Goal: Task Accomplishment & Management: Use online tool/utility

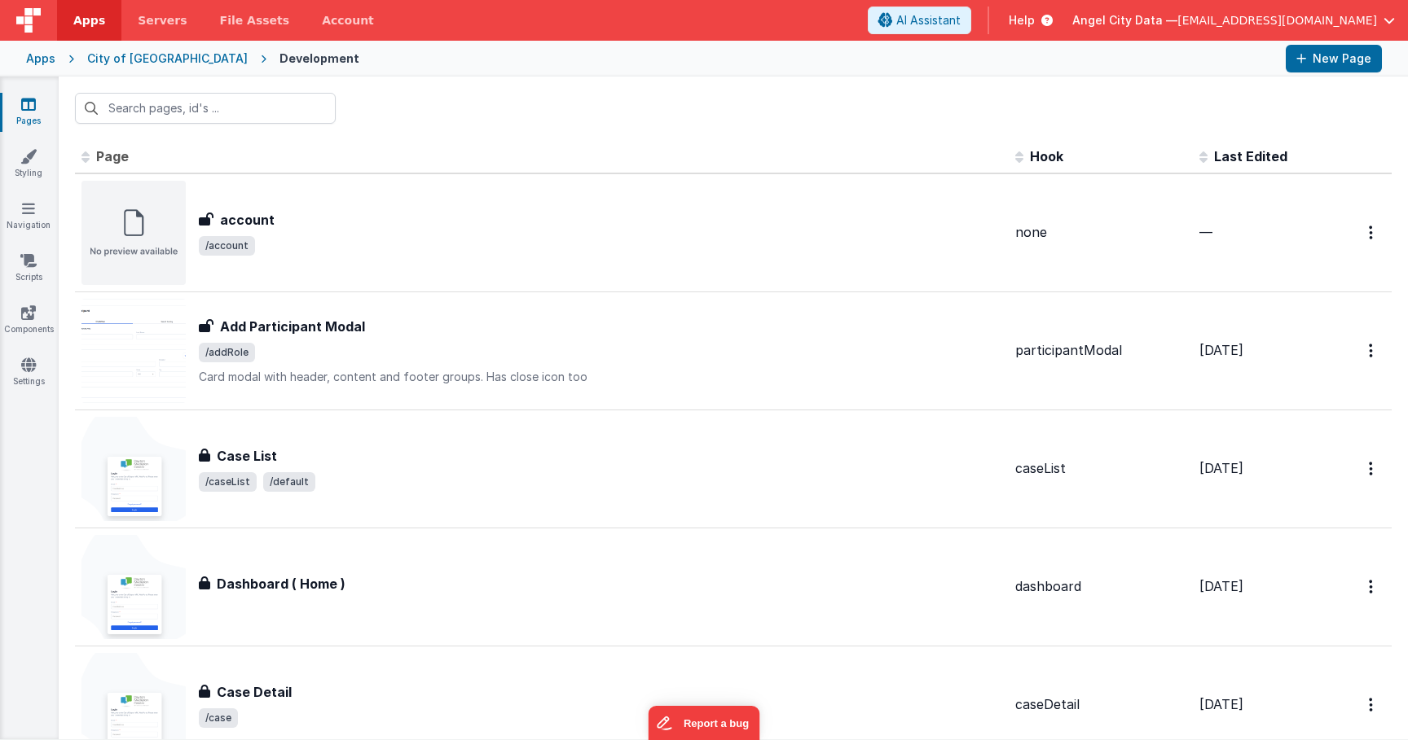
click at [35, 55] on div "Apps" at bounding box center [40, 59] width 29 height 16
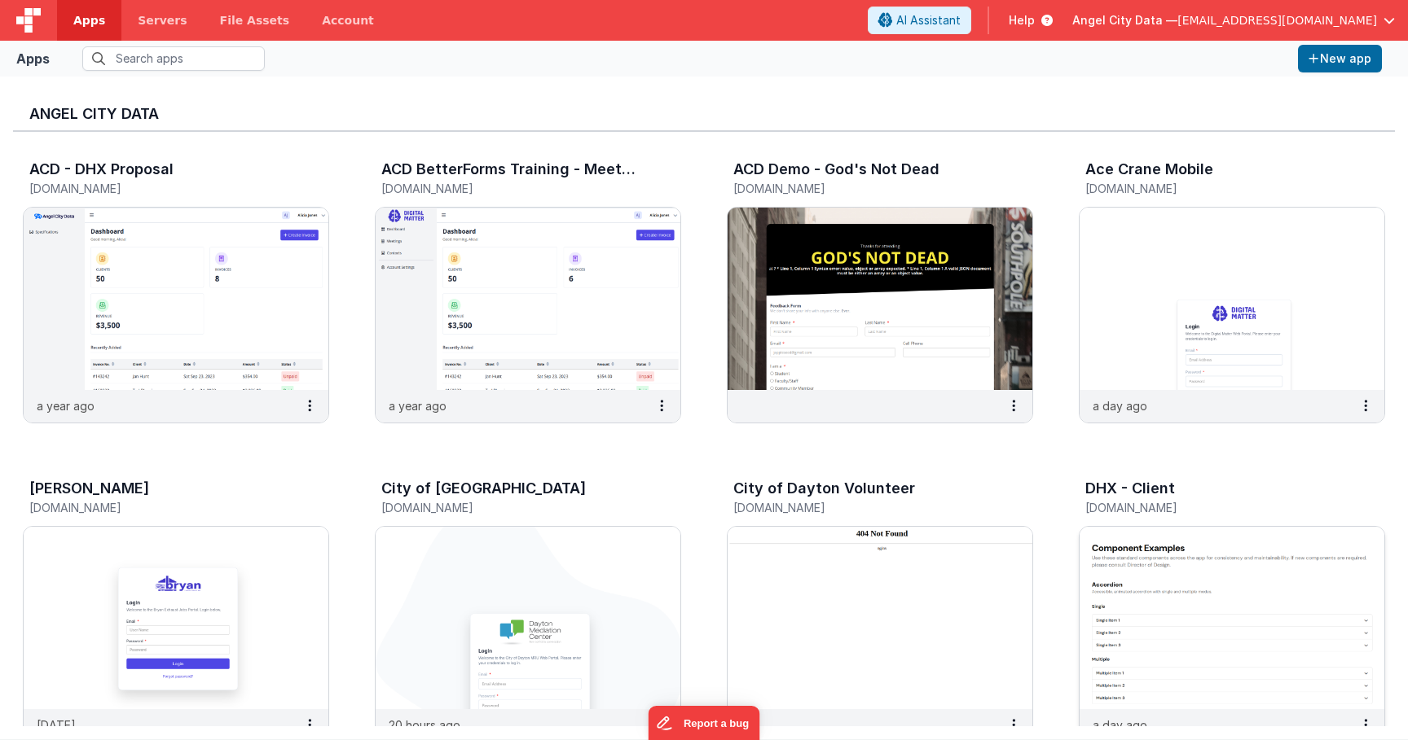
click at [1110, 494] on h3 "DHX - Client" at bounding box center [1130, 489] width 90 height 16
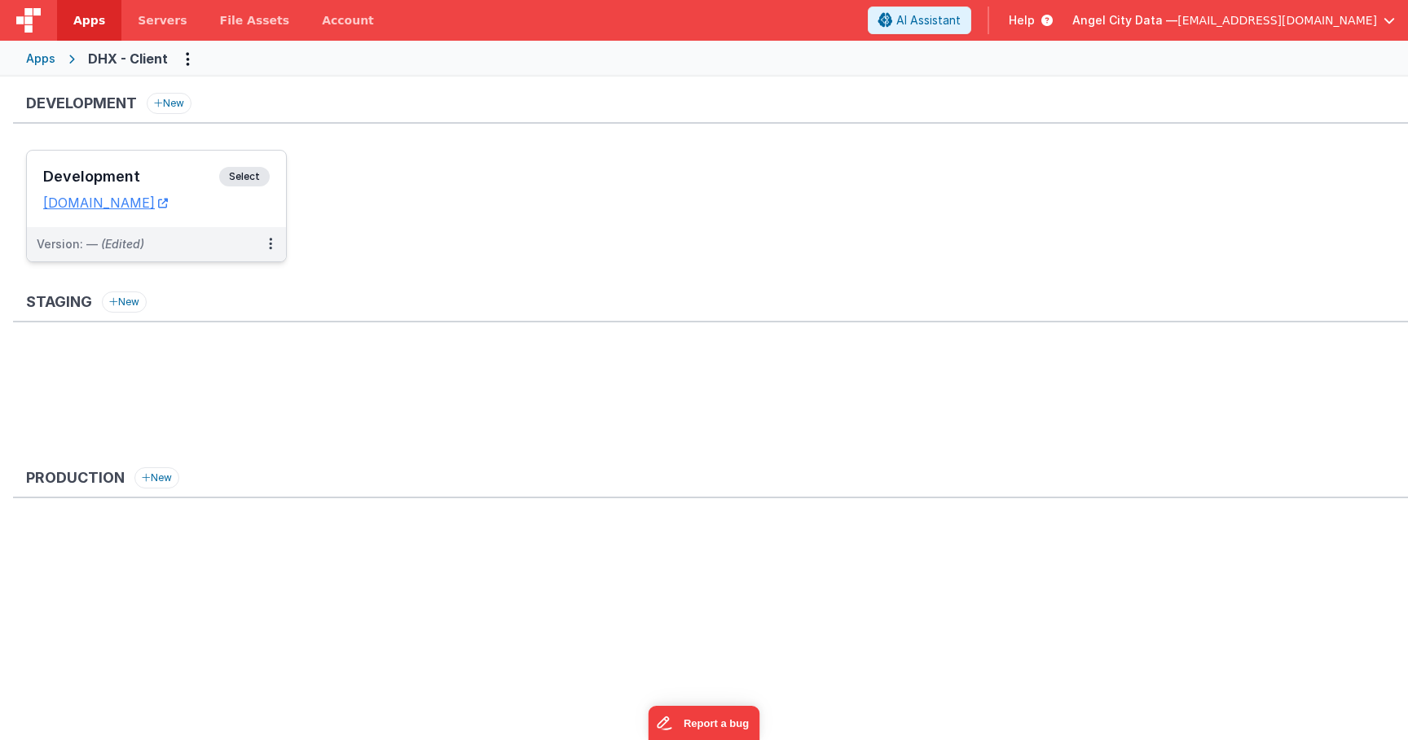
click at [176, 174] on h3 "Development" at bounding box center [131, 177] width 176 height 16
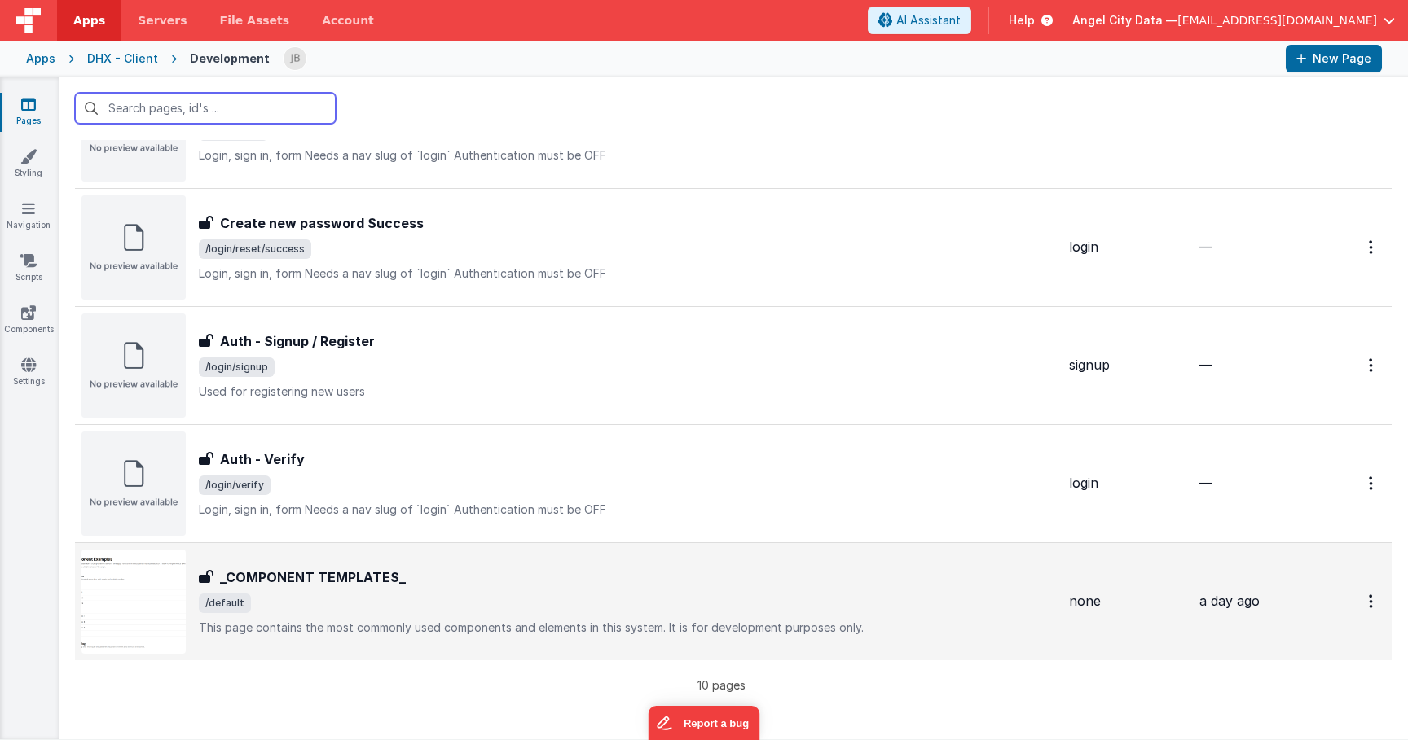
scroll to position [424, 0]
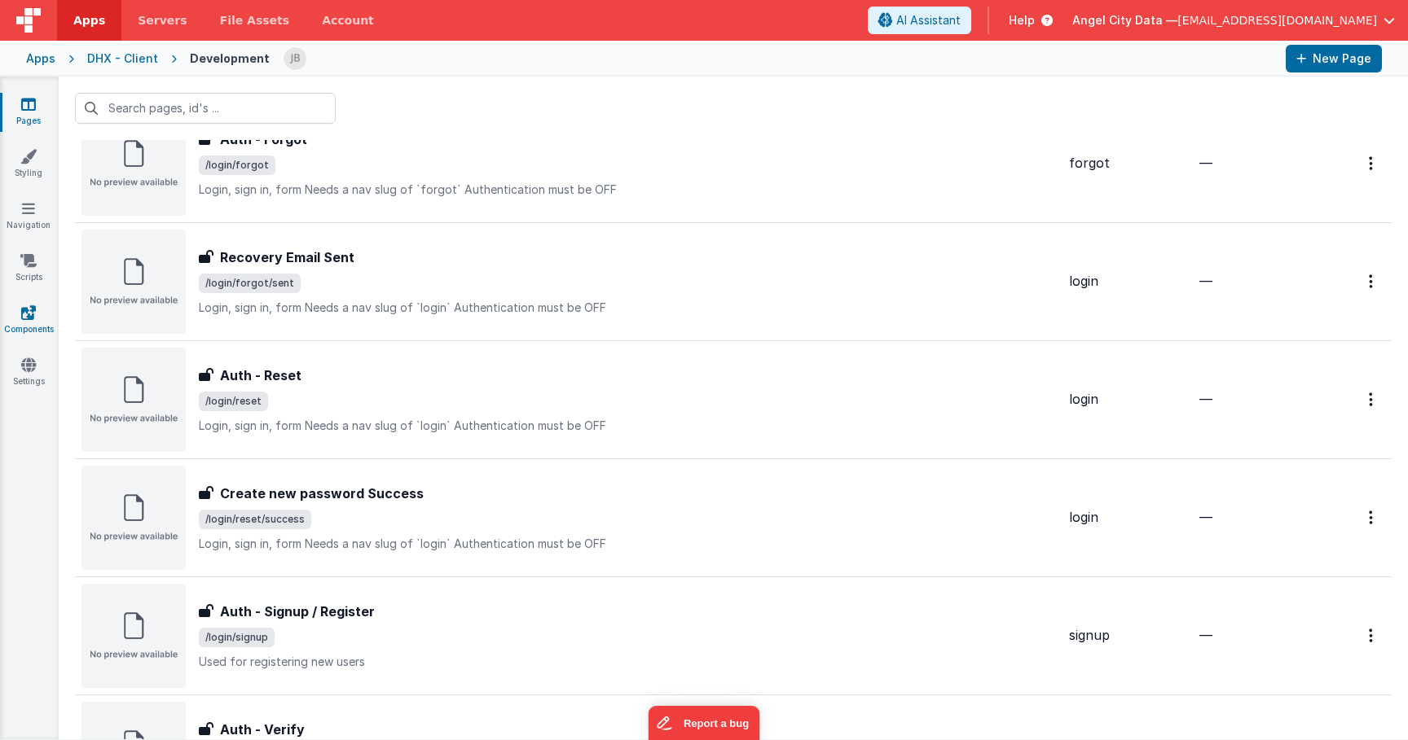
click at [26, 314] on icon at bounding box center [28, 313] width 15 height 16
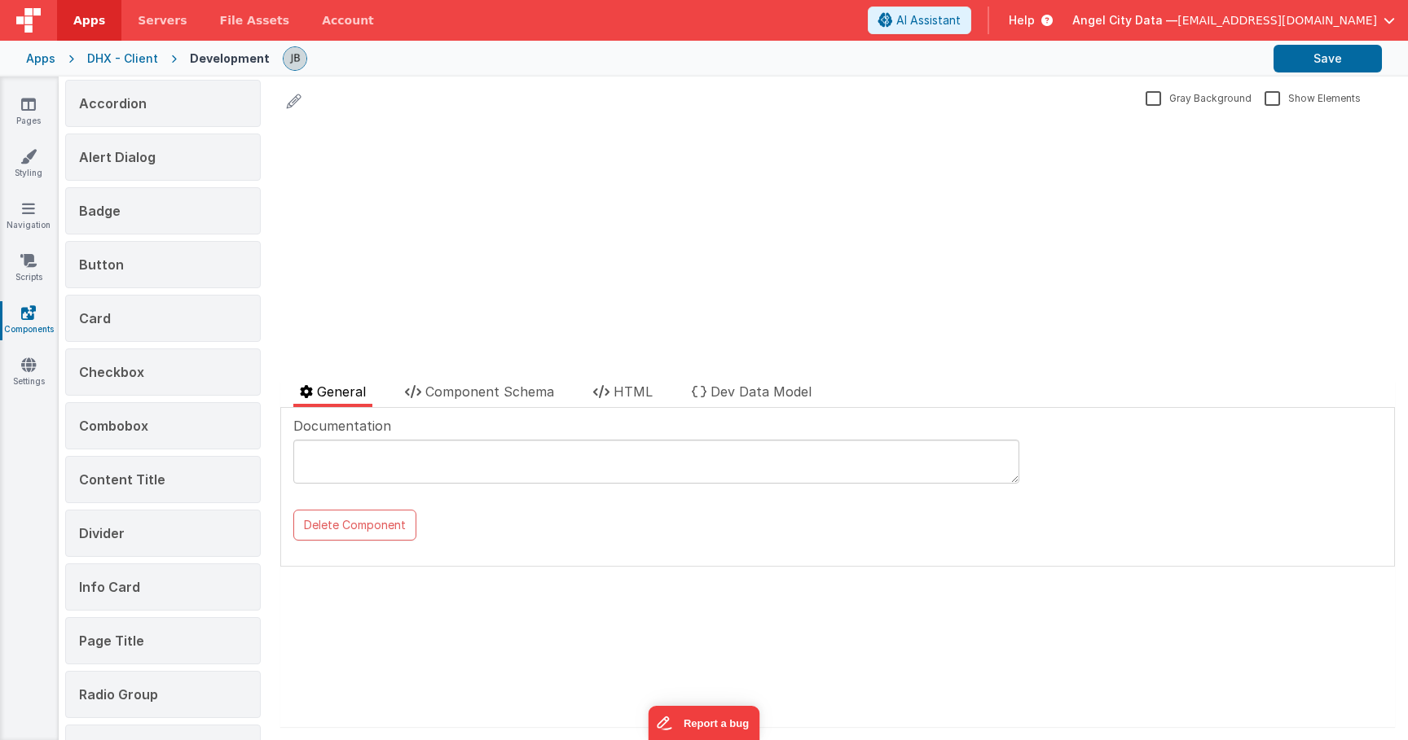
scroll to position [209, 0]
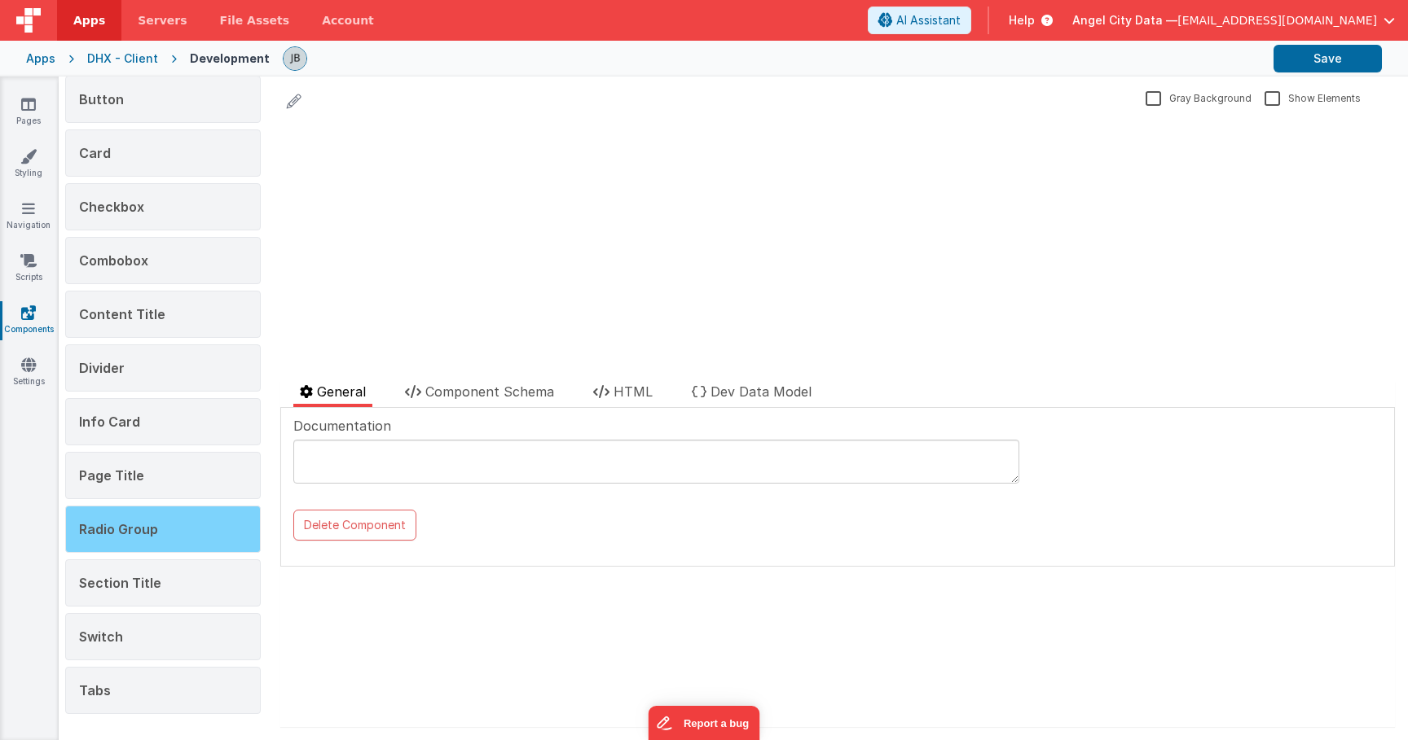
click at [153, 506] on div "Radio Group" at bounding box center [163, 529] width 196 height 47
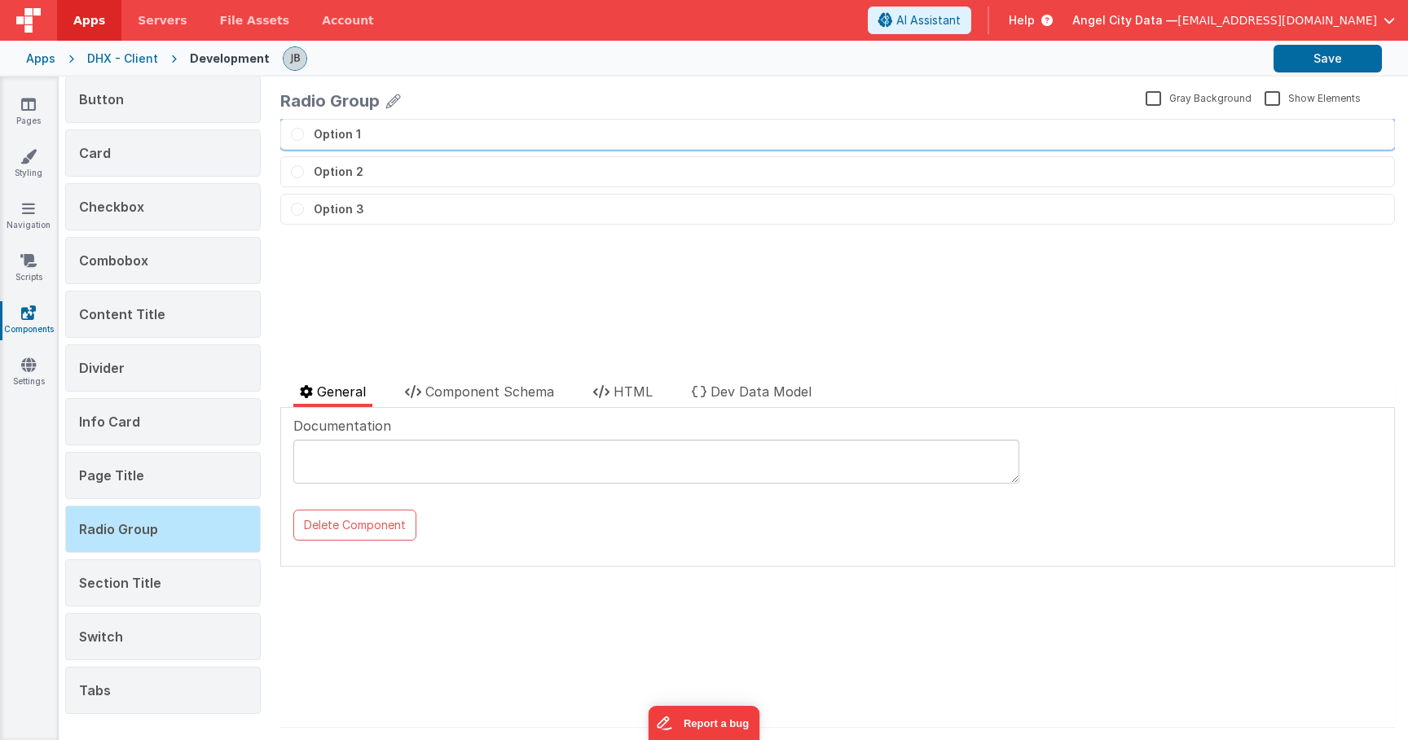
click at [303, 139] on button "Option 1" at bounding box center [837, 134] width 1114 height 31
click at [300, 166] on span "Choose one" at bounding box center [297, 171] width 13 height 13
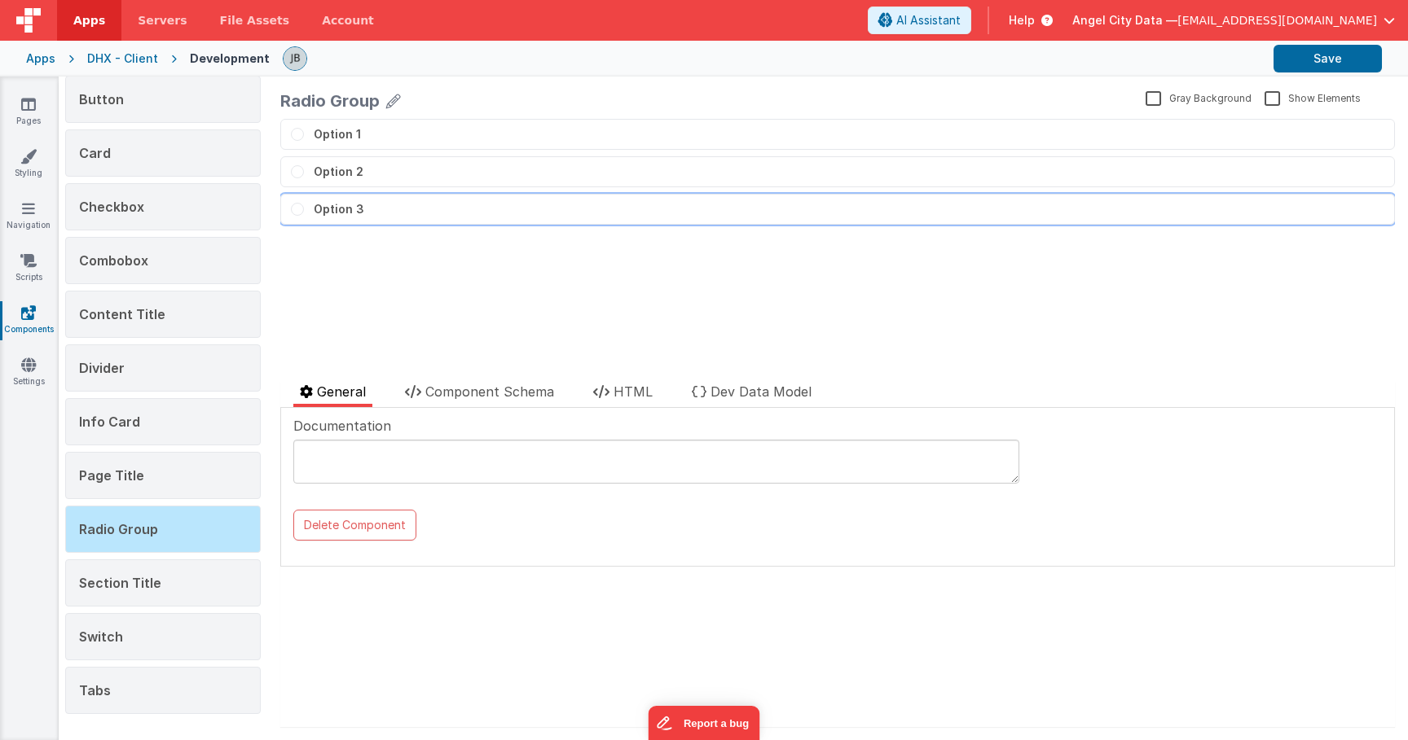
click at [302, 204] on button "Option 3" at bounding box center [837, 209] width 1114 height 31
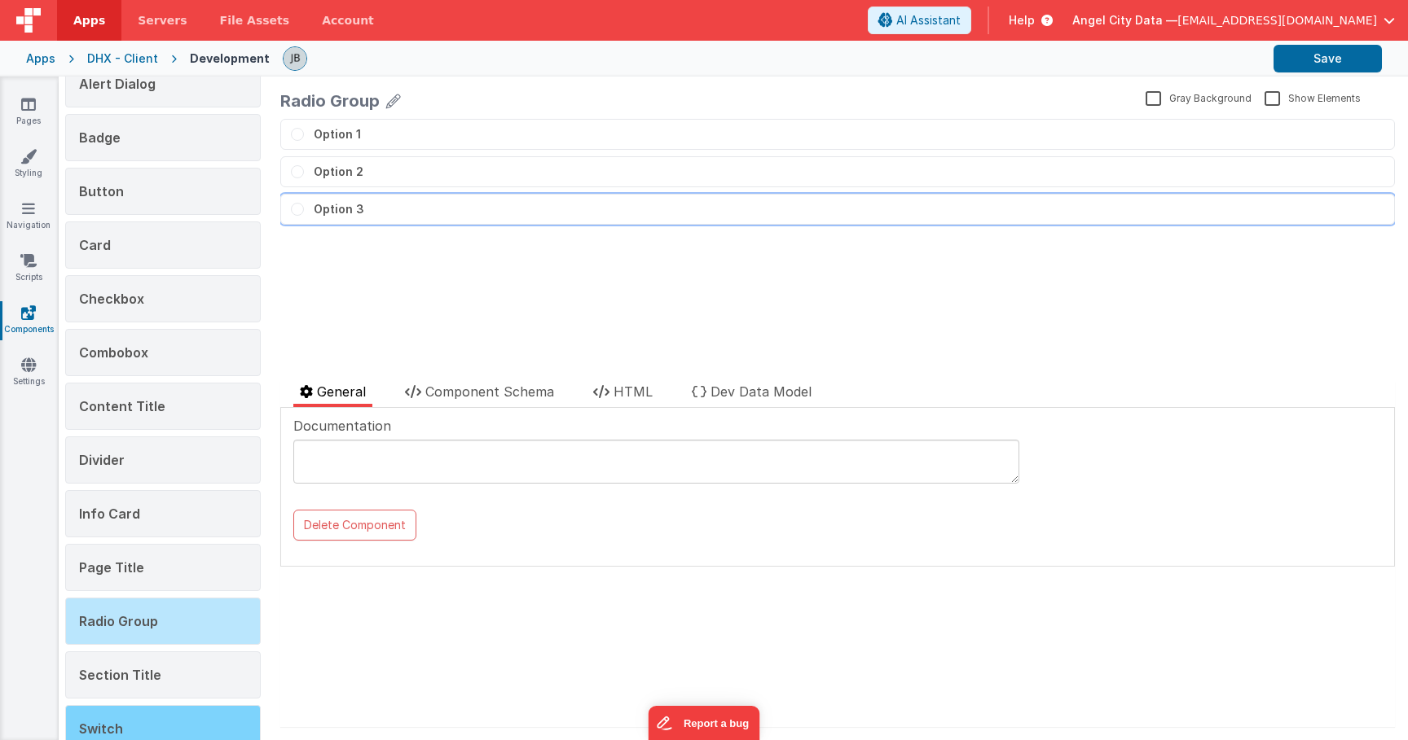
scroll to position [109, 0]
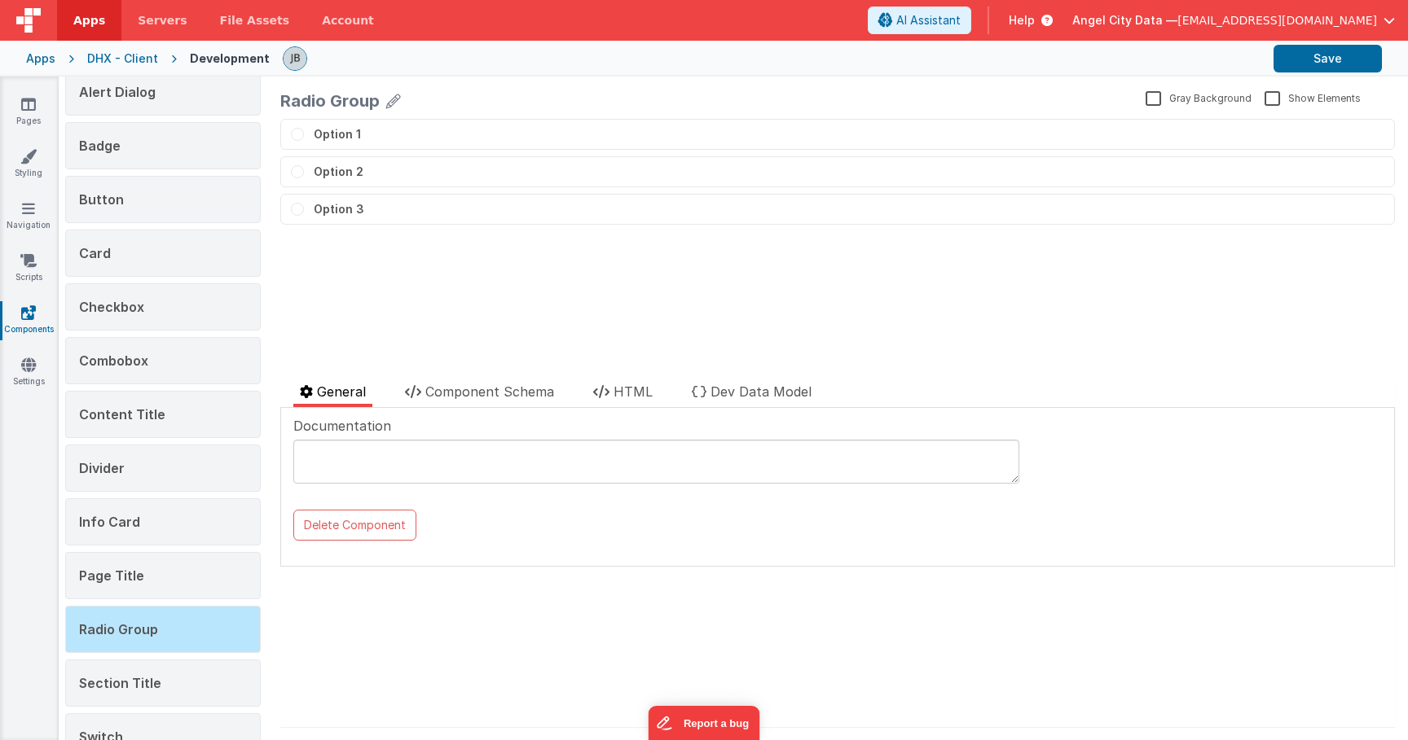
click at [147, 332] on div "Accordion Alert Dialog Badge Button Card Checkbox Combobox Content Title Divide…" at bounding box center [163, 418] width 196 height 806
click at [152, 366] on div "Combobox" at bounding box center [163, 360] width 196 height 47
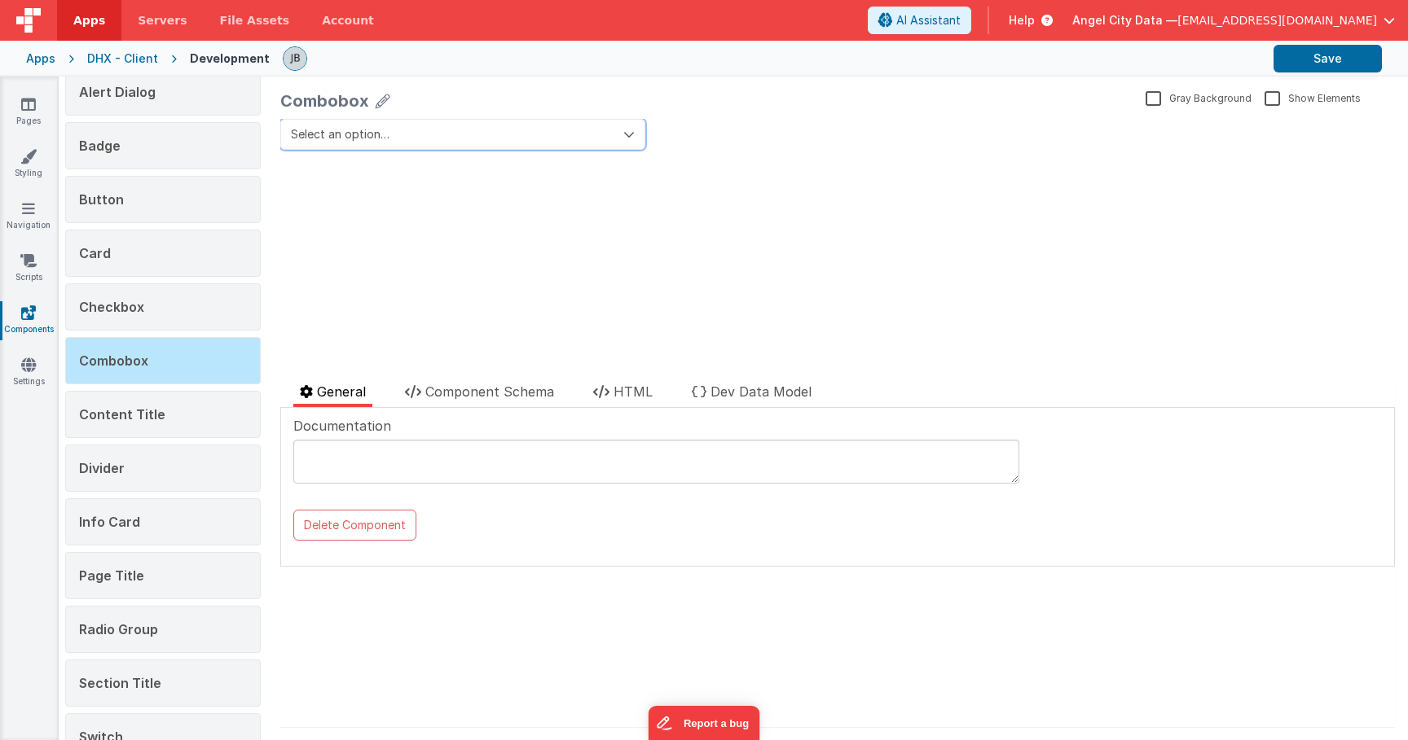
click at [407, 136] on button "Select an option…" at bounding box center [462, 134] width 365 height 31
click at [404, 139] on button "Select an option…" at bounding box center [462, 134] width 365 height 31
click at [387, 290] on div "Select an option… update page model (See schema to hide after dev) showElements" at bounding box center [837, 244] width 1114 height 250
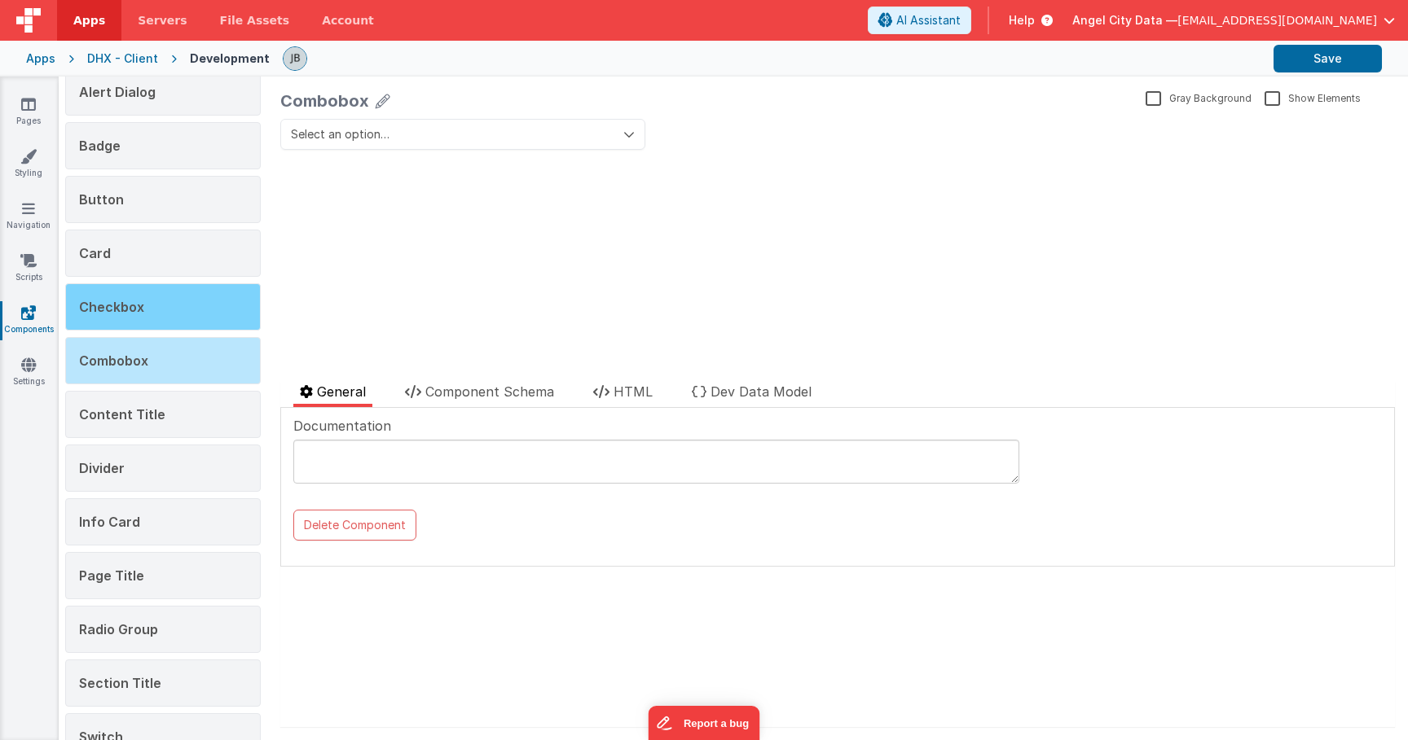
click at [96, 314] on span "Checkbox" at bounding box center [111, 307] width 65 height 16
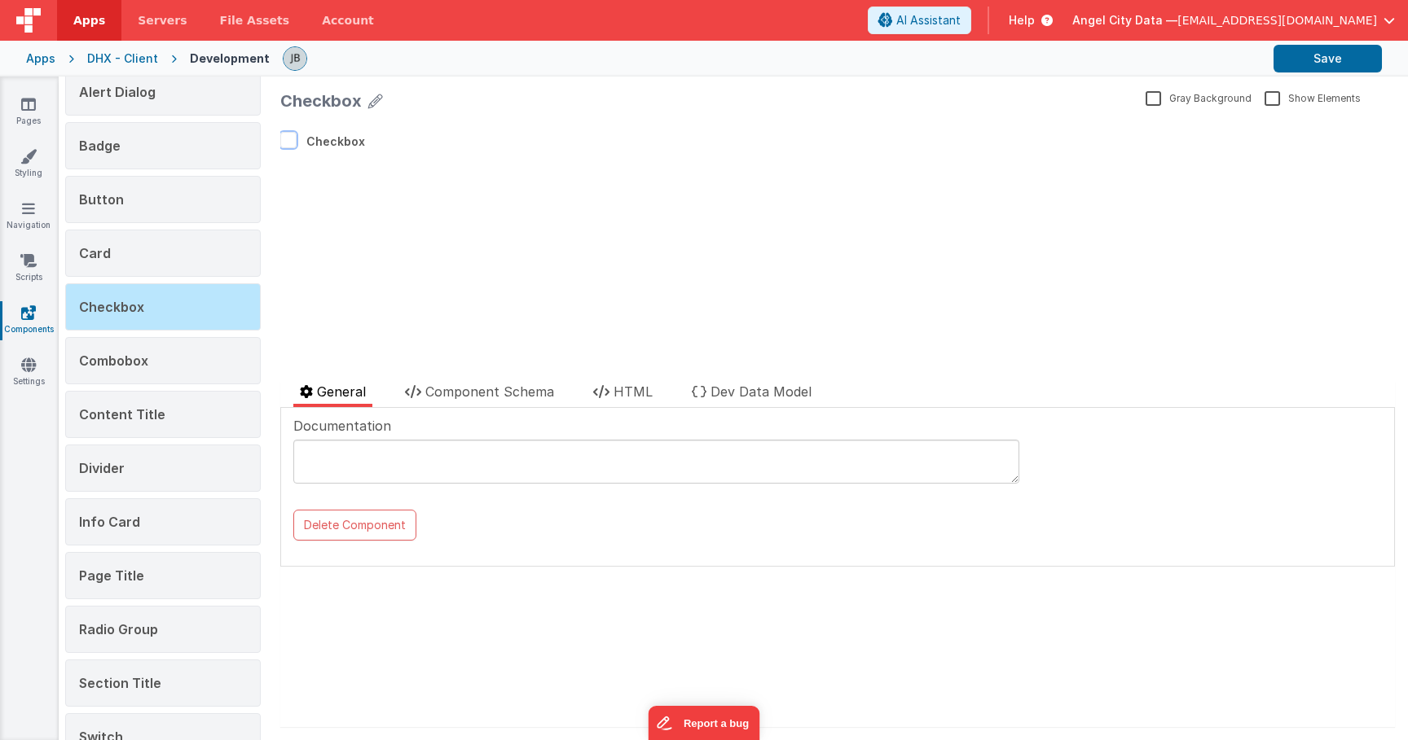
click at [292, 138] on button "button" at bounding box center [288, 140] width 16 height 16
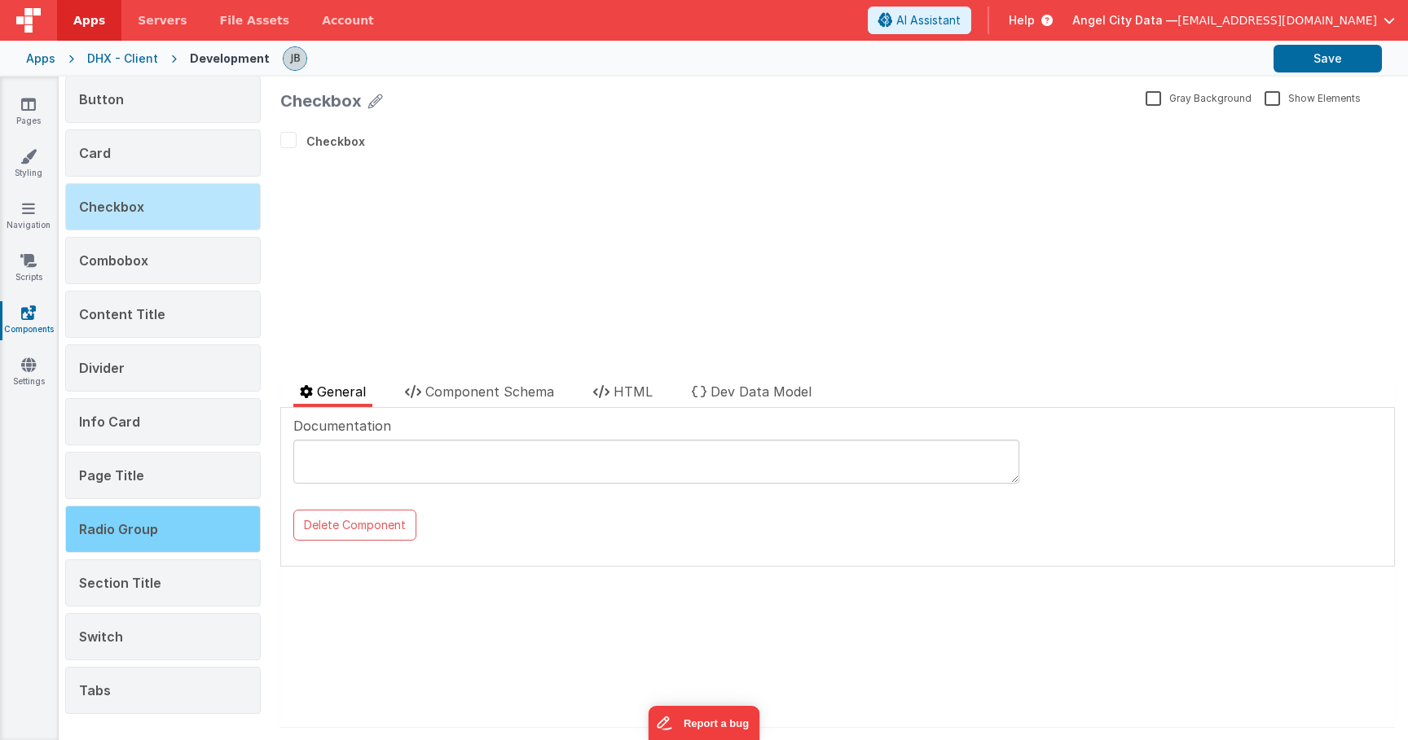
click at [120, 522] on span "Radio Group" at bounding box center [118, 529] width 79 height 16
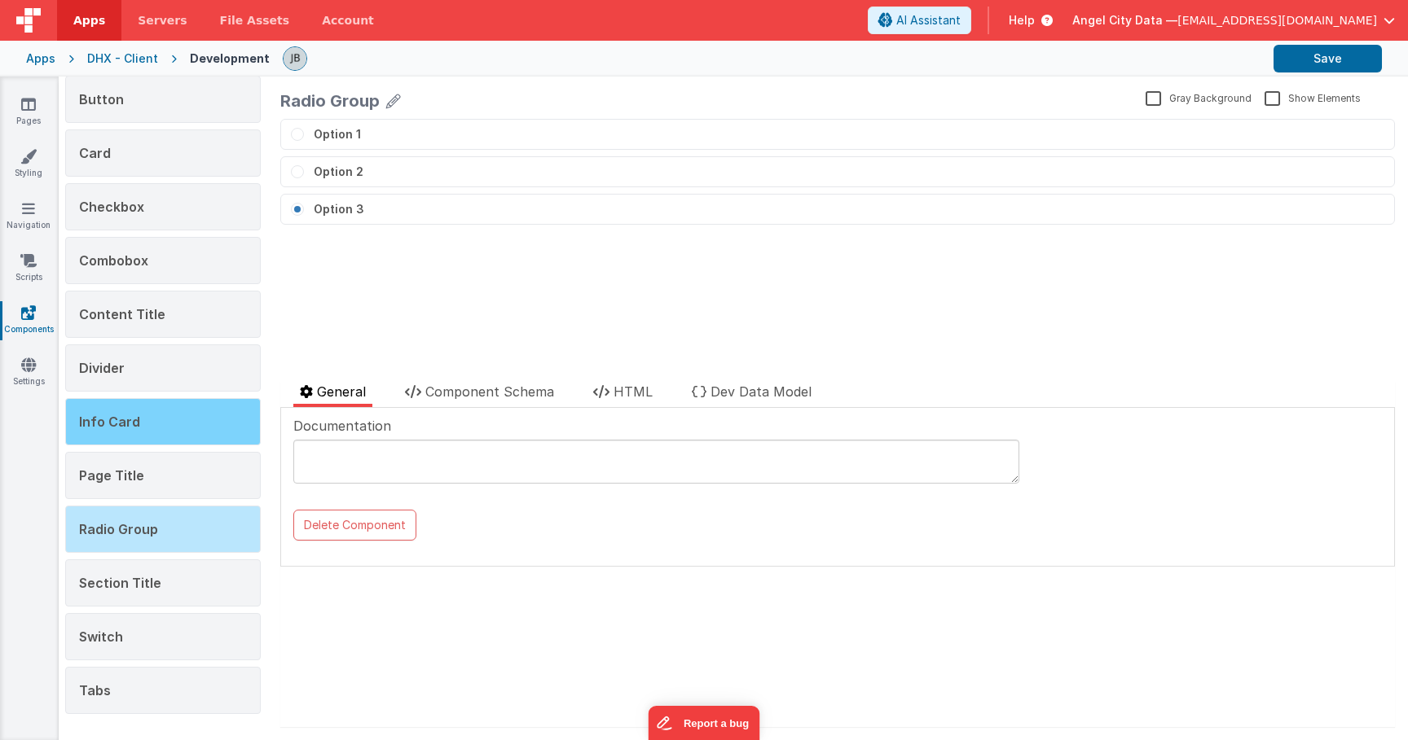
click at [147, 426] on div "Info Card" at bounding box center [163, 421] width 196 height 47
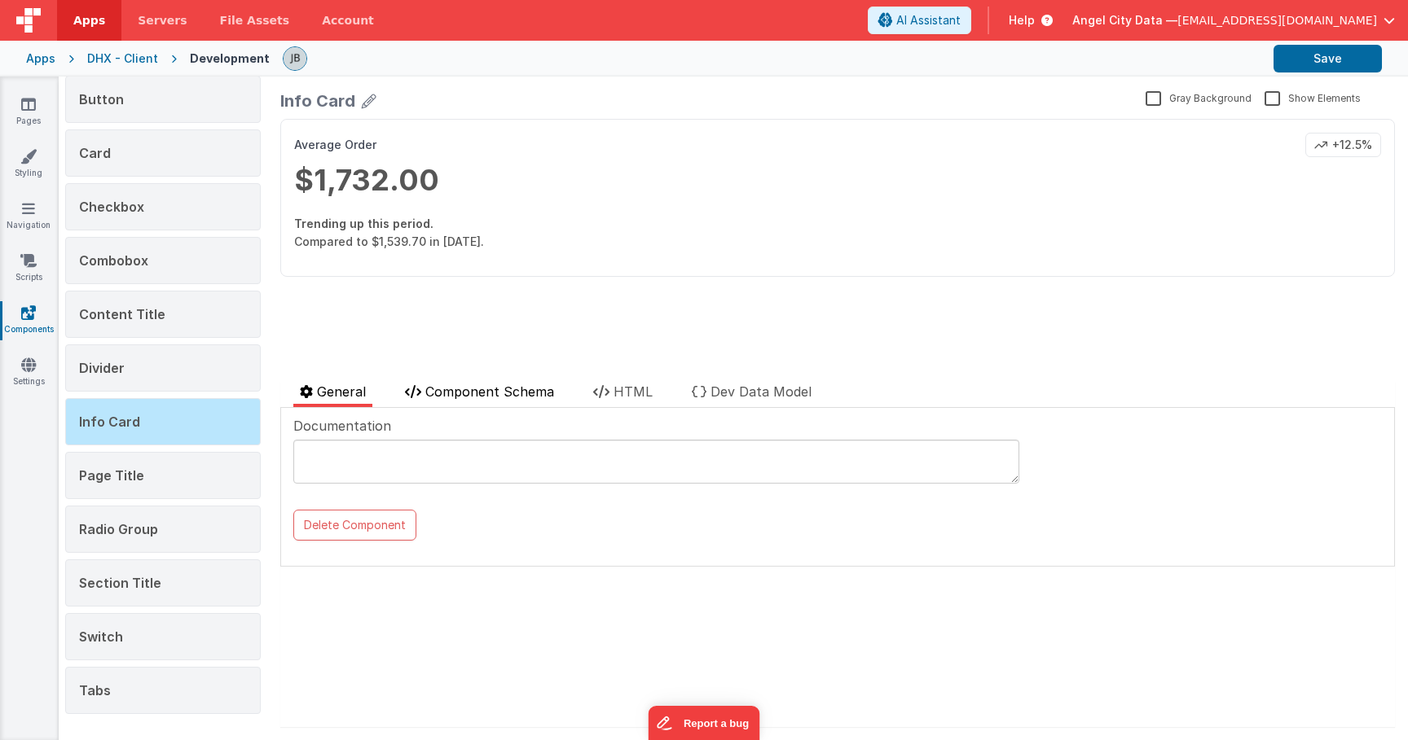
click at [459, 399] on li "Component Schema" at bounding box center [479, 394] width 162 height 25
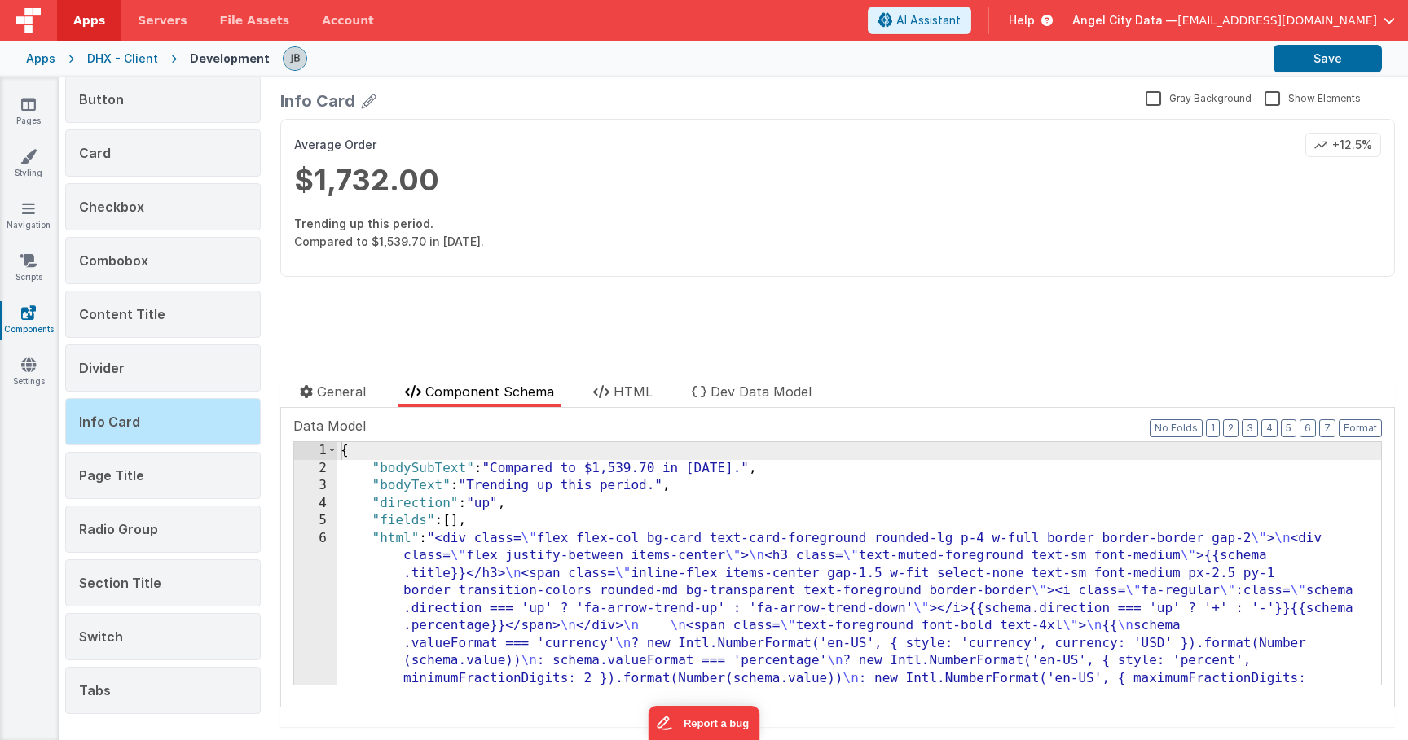
click at [322, 565] on div "6" at bounding box center [315, 644] width 43 height 228
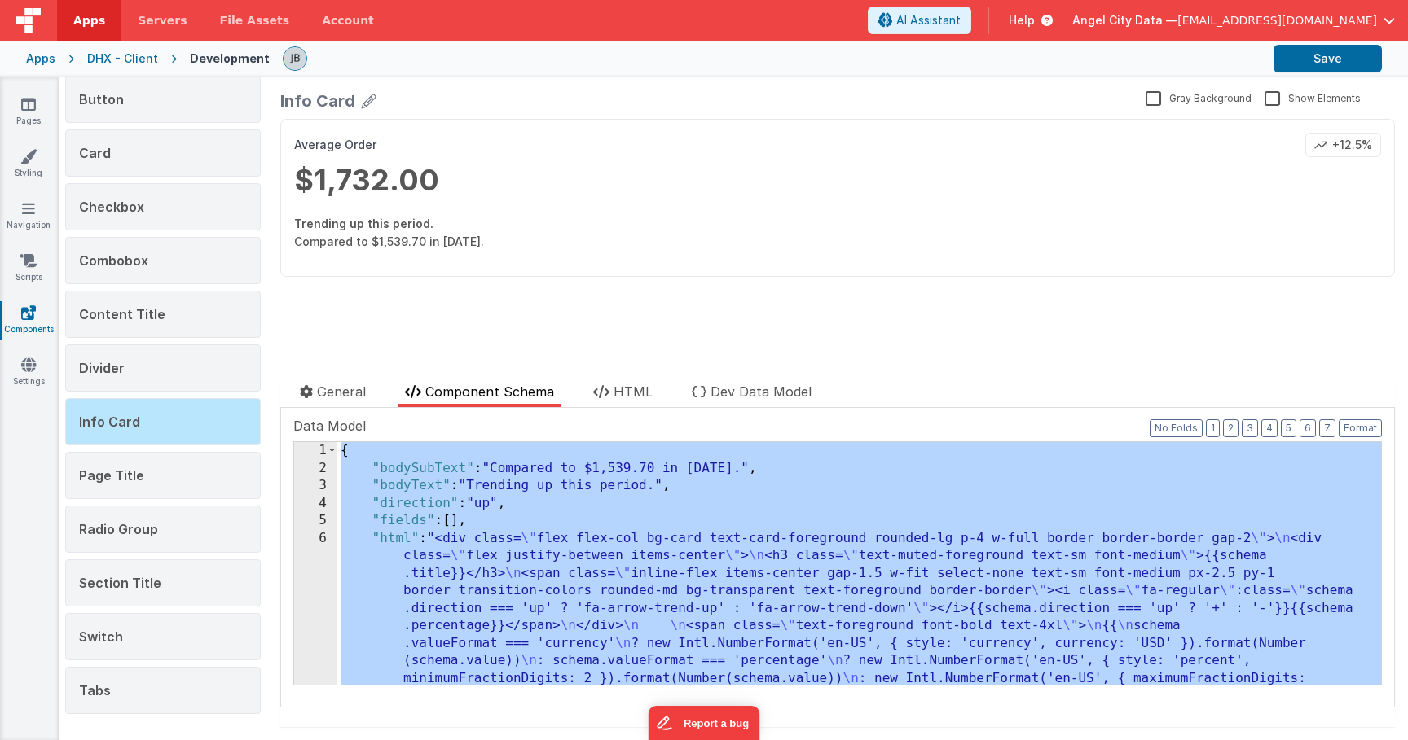
click at [322, 565] on div "6" at bounding box center [315, 644] width 43 height 228
click at [319, 460] on div "1" at bounding box center [315, 451] width 43 height 18
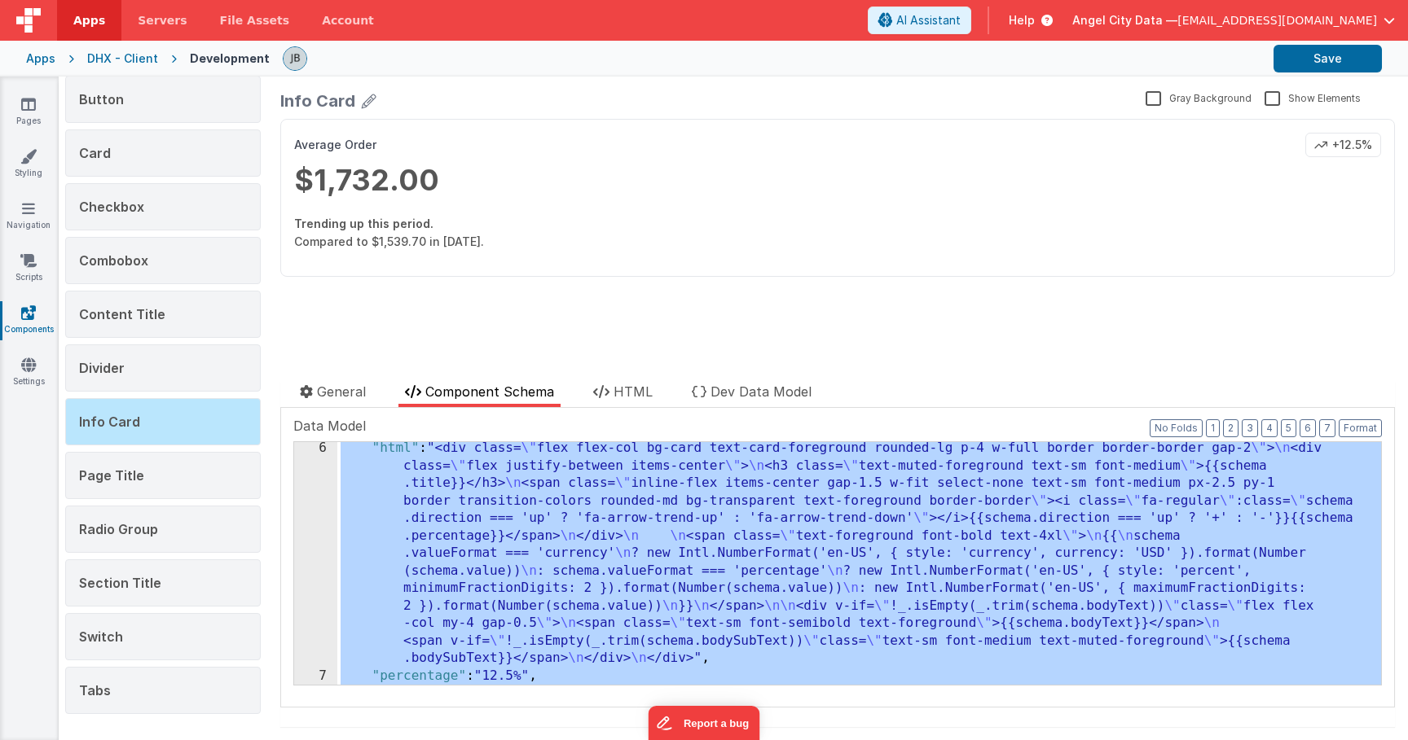
click at [327, 526] on div "6" at bounding box center [315, 554] width 43 height 228
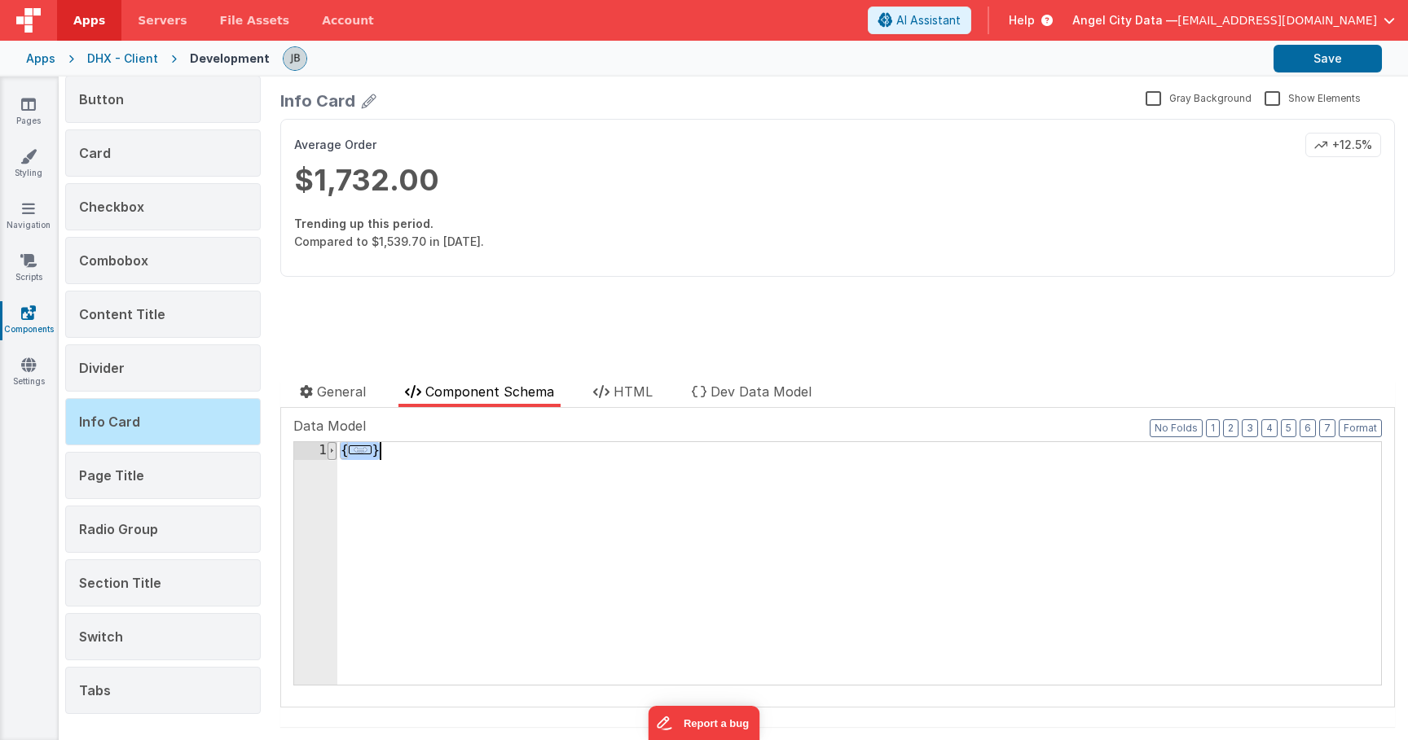
click at [330, 452] on span at bounding box center [331, 451] width 9 height 18
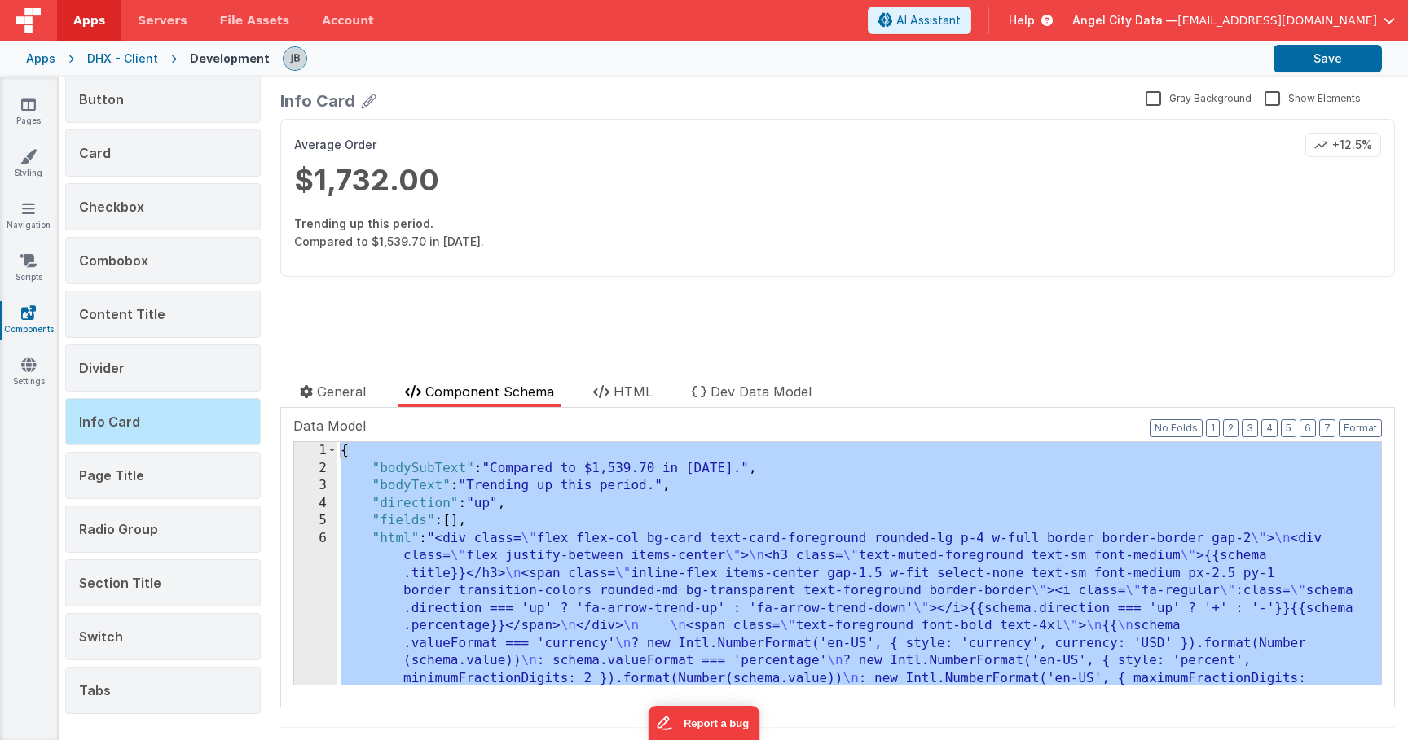
click at [320, 491] on div "3" at bounding box center [315, 486] width 43 height 18
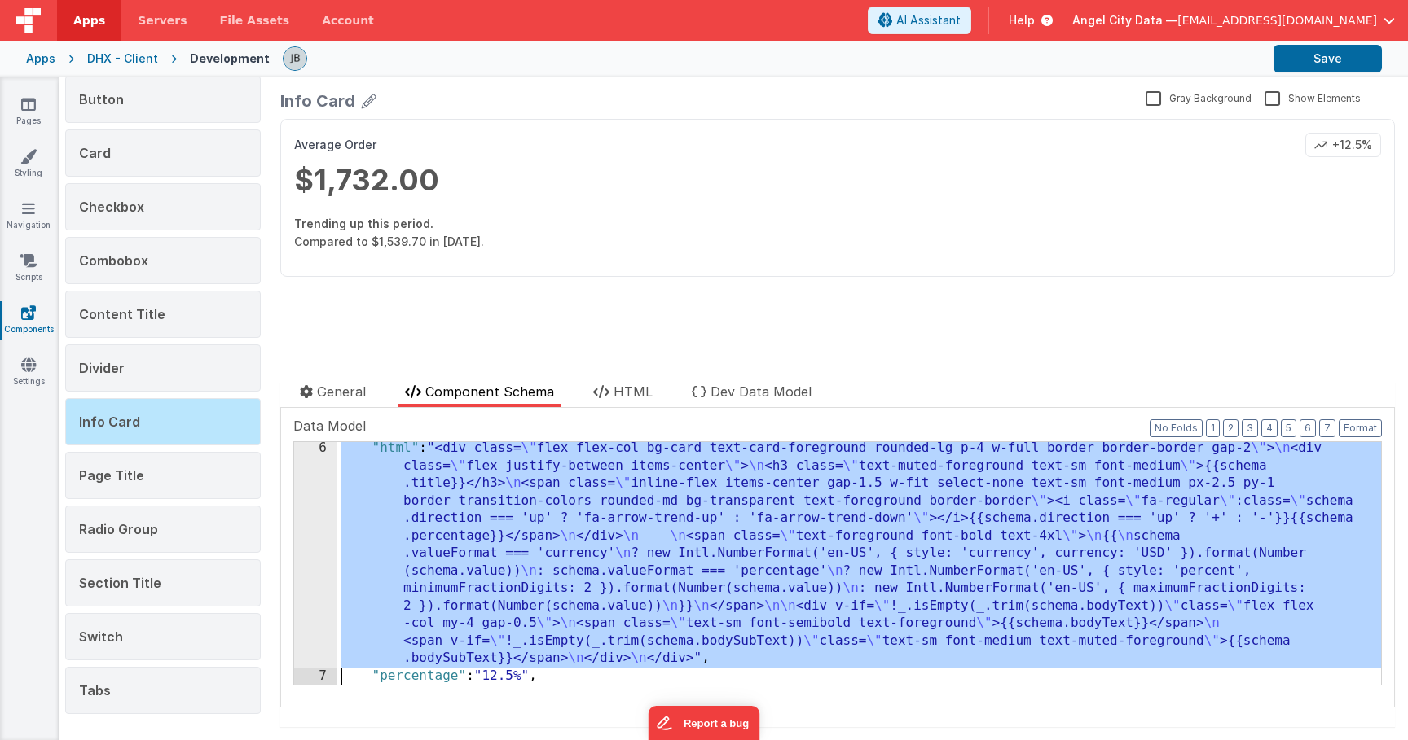
click at [313, 499] on div "6" at bounding box center [315, 554] width 43 height 228
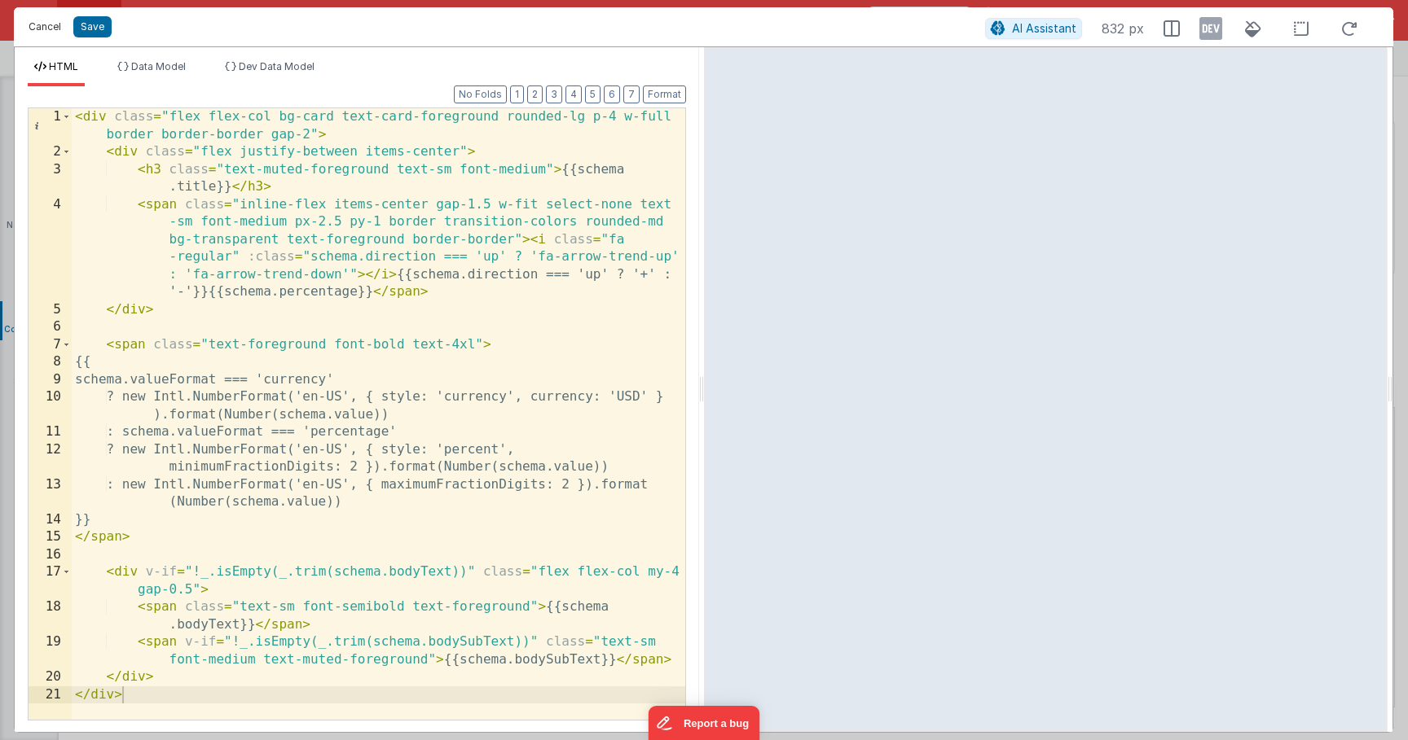
click at [48, 25] on button "Cancel" at bounding box center [44, 26] width 49 height 23
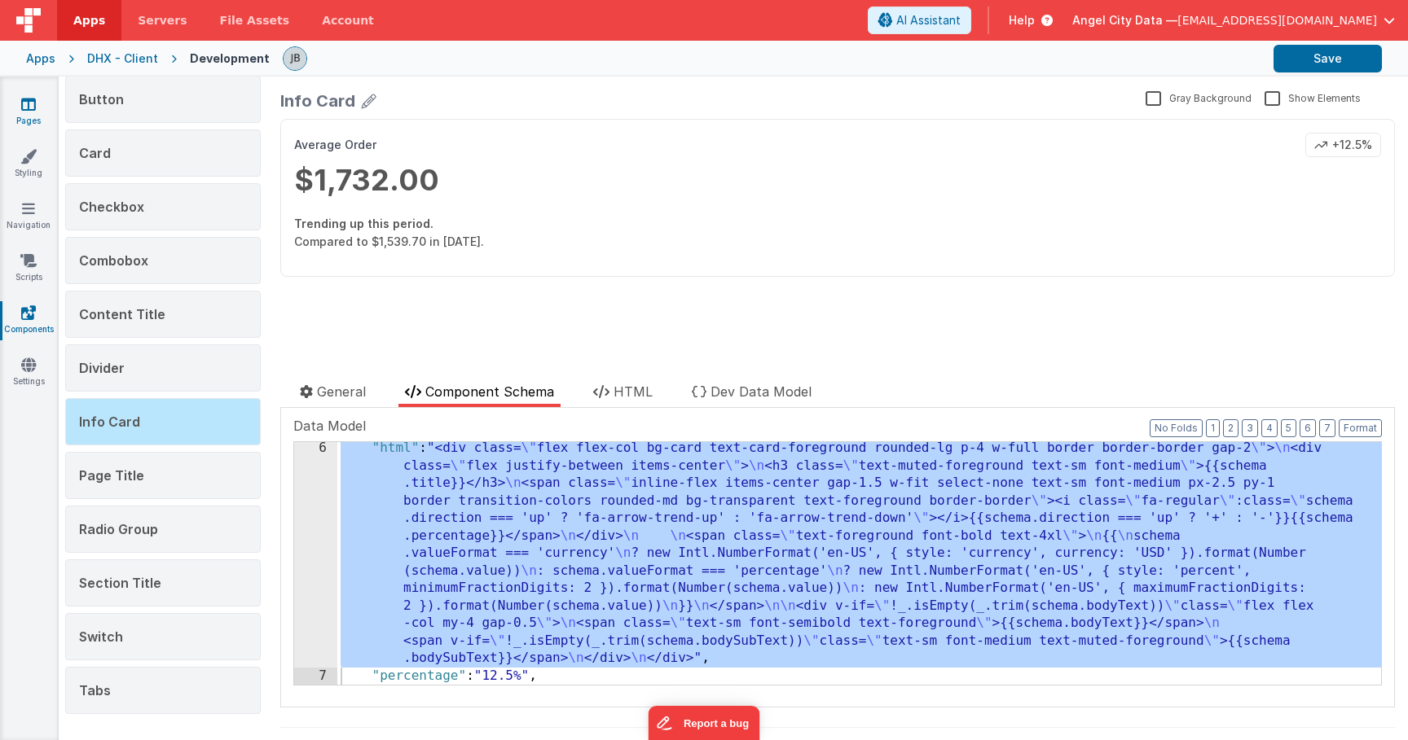
click at [25, 112] on icon at bounding box center [28, 104] width 15 height 16
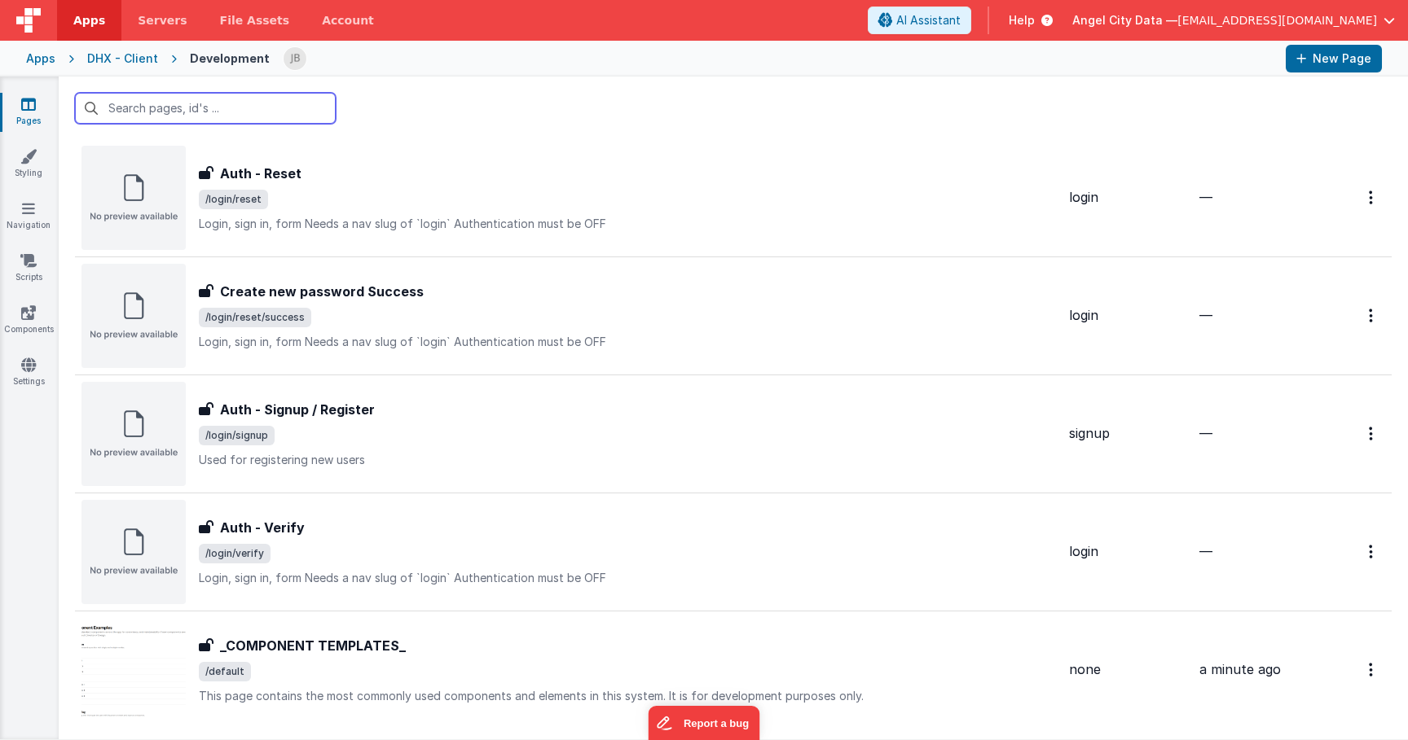
scroll to position [694, 0]
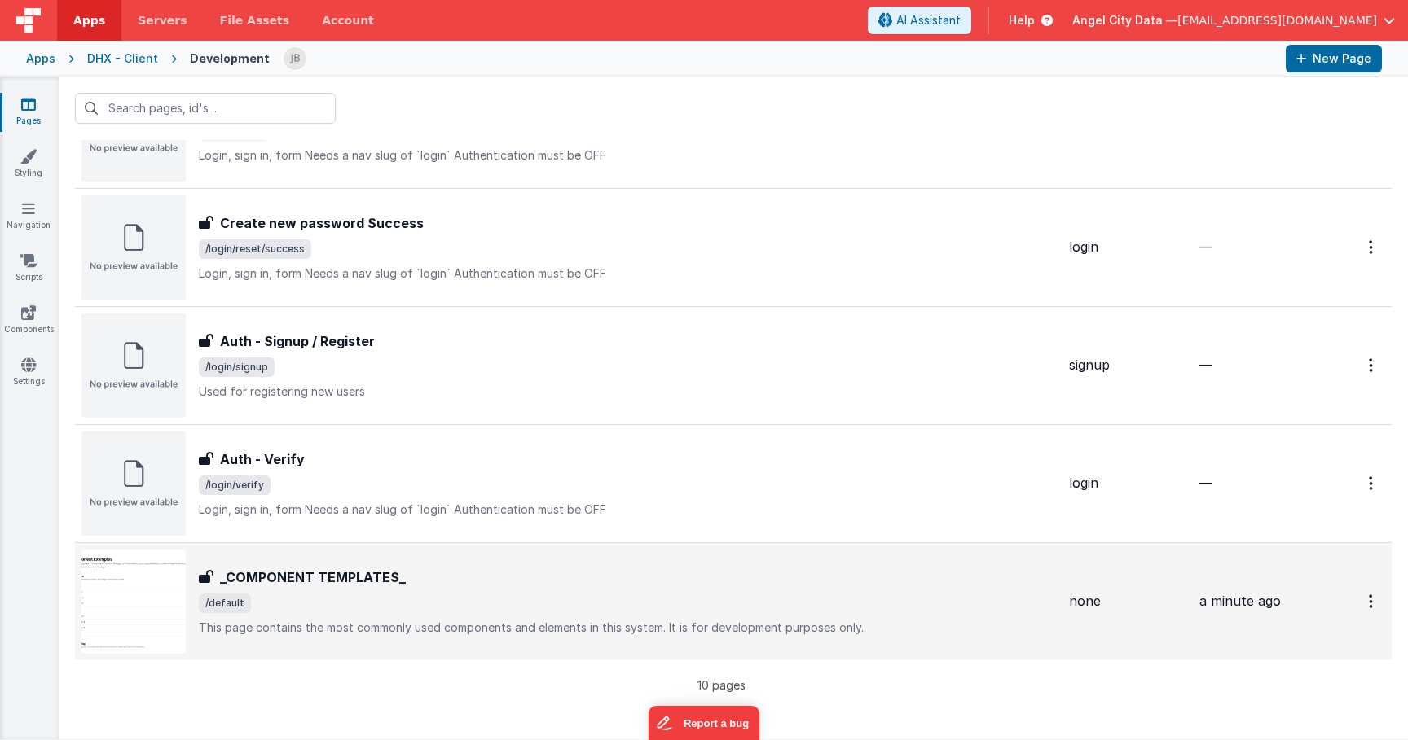
click at [309, 573] on h3 "_COMPONENT TEMPLATES_" at bounding box center [313, 578] width 186 height 20
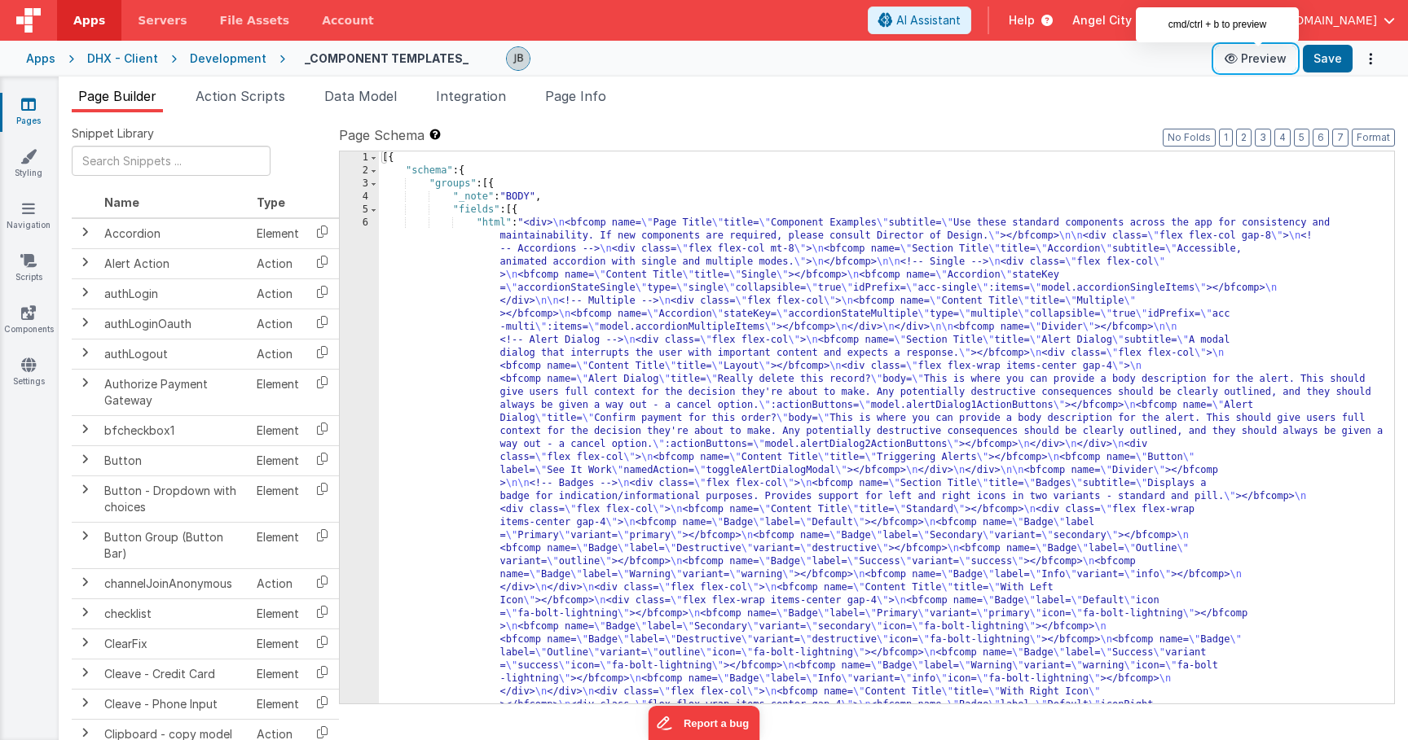
click at [1257, 58] on button "Preview" at bounding box center [1255, 59] width 81 height 26
click at [28, 320] on link "Components" at bounding box center [28, 321] width 59 height 33
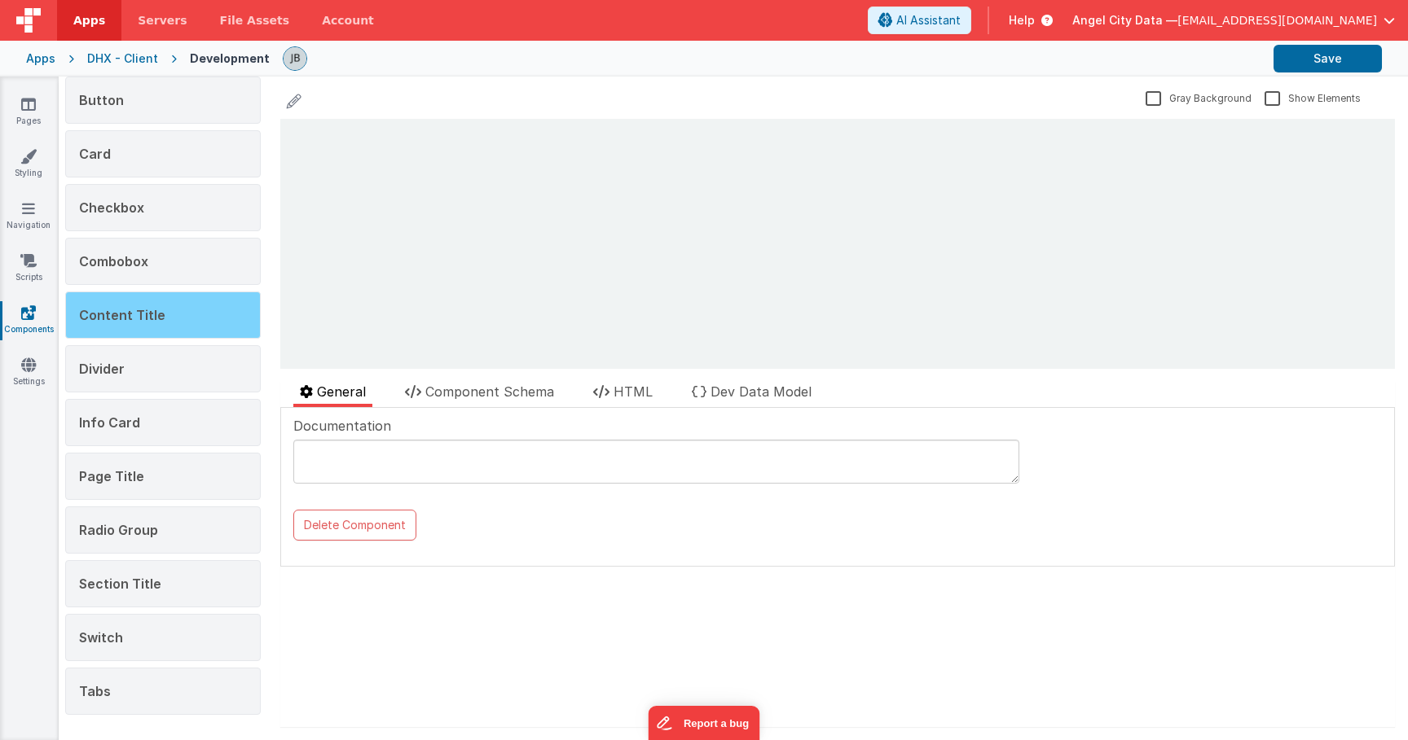
scroll to position [209, 0]
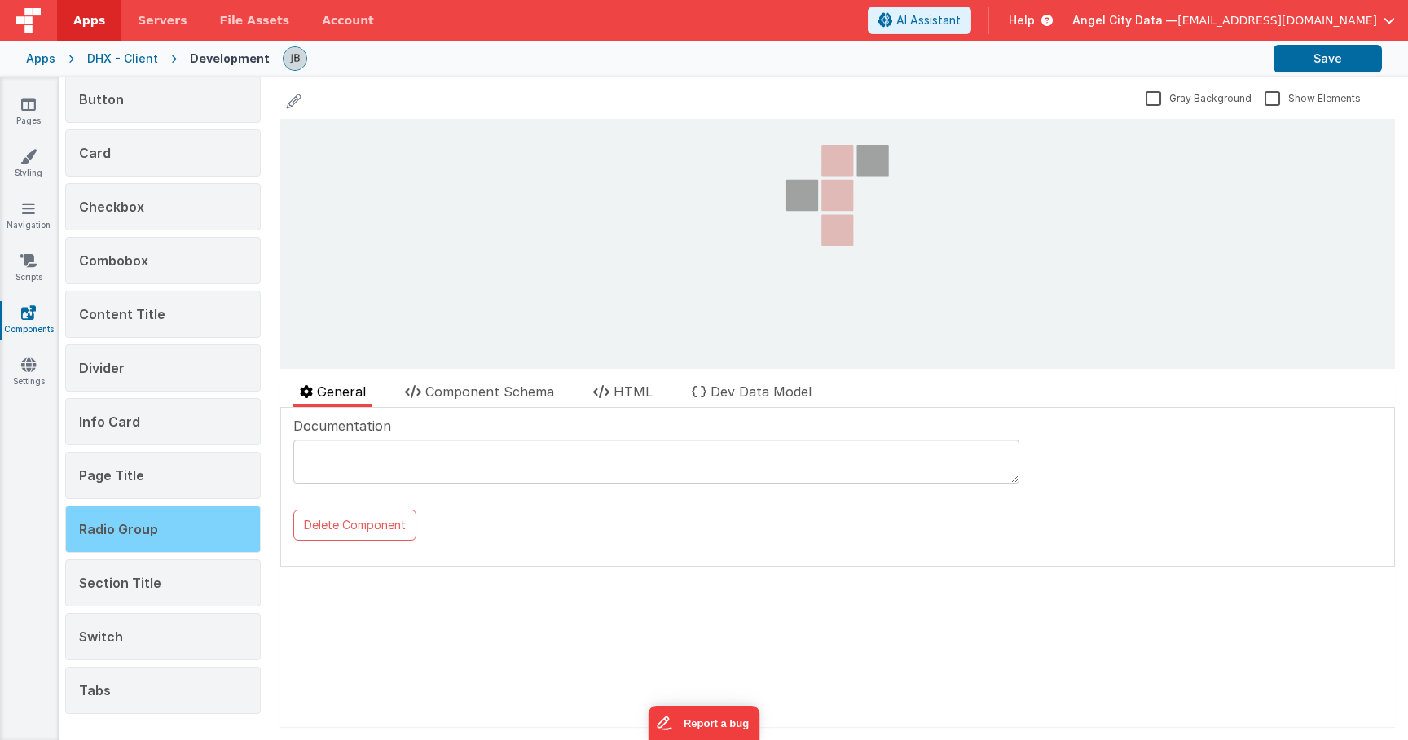
click at [182, 520] on div "Radio Group" at bounding box center [163, 529] width 196 height 47
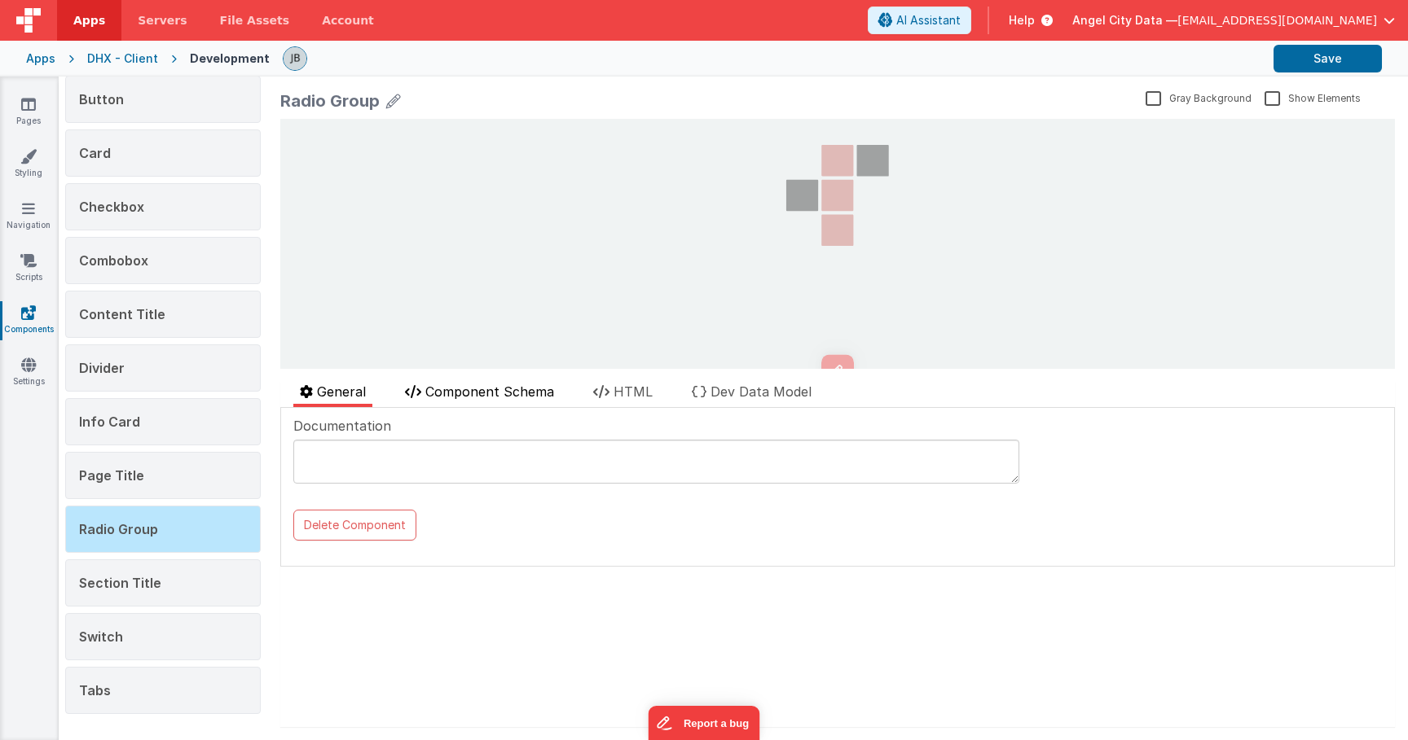
scroll to position [0, 0]
click at [490, 397] on span "Component Schema" at bounding box center [489, 392] width 129 height 16
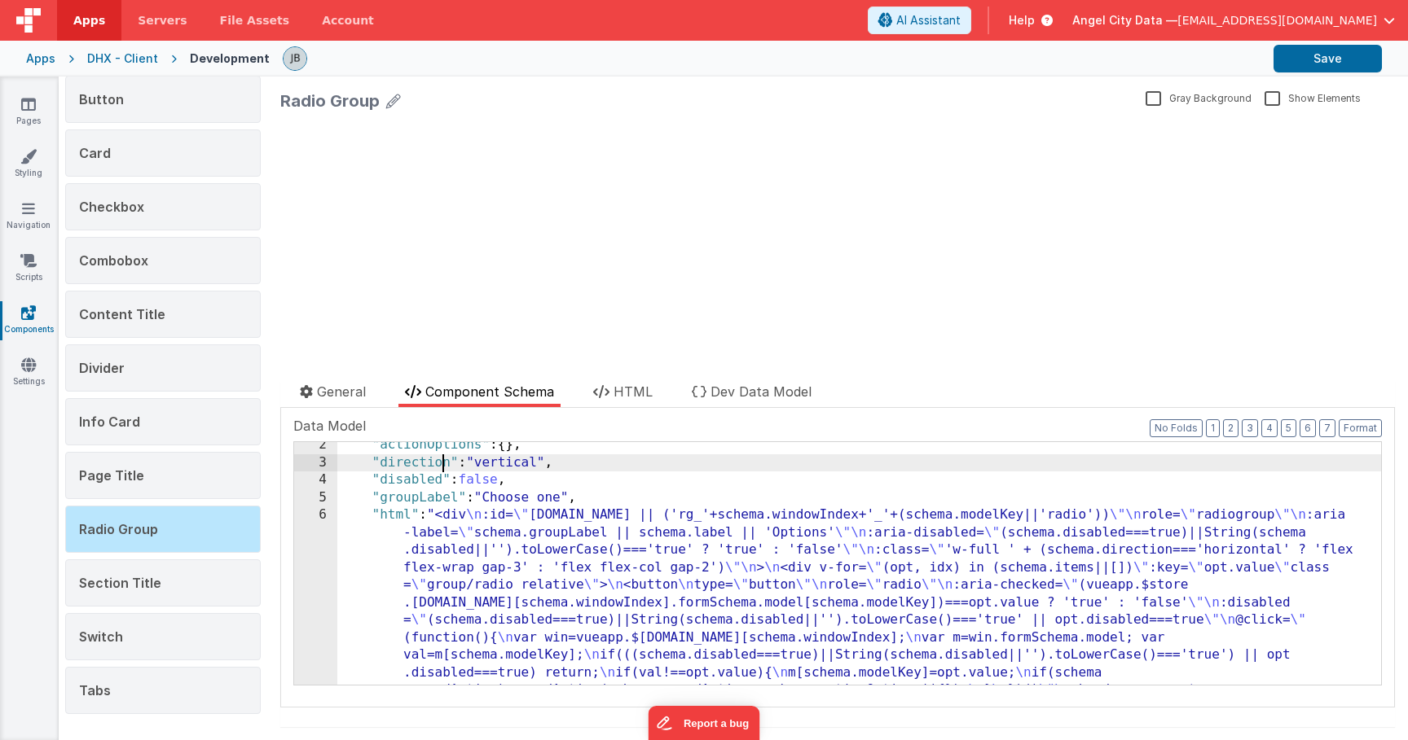
scroll to position [225, 0]
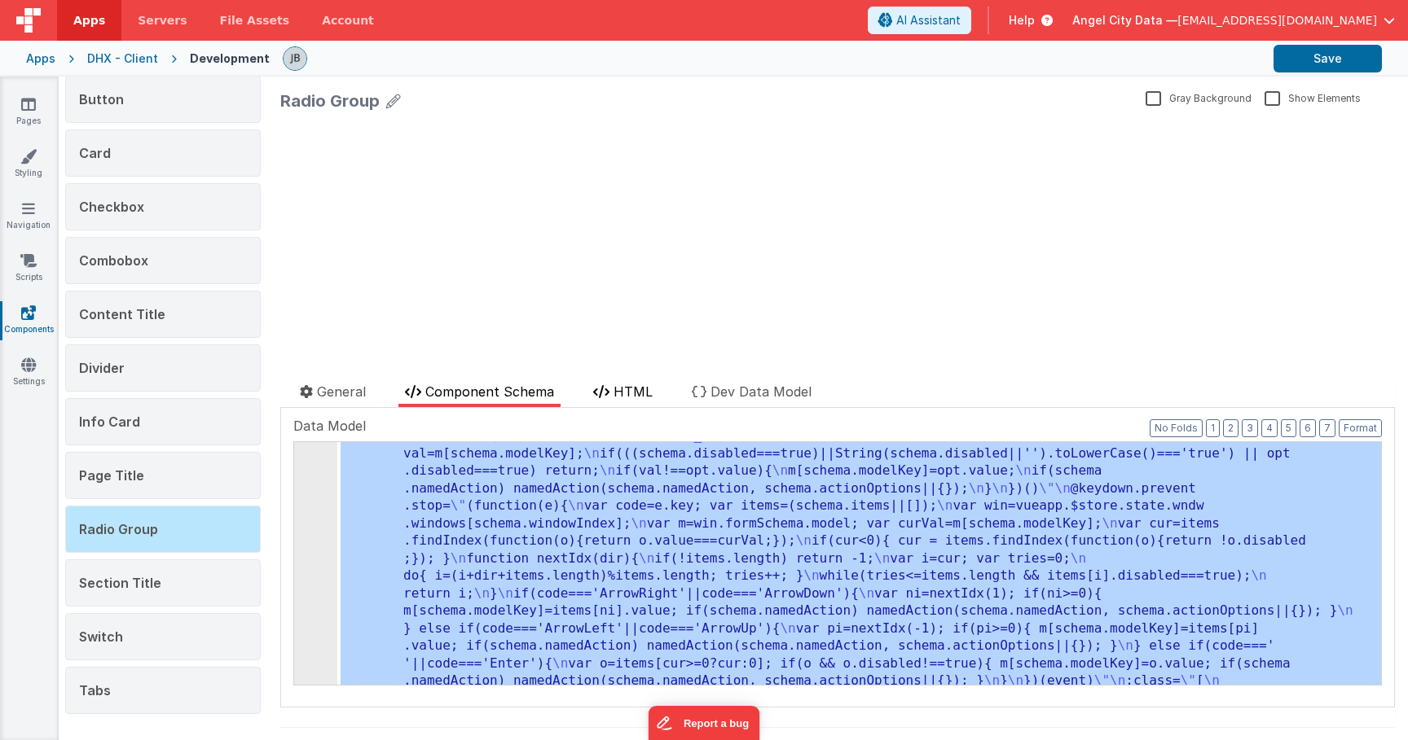
click at [635, 398] on span "HTML" at bounding box center [632, 392] width 39 height 16
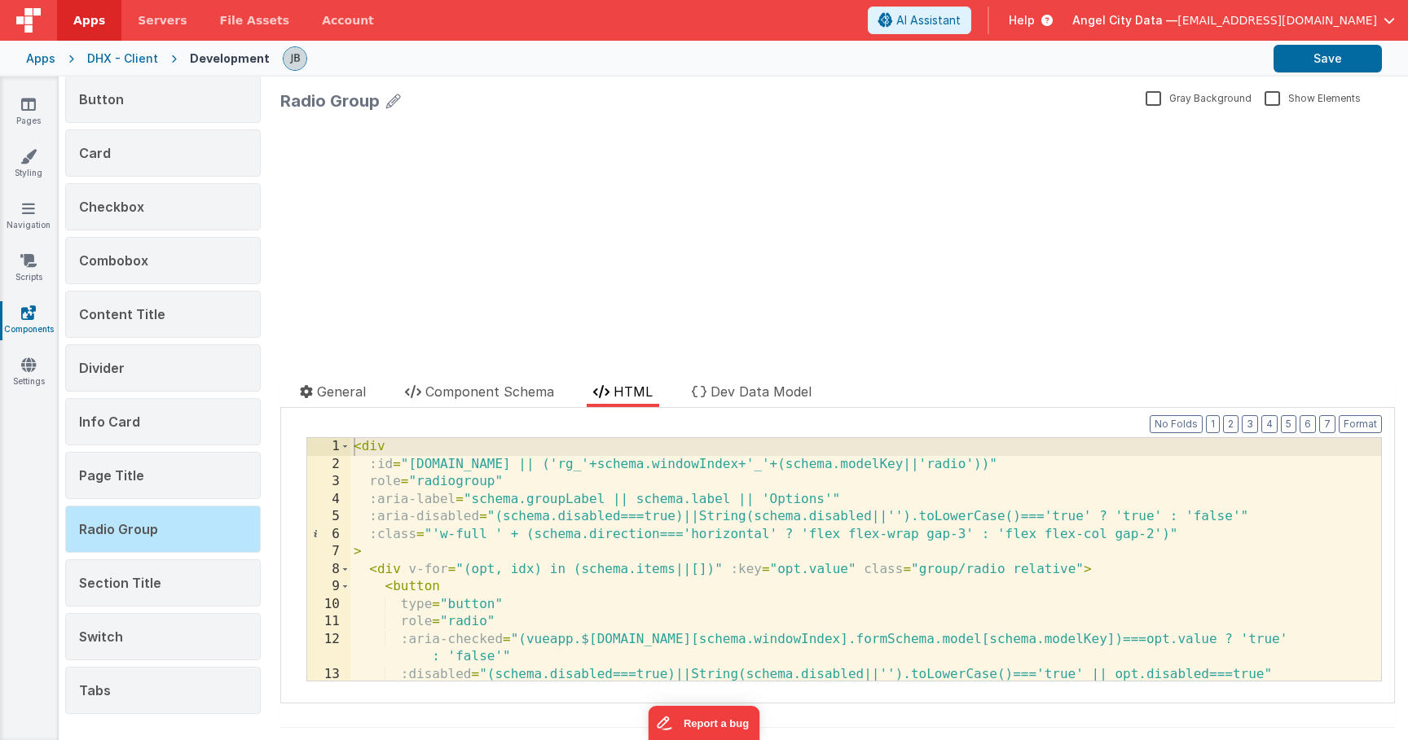
click at [480, 476] on div "< div :id = "[DOMAIN_NAME] || ('rg_'+schema.windowIndex+'_'+(schema.modelKey||'…" at bounding box center [865, 577] width 1030 height 278
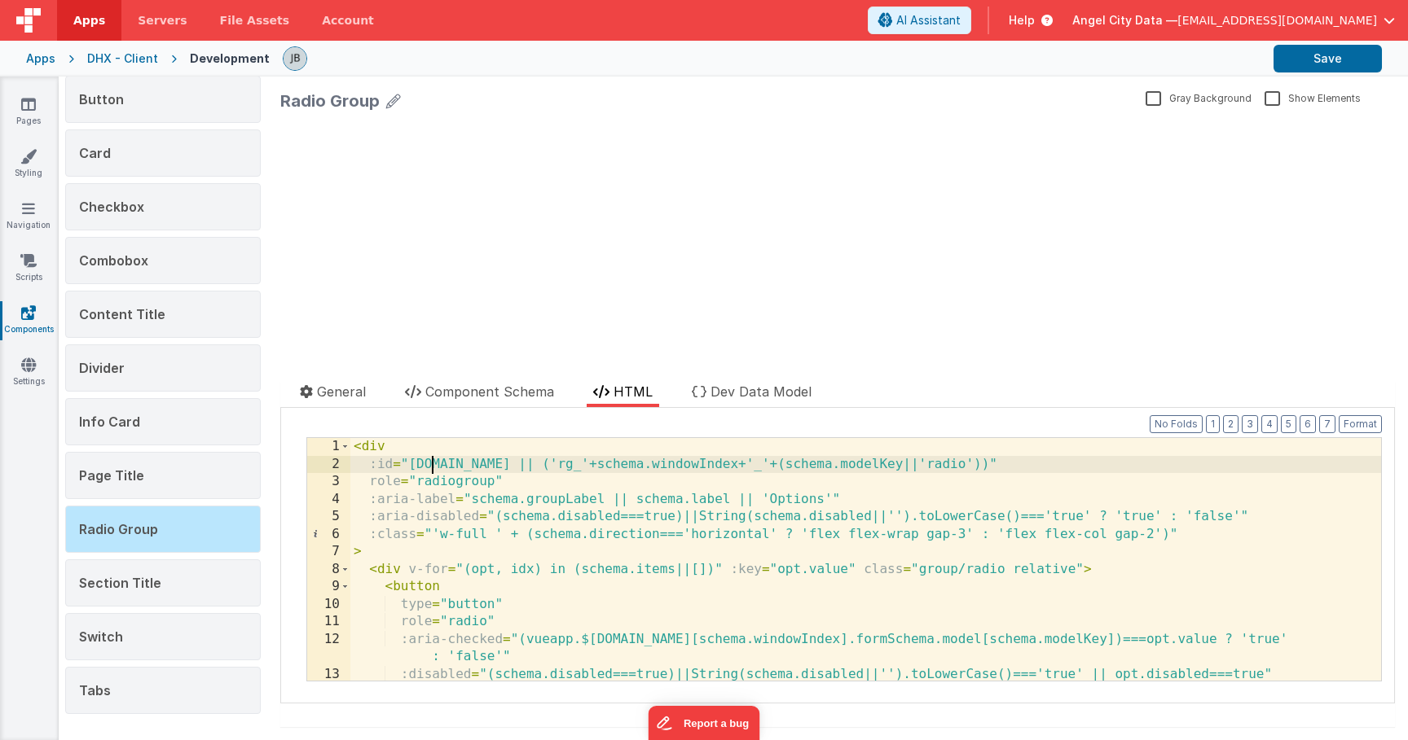
click at [434, 468] on div "< div :id = "[DOMAIN_NAME] || ('rg_'+schema.windowIndex+'_'+(schema.modelKey||'…" at bounding box center [865, 577] width 1030 height 278
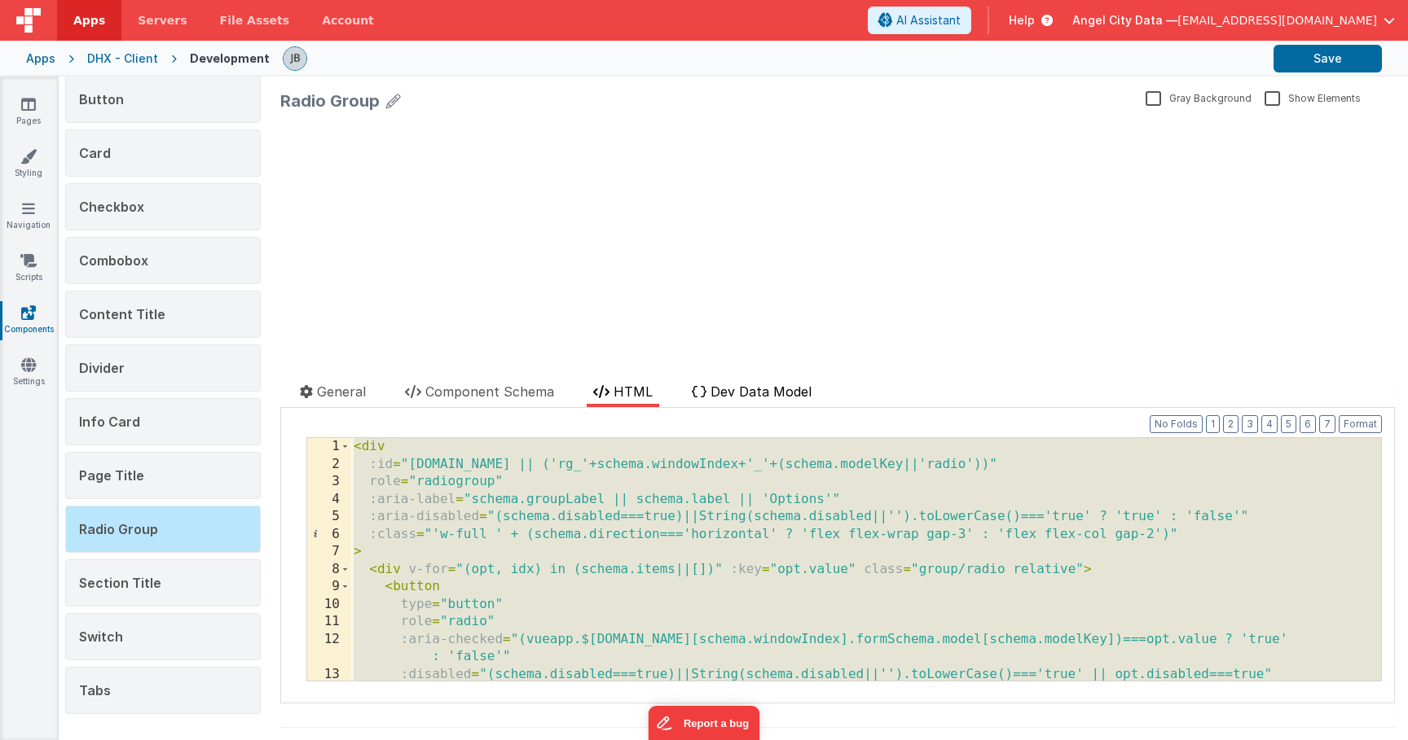
click at [718, 385] on span "Dev Data Model" at bounding box center [760, 392] width 101 height 16
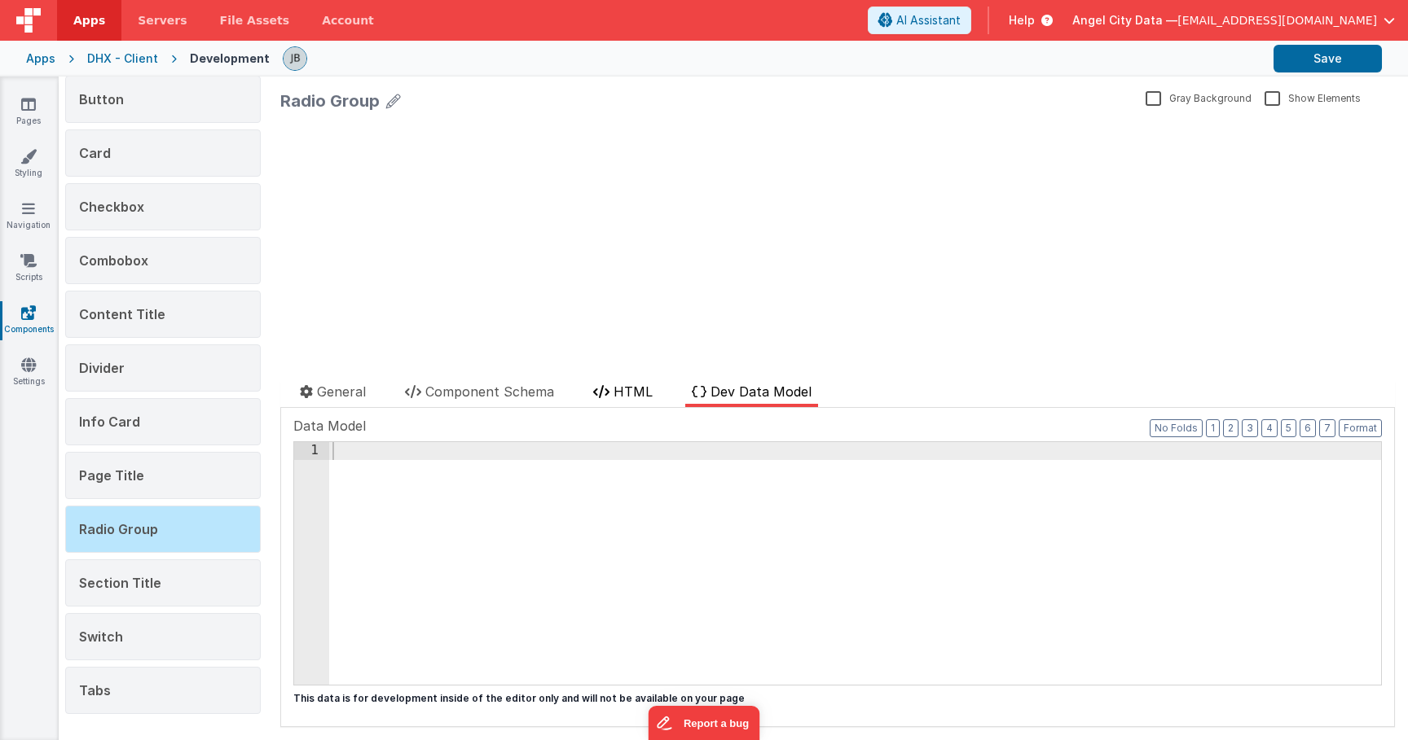
click at [653, 389] on span "HTML" at bounding box center [632, 392] width 39 height 16
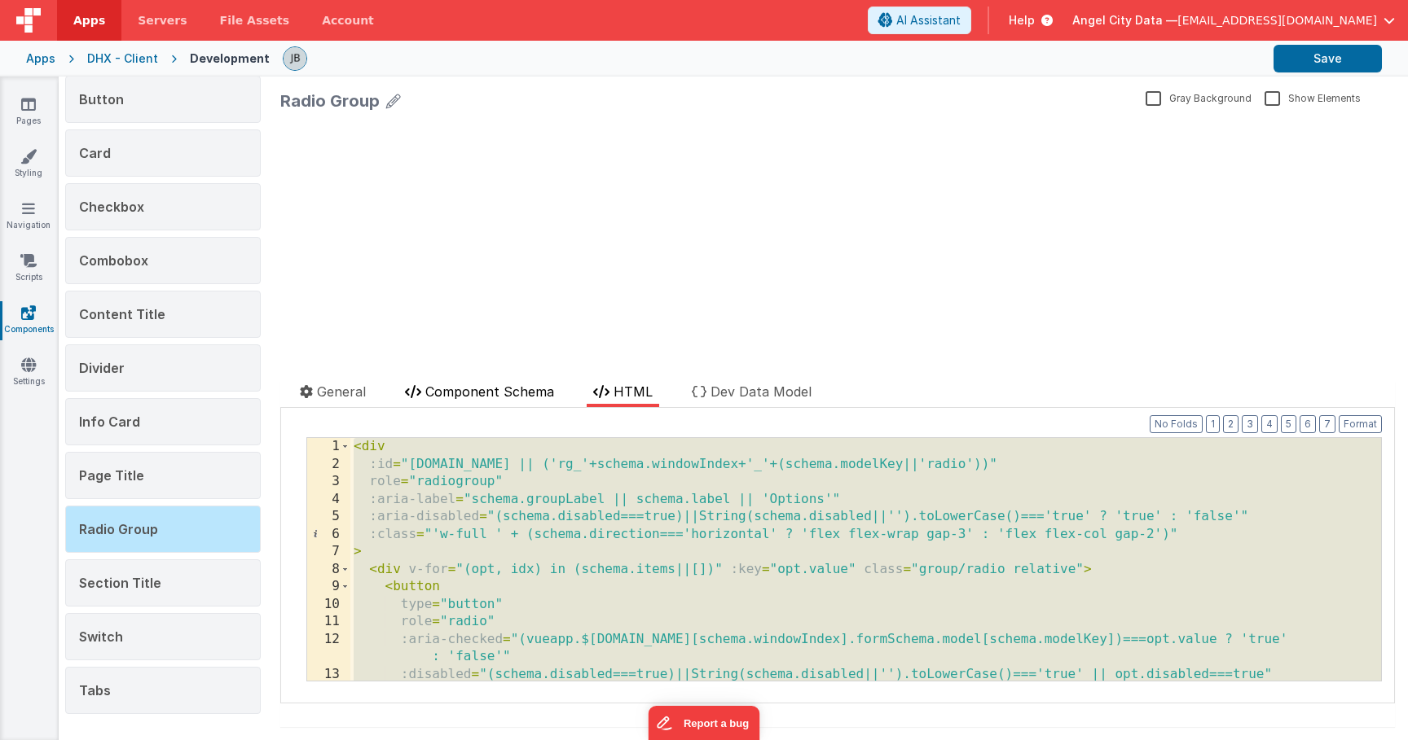
click at [476, 388] on span "Component Schema" at bounding box center [489, 392] width 129 height 16
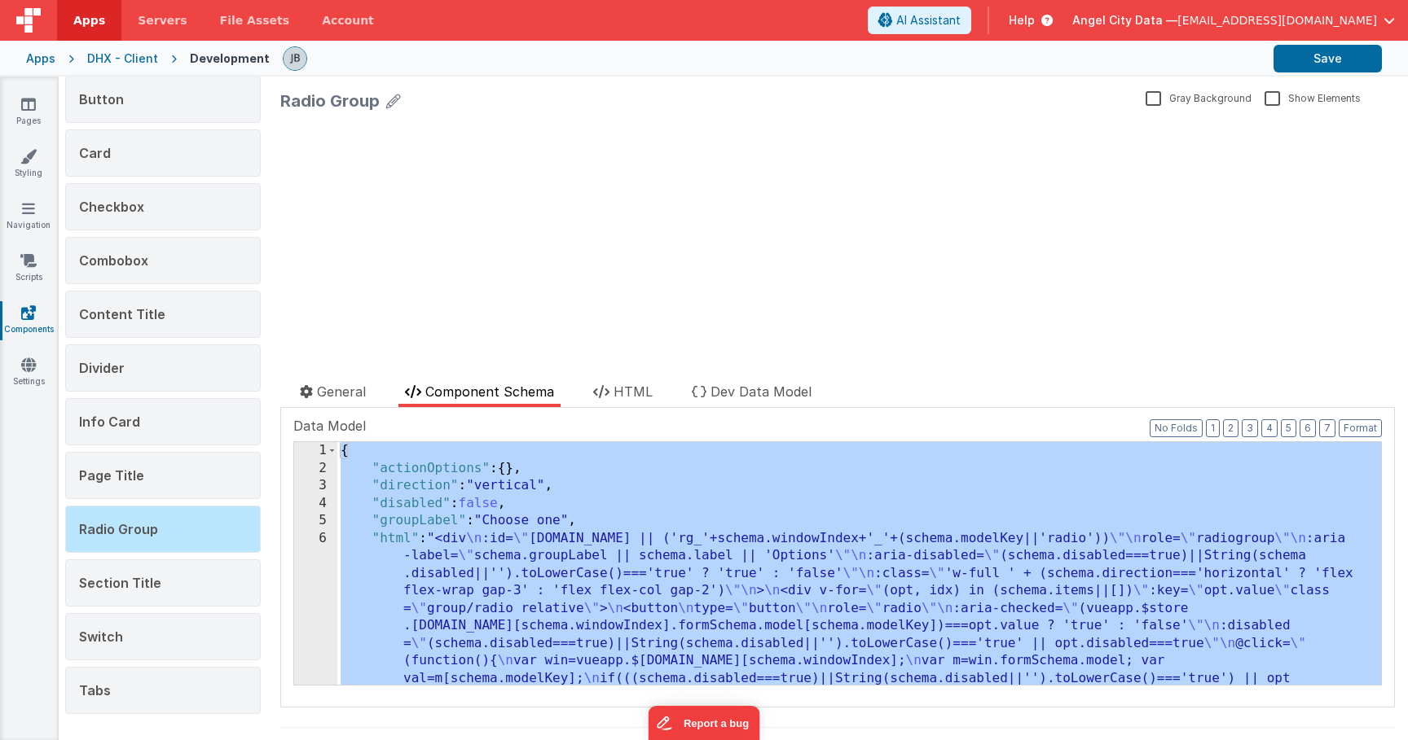
scroll to position [0, 0]
click at [478, 322] on div "update page model (See schema to hide after dev) { "component": { "comp": { "fi…" at bounding box center [837, 244] width 1114 height 250
click at [45, 53] on div "Apps" at bounding box center [40, 59] width 29 height 16
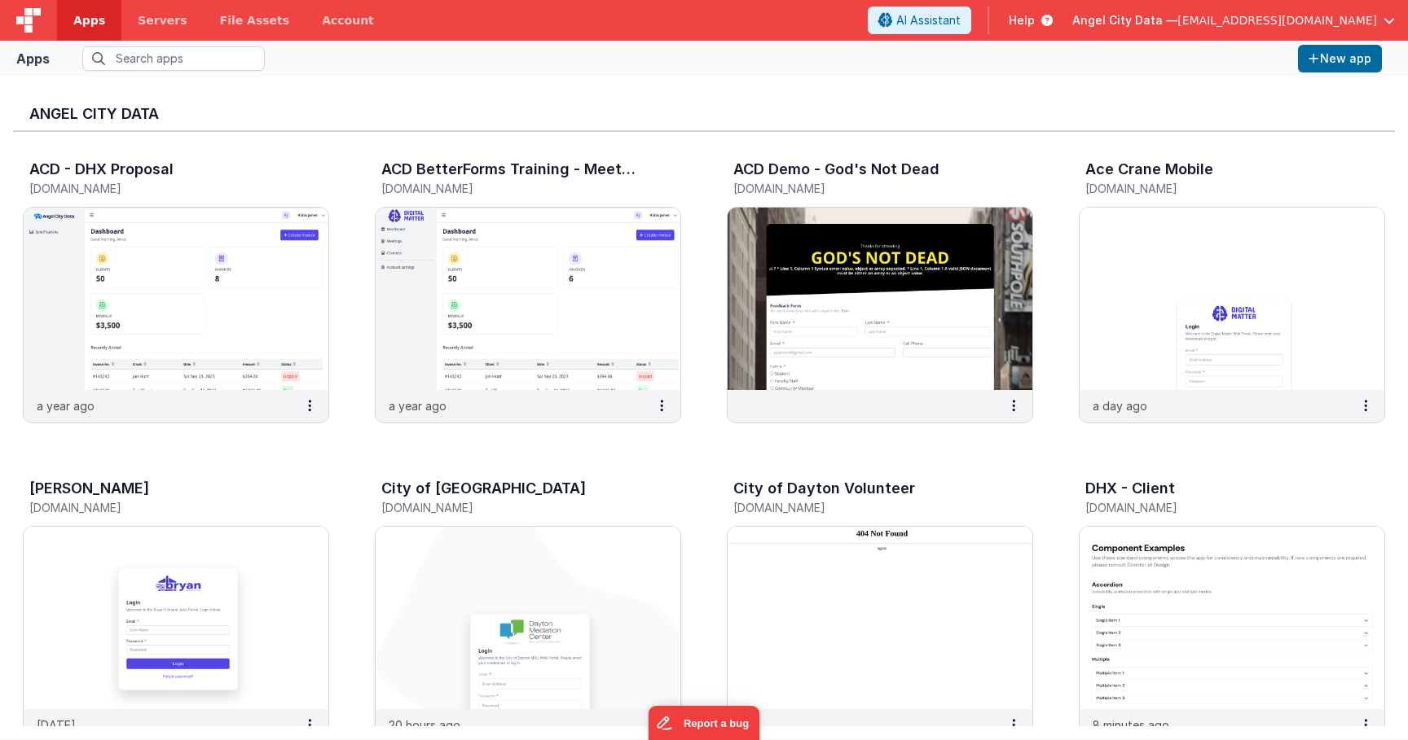
click at [401, 566] on img at bounding box center [528, 618] width 305 height 182
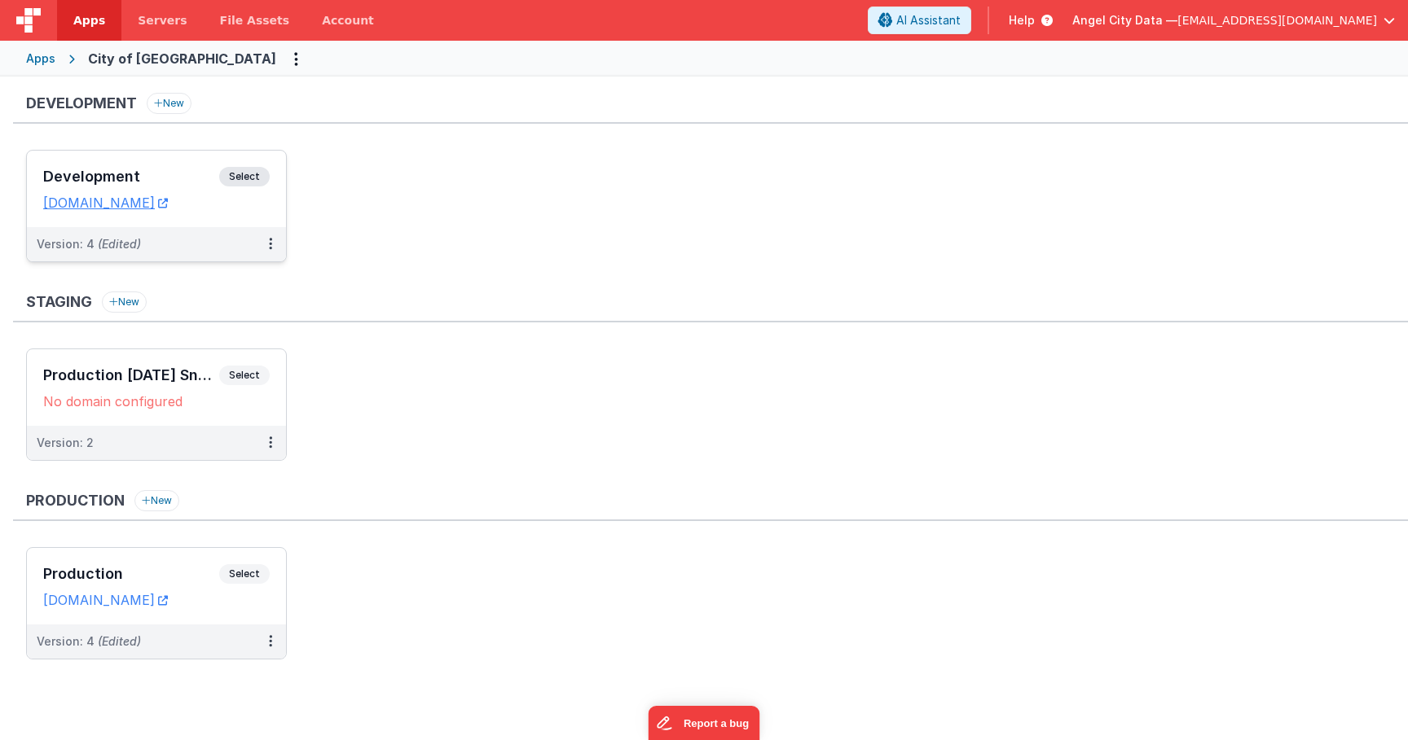
click at [152, 171] on h3 "Development" at bounding box center [131, 177] width 176 height 16
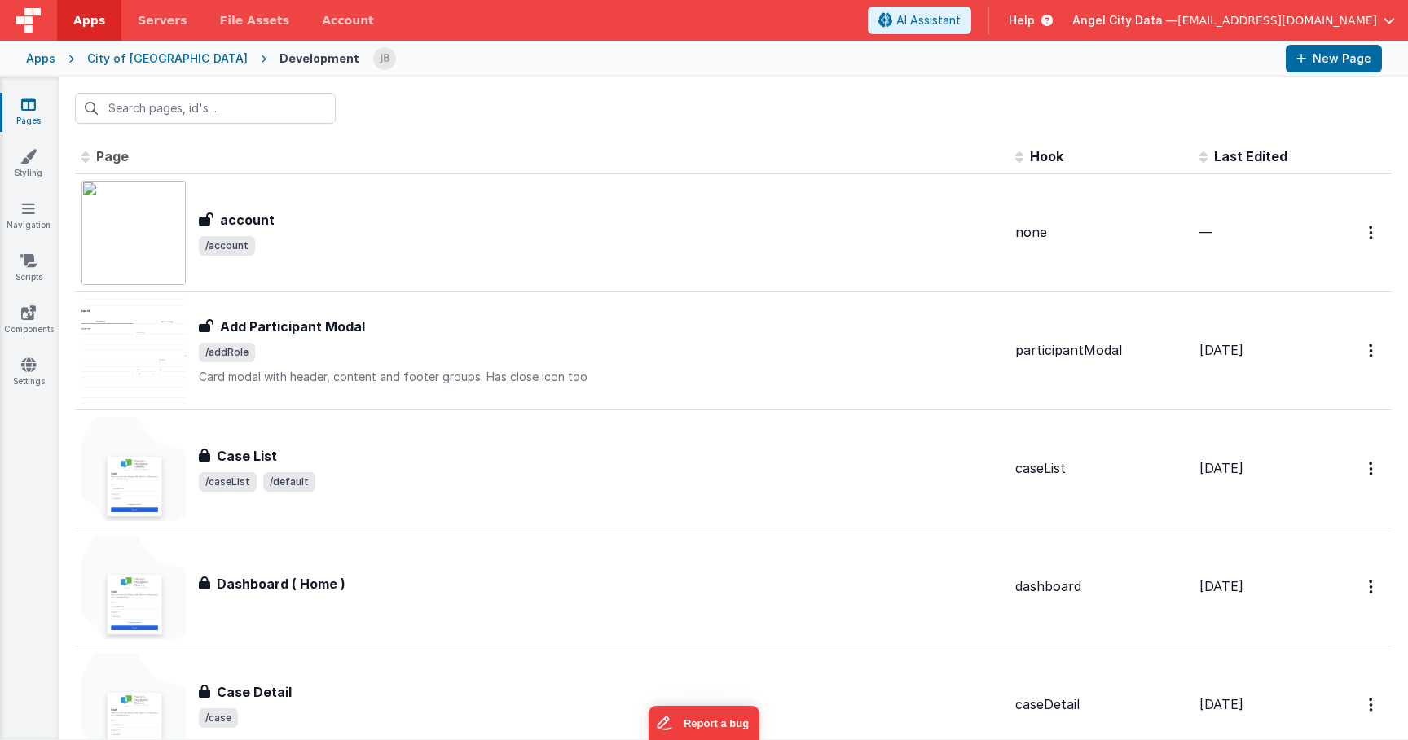
click at [23, 304] on div "Pages Styling Navigation Scripts Components Settings" at bounding box center [29, 408] width 59 height 663
click at [33, 329] on link "Components" at bounding box center [28, 321] width 59 height 33
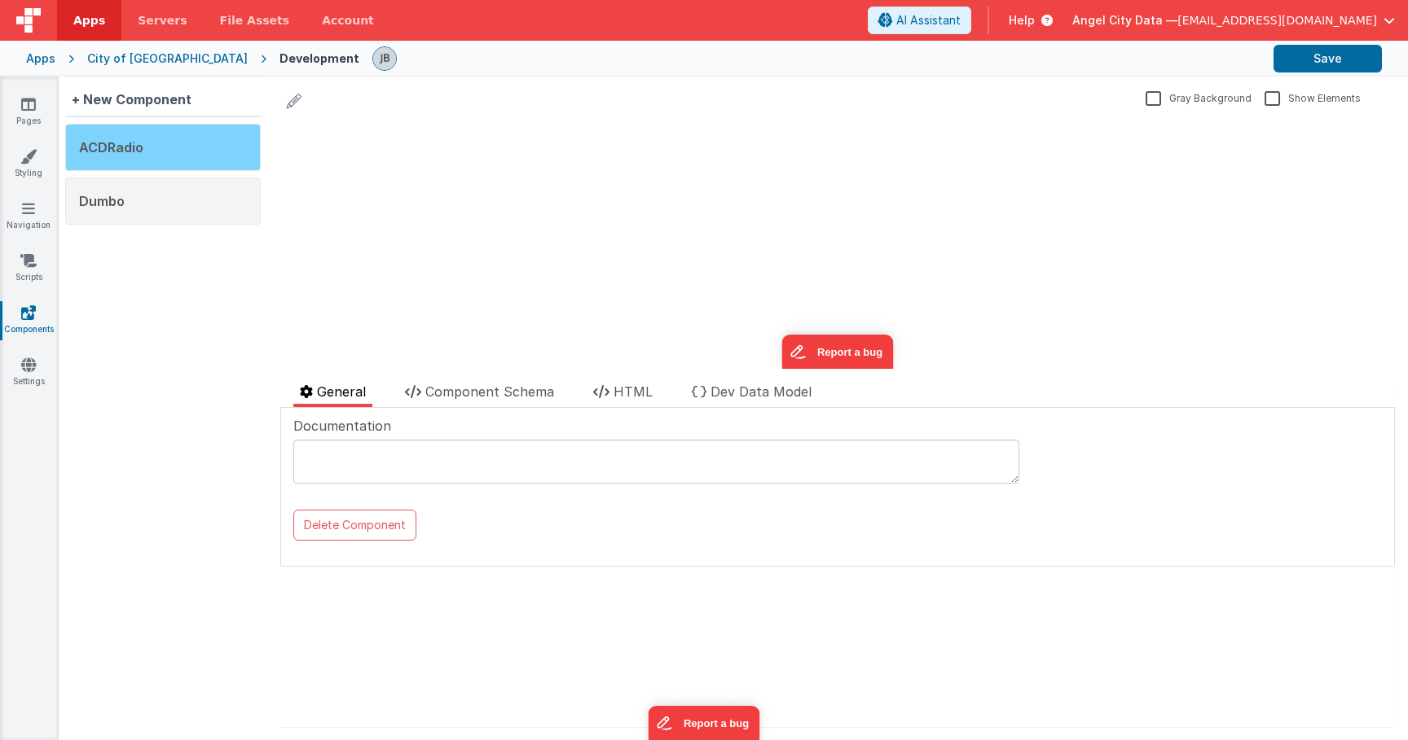
click at [176, 156] on div "ACDRadio" at bounding box center [163, 147] width 196 height 47
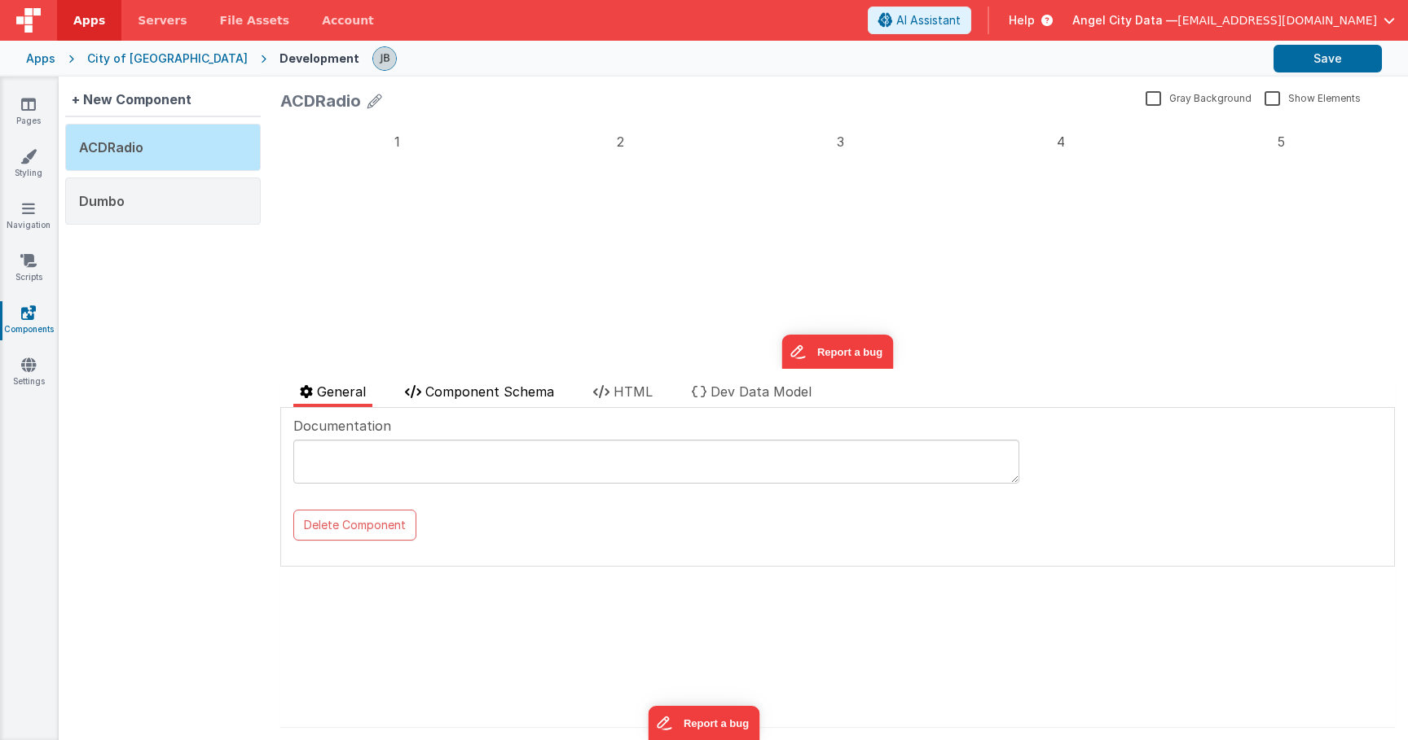
click at [455, 399] on li "Component Schema" at bounding box center [479, 394] width 162 height 25
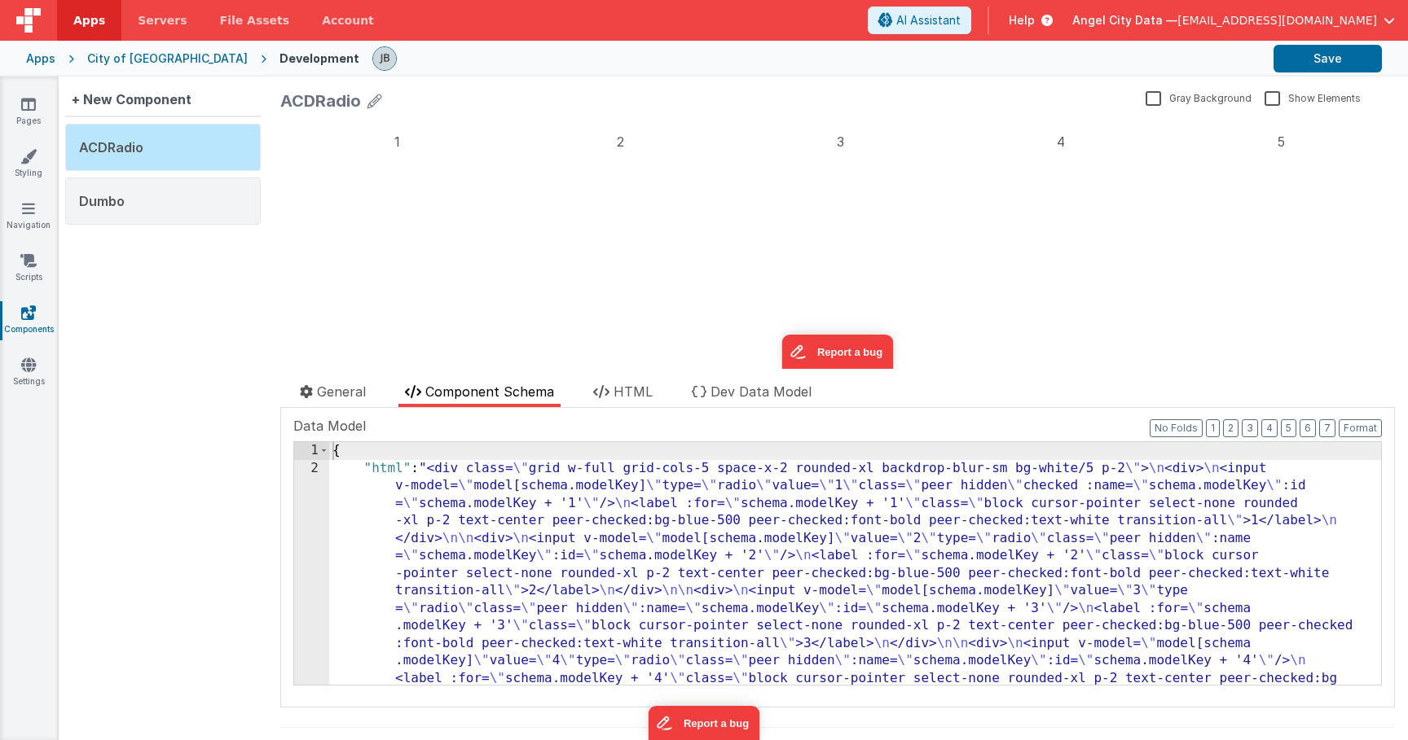
click at [360, 127] on label "1" at bounding box center [397, 141] width 220 height 33
click at [280, 119] on input "1" at bounding box center [280, 119] width 0 height 0
click at [624, 138] on label "2" at bounding box center [619, 141] width 213 height 33
click at [280, 119] on input "2" at bounding box center [280, 119] width 0 height 0
click at [795, 137] on label "3" at bounding box center [840, 141] width 213 height 33
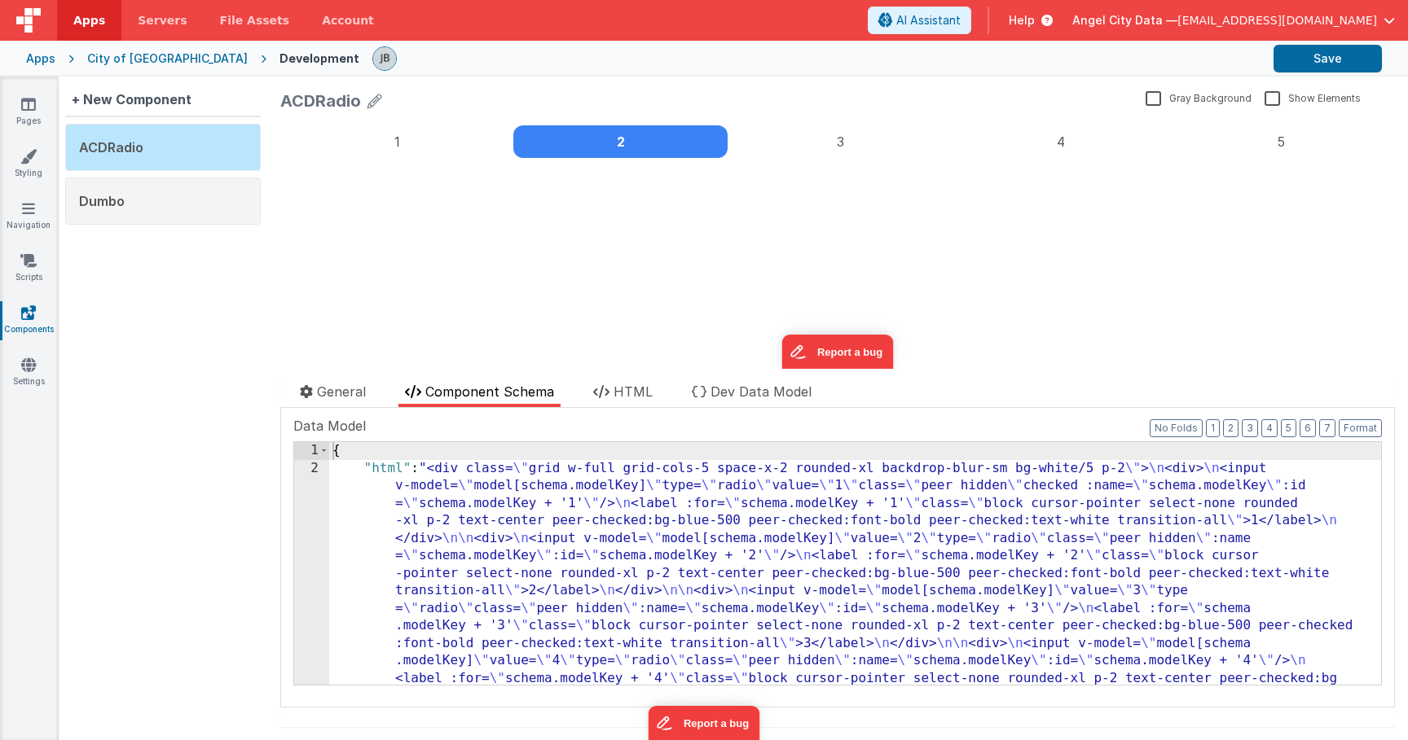
click at [280, 119] on input "3" at bounding box center [280, 119] width 0 height 0
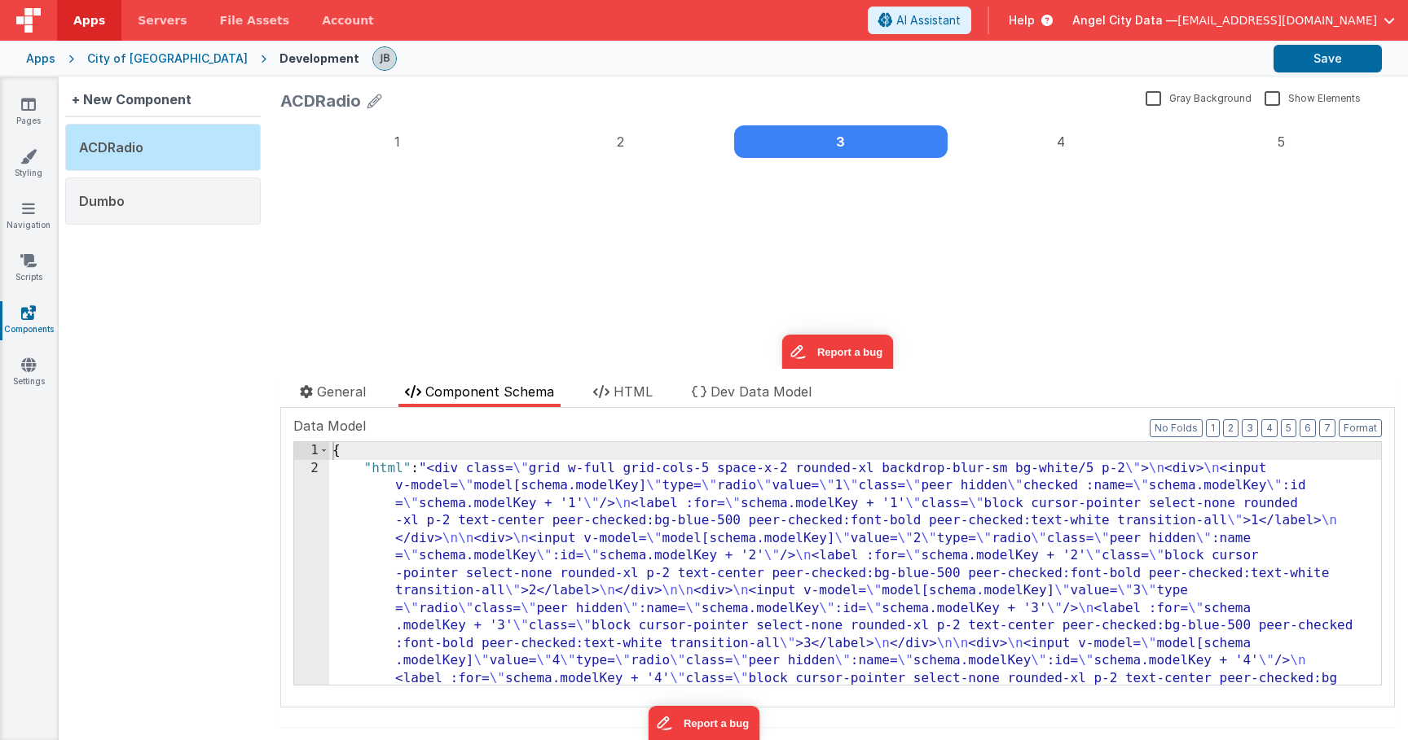
click at [1022, 141] on label "4" at bounding box center [1060, 141] width 213 height 33
click at [280, 119] on input "4" at bounding box center [280, 119] width 0 height 0
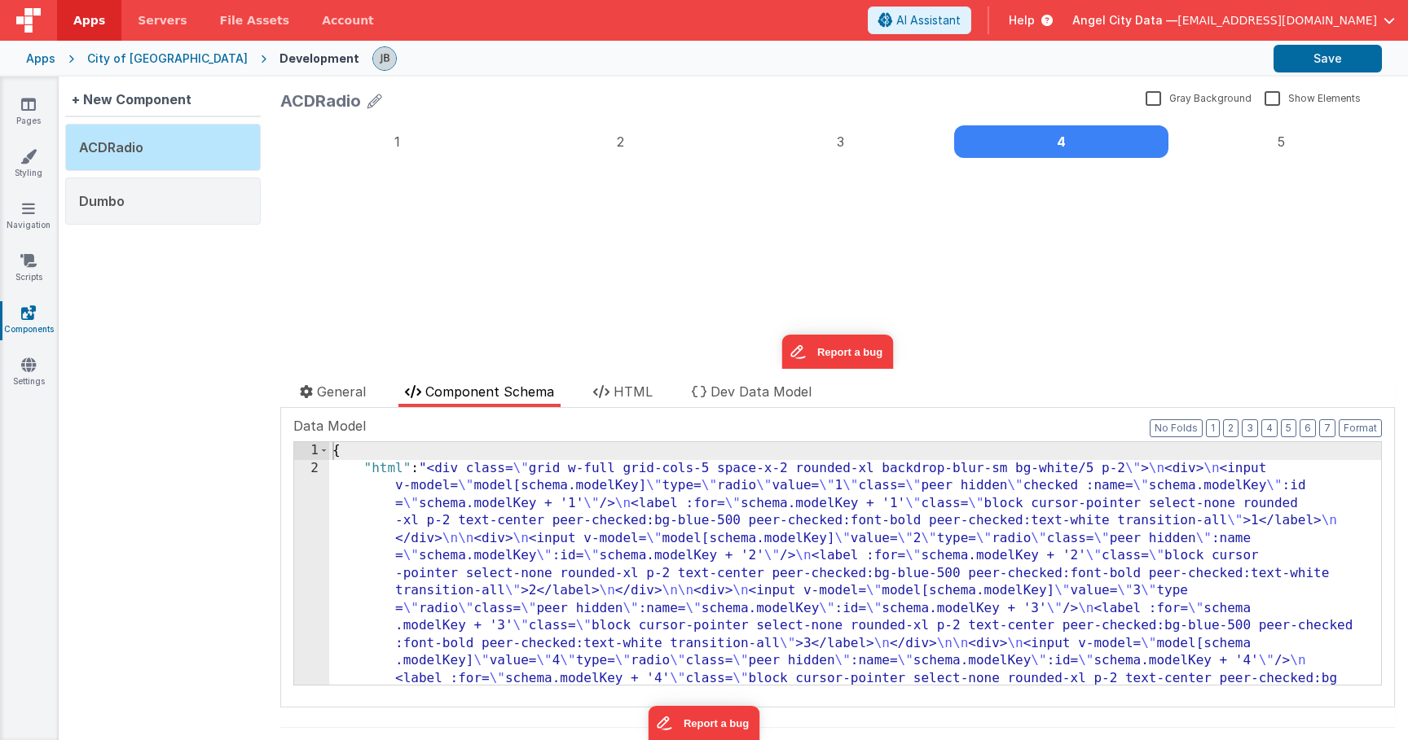
click at [1248, 142] on label "5" at bounding box center [1281, 141] width 213 height 33
click at [280, 119] on input "5" at bounding box center [280, 119] width 0 height 0
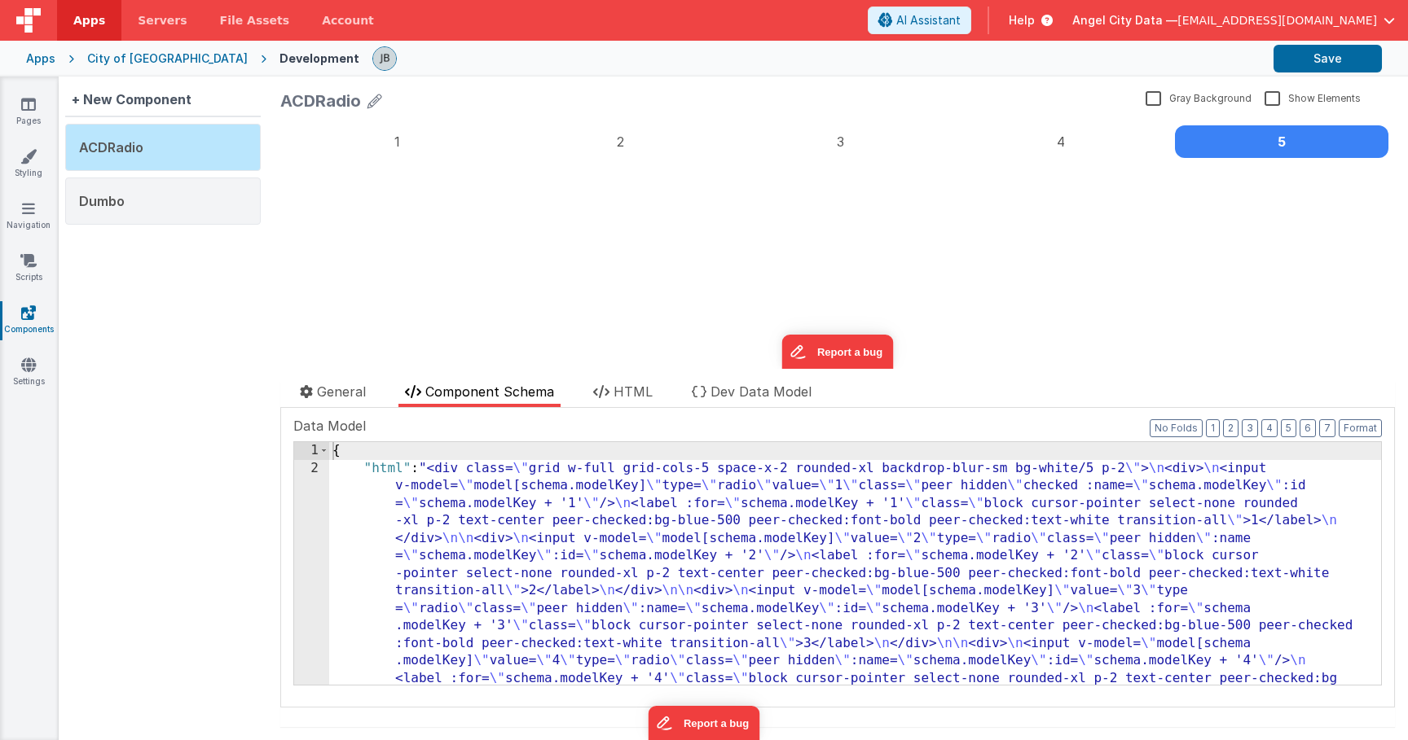
click at [366, 136] on label "1" at bounding box center [397, 141] width 220 height 33
click at [280, 119] on input "1" at bounding box center [280, 119] width 0 height 0
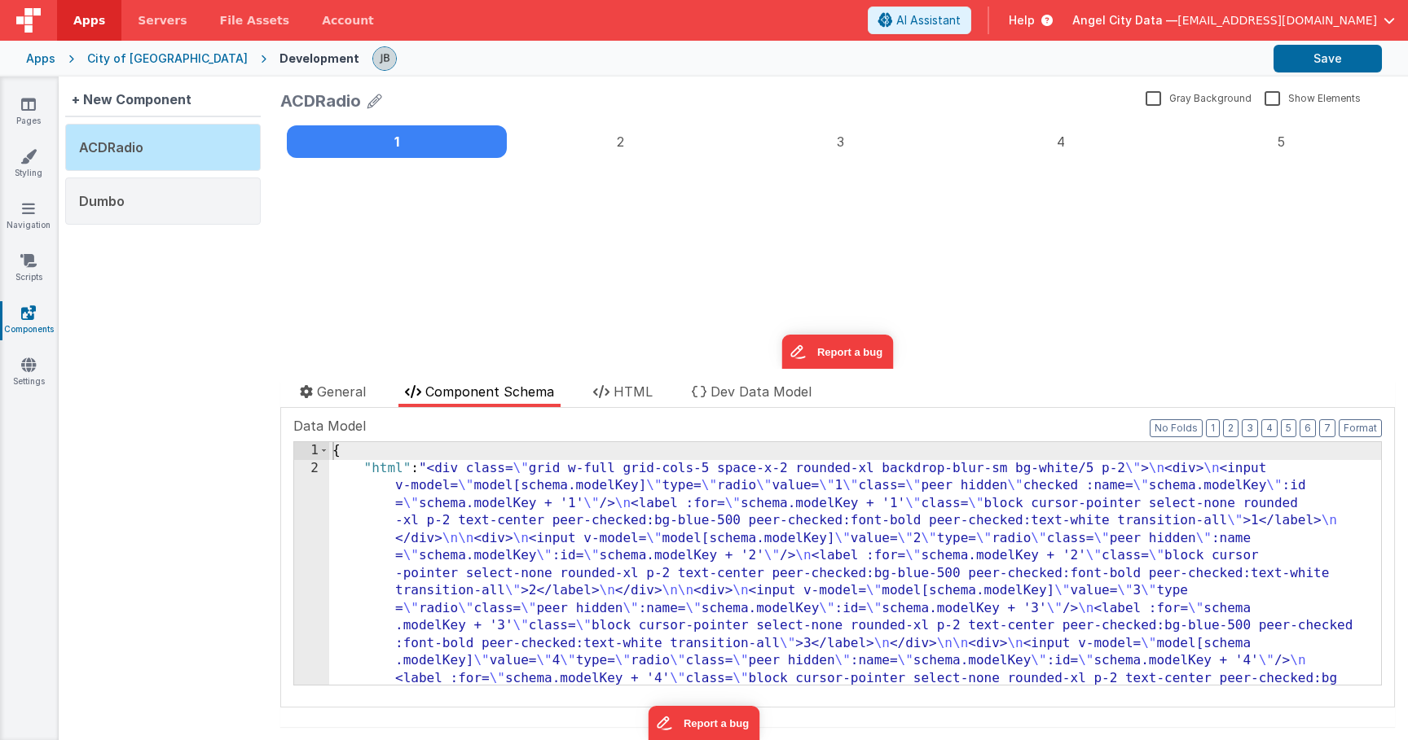
click at [530, 138] on label "2" at bounding box center [619, 141] width 213 height 33
click at [280, 119] on input "2" at bounding box center [280, 119] width 0 height 0
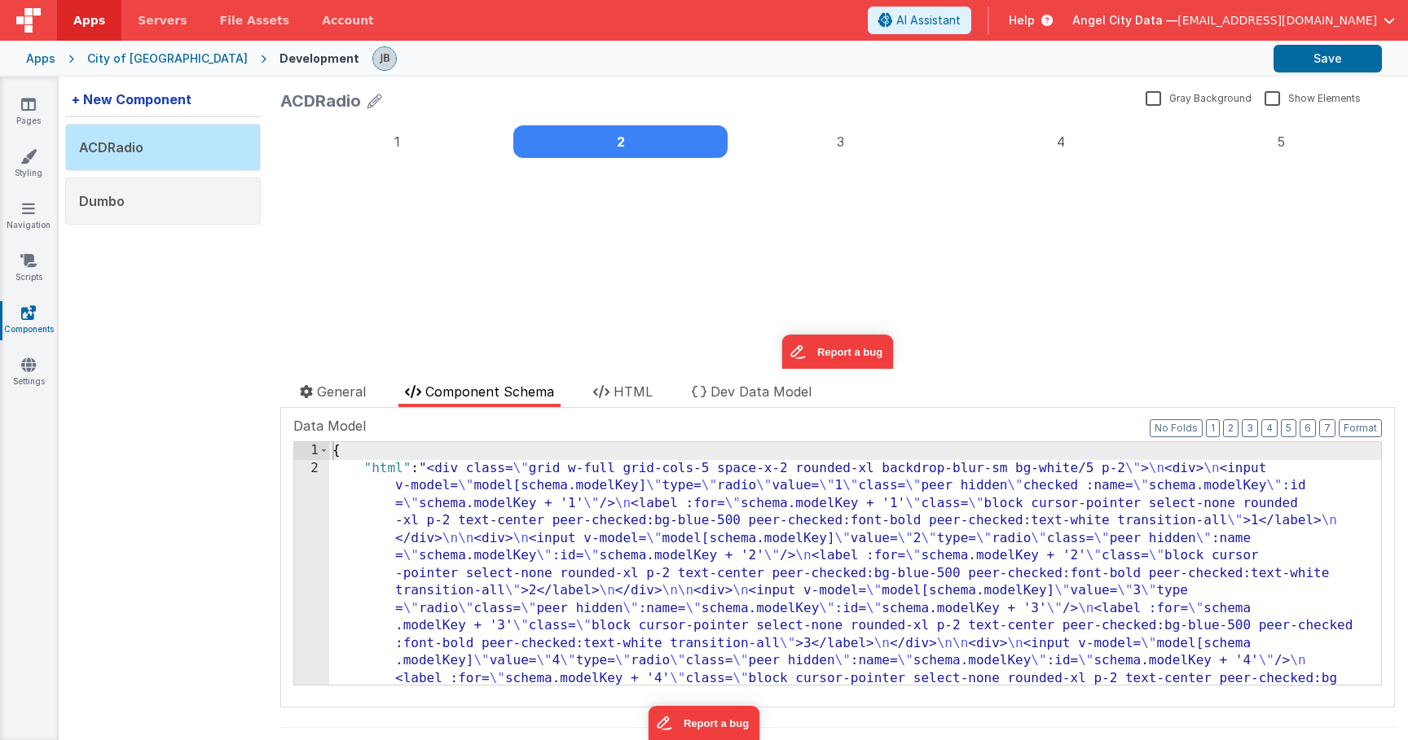
click at [138, 103] on div "+ New Component" at bounding box center [131, 99] width 133 height 33
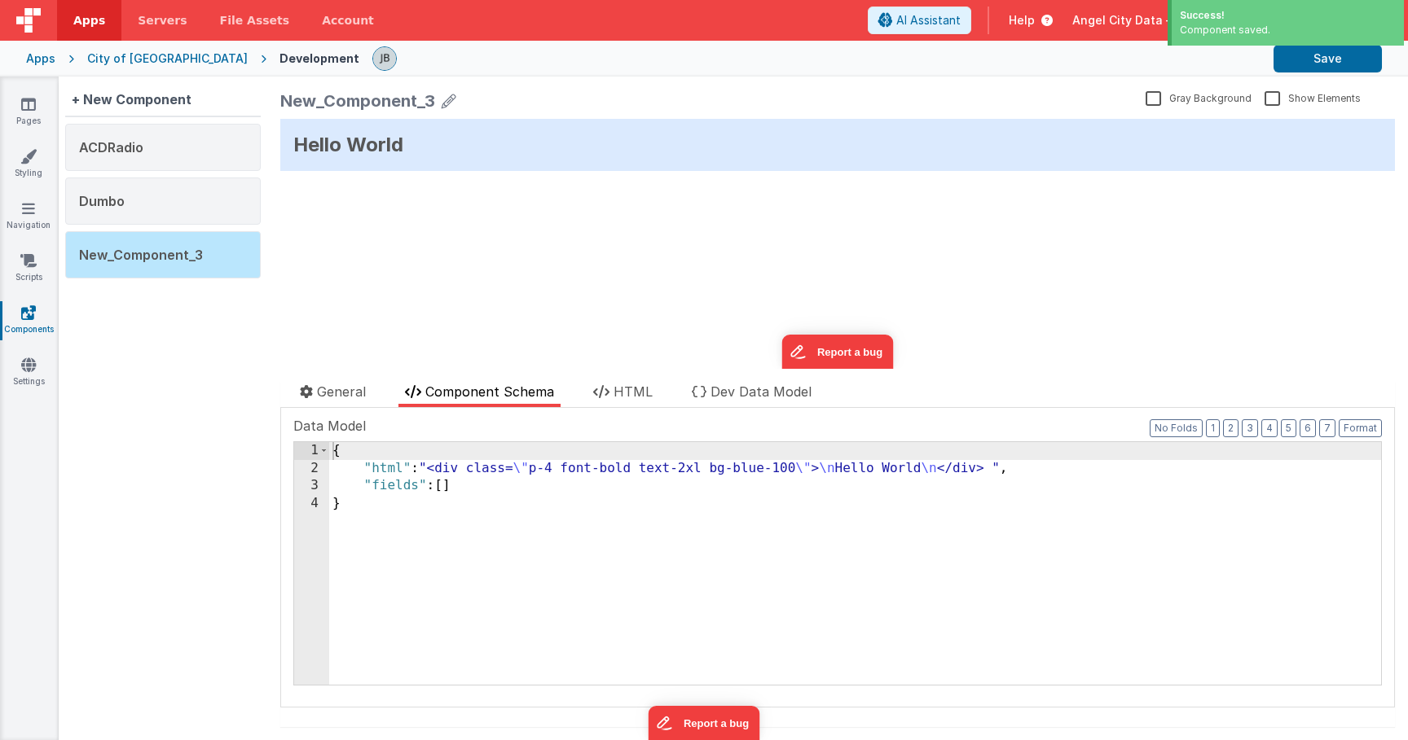
click at [323, 105] on div "New_Component_3" at bounding box center [357, 101] width 155 height 23
click at [443, 103] on icon at bounding box center [449, 101] width 15 height 23
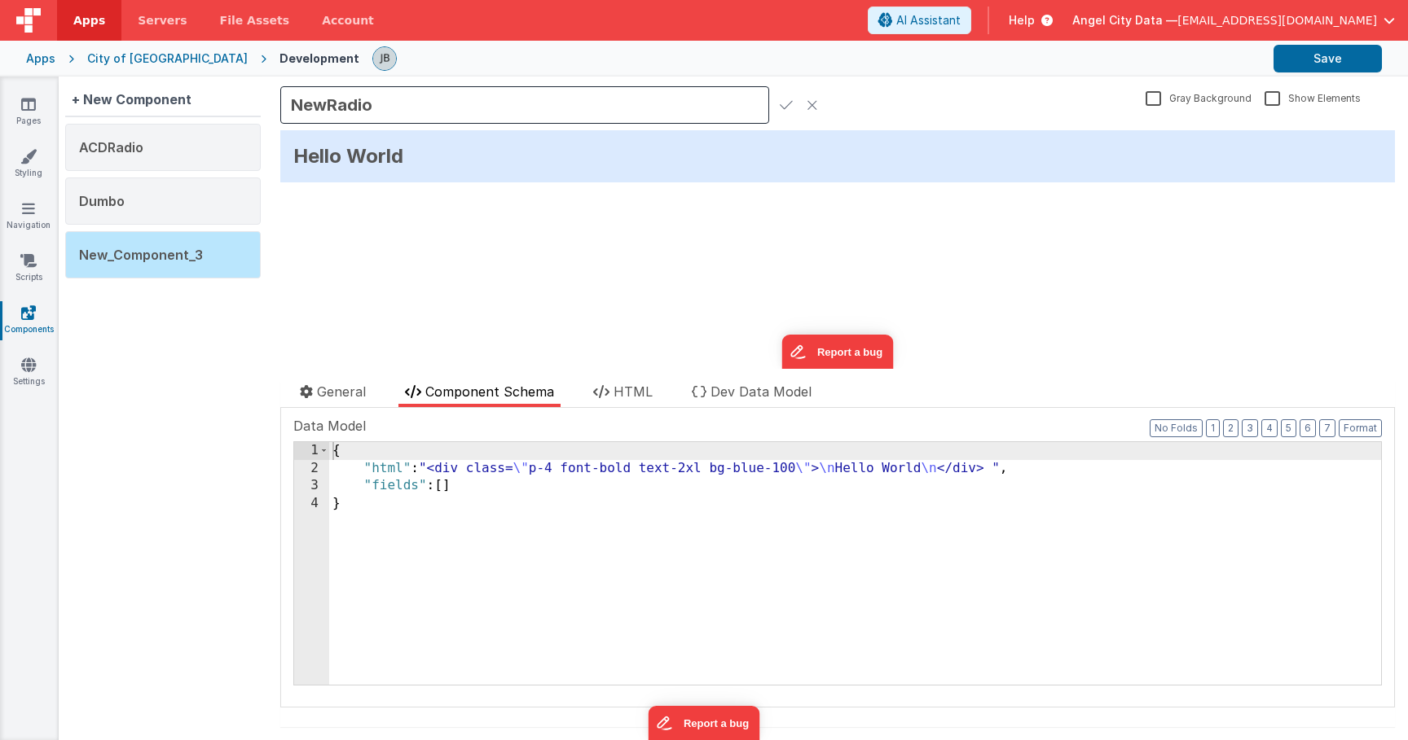
type input "NewRadio"
click at [491, 533] on div "{ "html" : "<div class= \" p-4 font-bold text-2xl bg-blue-100 \" > \n Hello Wor…" at bounding box center [855, 581] width 1052 height 278
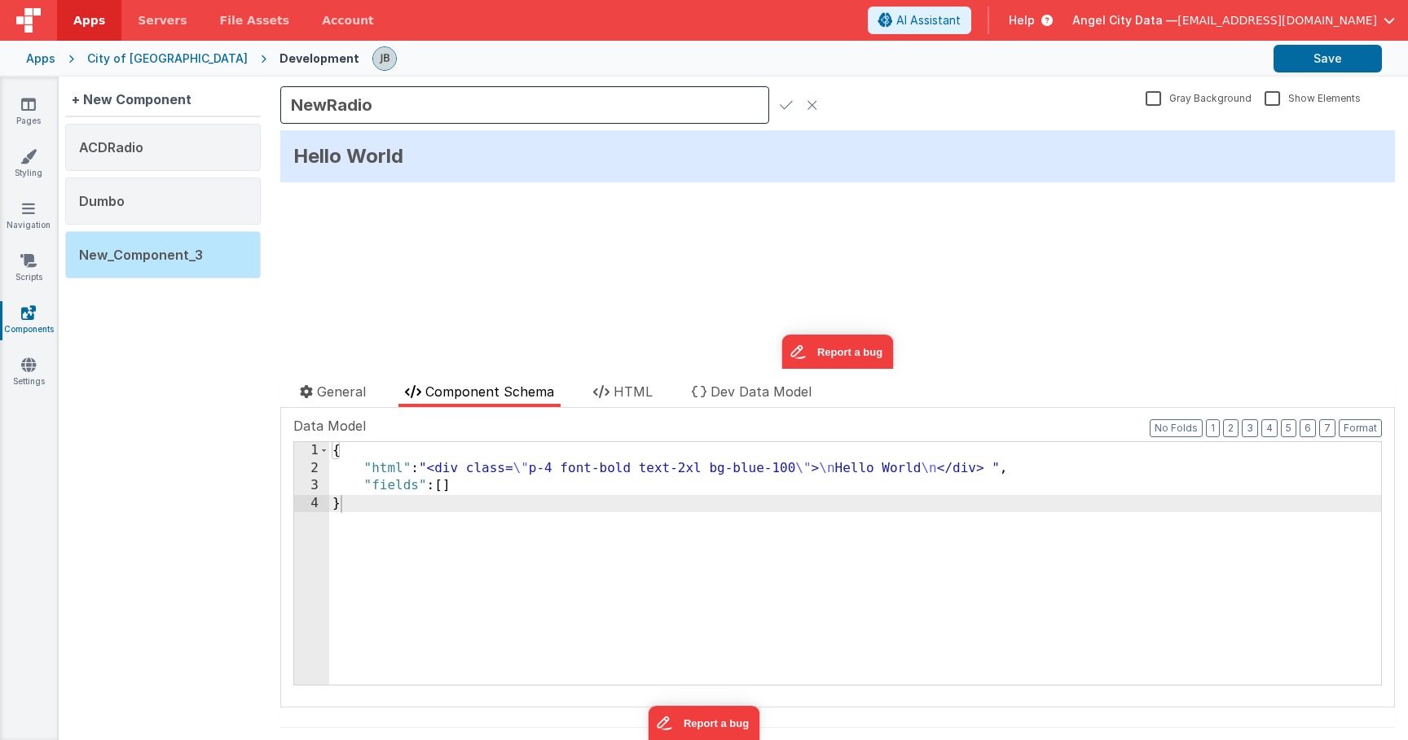
click at [622, 380] on div "[PERSON_NAME] Background Show Elements General Component Schema HTML Dev Data M…" at bounding box center [837, 409] width 1140 height 664
click at [619, 389] on span "HTML" at bounding box center [632, 392] width 39 height 16
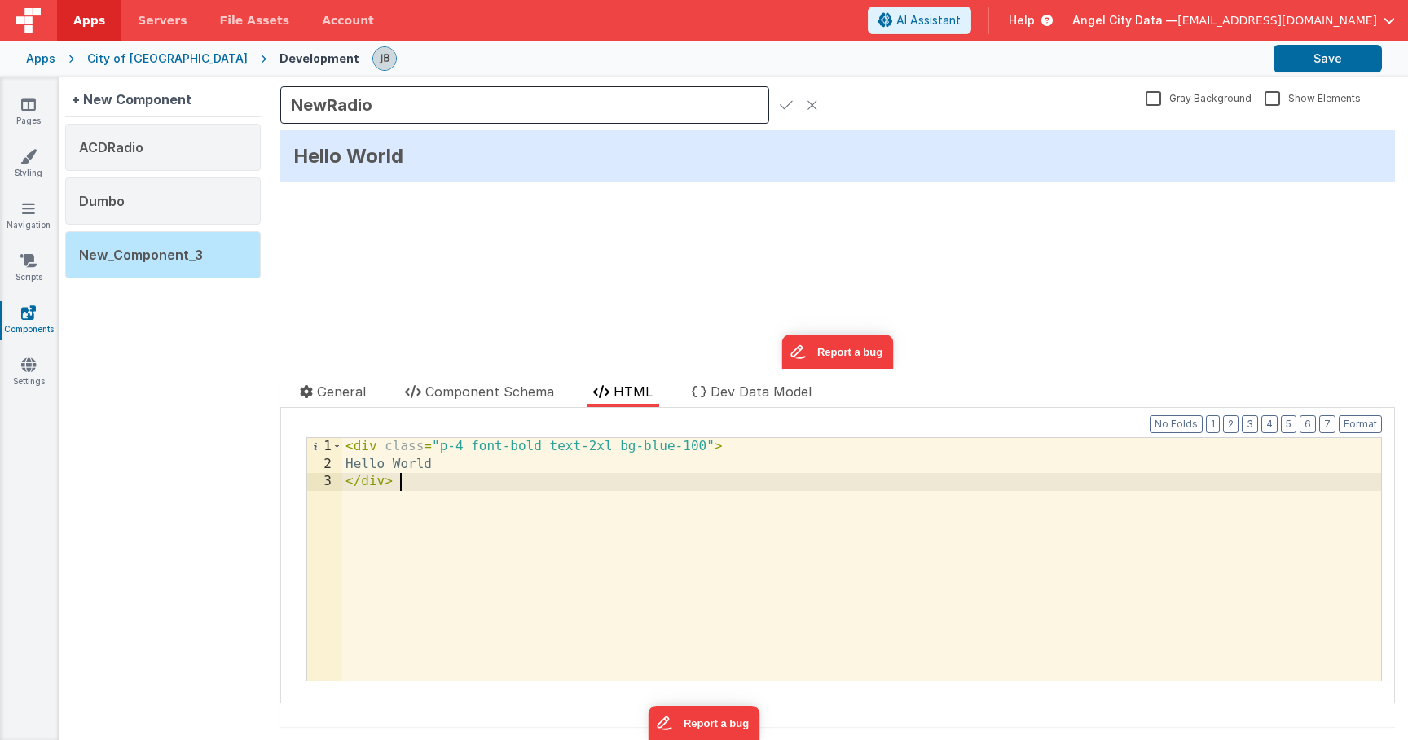
drag, startPoint x: 525, startPoint y: 530, endPoint x: 223, endPoint y: 328, distance: 363.5
click at [223, 328] on div "+ New Component ACDRadio Dumbo New_Component_3 NewRadio Gray Background Show El…" at bounding box center [733, 409] width 1349 height 664
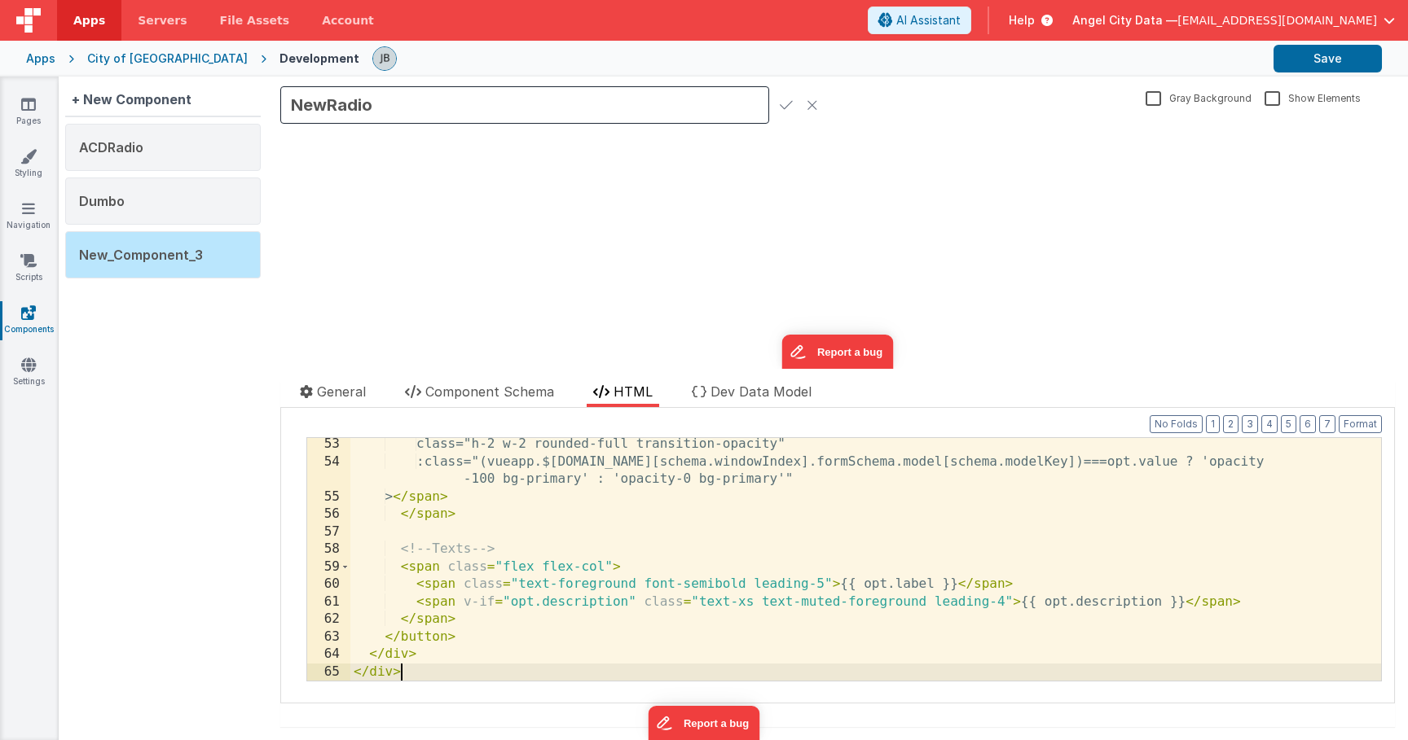
scroll to position [1018, 0]
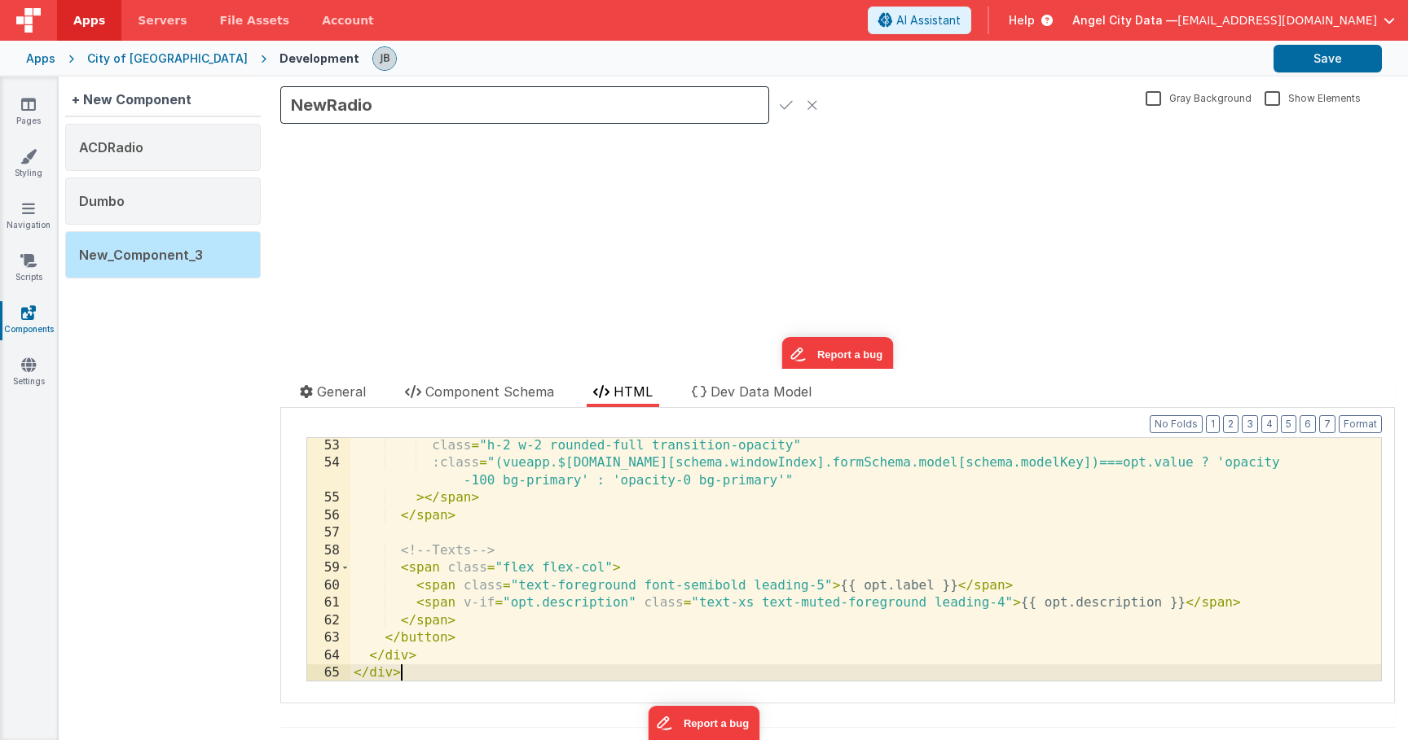
click at [521, 534] on div "class = "h-2 w-2 rounded-full transition-opacity" :class = "(vueapp.$[DOMAIN_NA…" at bounding box center [865, 576] width 1030 height 278
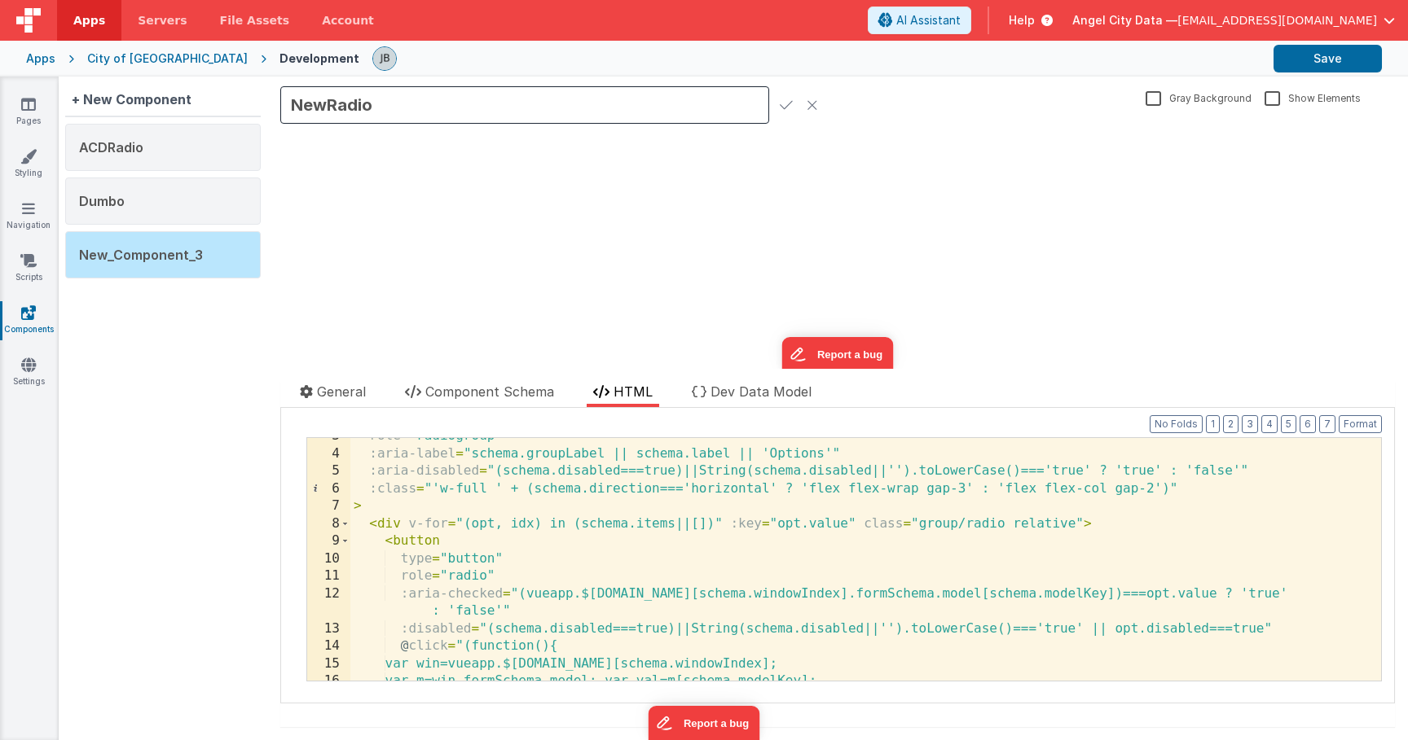
scroll to position [0, 0]
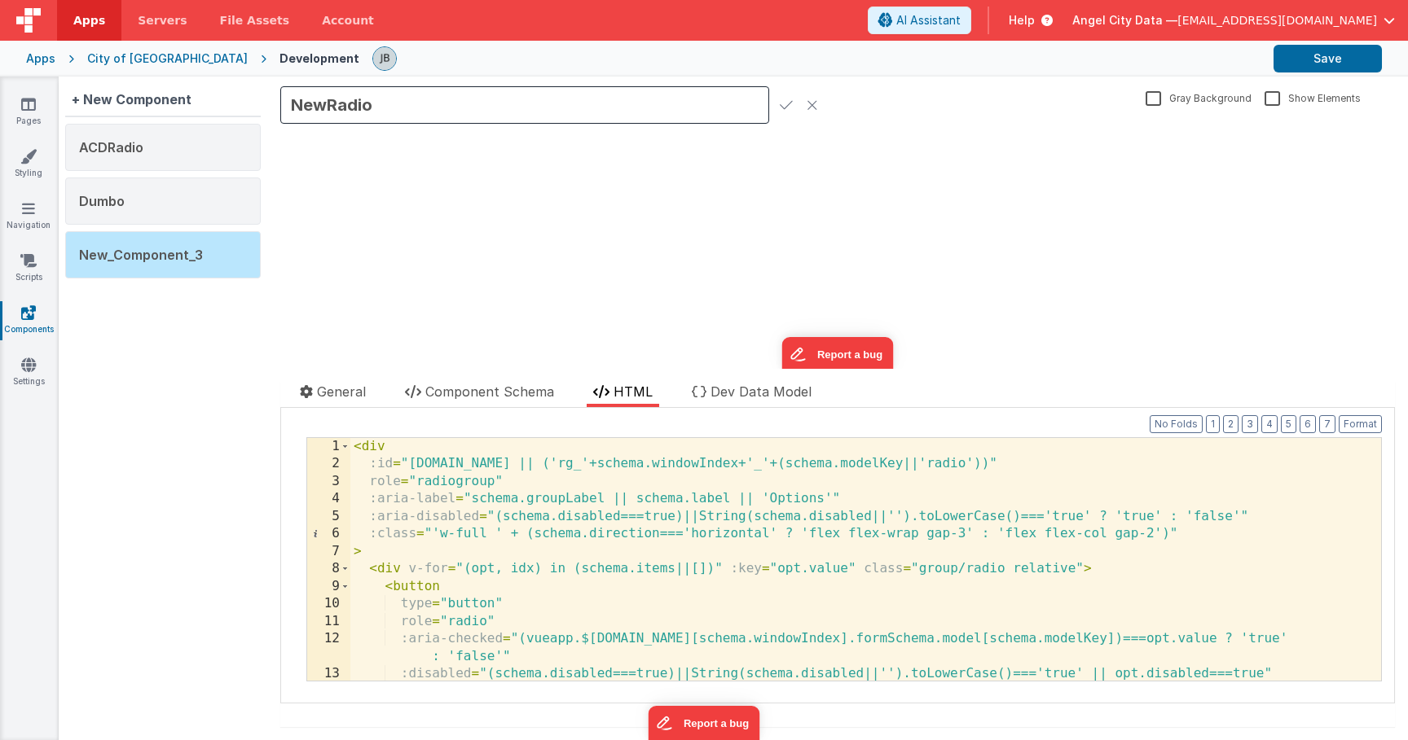
click at [531, 330] on div "update page model (See schema to hide after dev) showElements" at bounding box center [837, 249] width 1114 height 239
click at [781, 109] on icon at bounding box center [786, 105] width 13 height 23
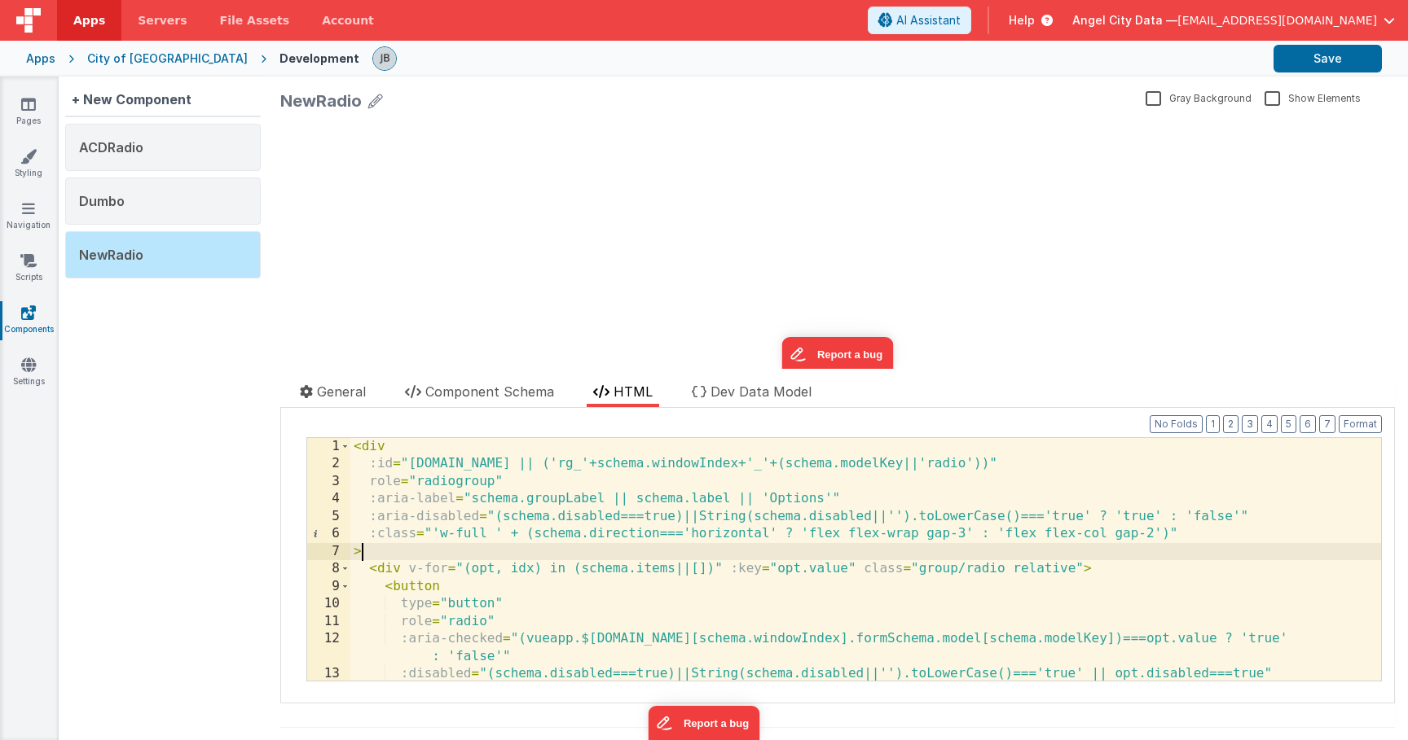
click at [489, 551] on div "< div :id = "[DOMAIN_NAME] || ('rg_'+schema.windowIndex+'_'+(schema.modelKey||'…" at bounding box center [865, 577] width 1030 height 278
click at [1072, 178] on div "update page model (See schema to hide after dev) showElements" at bounding box center [837, 244] width 1114 height 250
click at [1167, 98] on label "Gray Background" at bounding box center [1198, 97] width 106 height 15
click at [0, 0] on input "Gray Background" at bounding box center [0, 0] width 0 height 0
click at [1268, 94] on label "Show Elements" at bounding box center [1312, 97] width 96 height 15
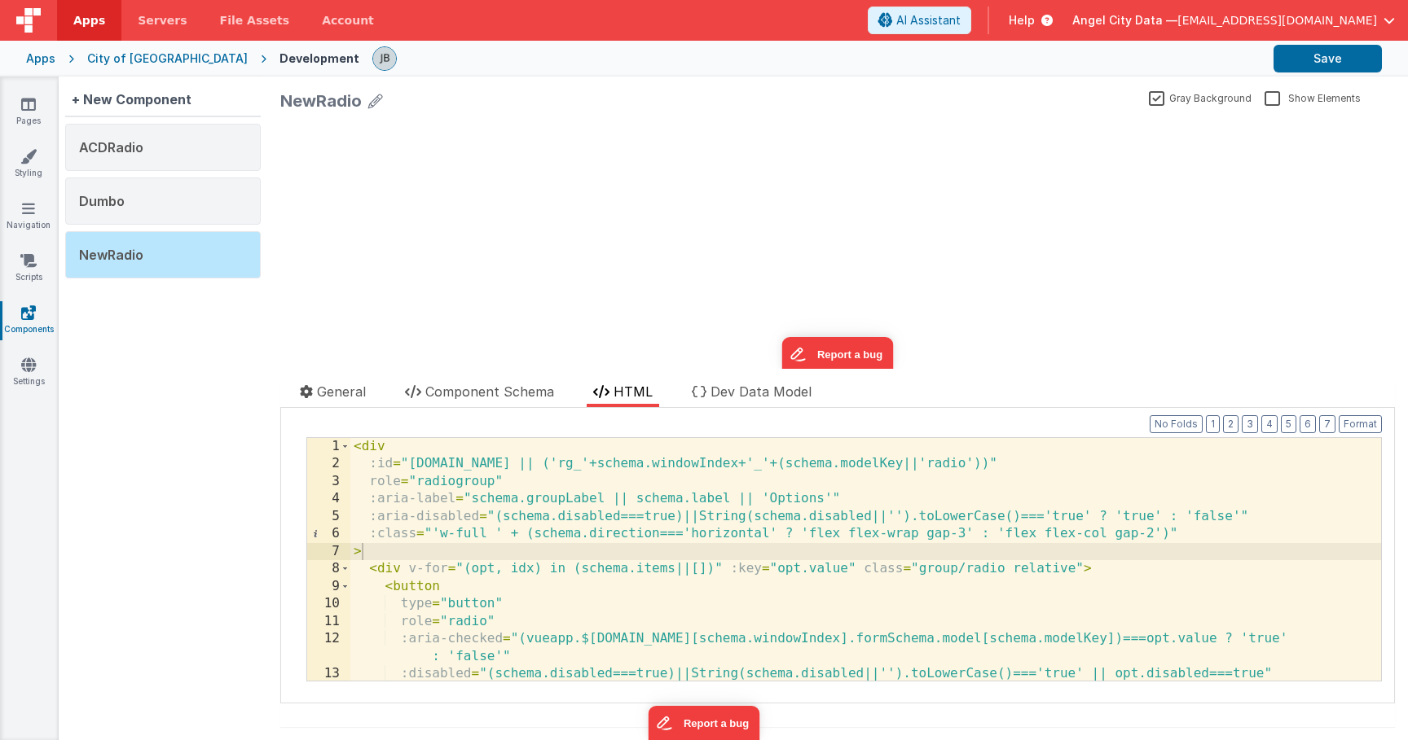
click at [0, 0] on input "Show Elements" at bounding box center [0, 0] width 0 height 0
click at [1268, 94] on label "Show Elements" at bounding box center [1310, 97] width 93 height 15
click at [0, 0] on input "Show Elements" at bounding box center [0, 0] width 0 height 0
click at [1189, 97] on label "Gray Background" at bounding box center [1200, 97] width 103 height 15
click at [0, 0] on input "Gray Background" at bounding box center [0, 0] width 0 height 0
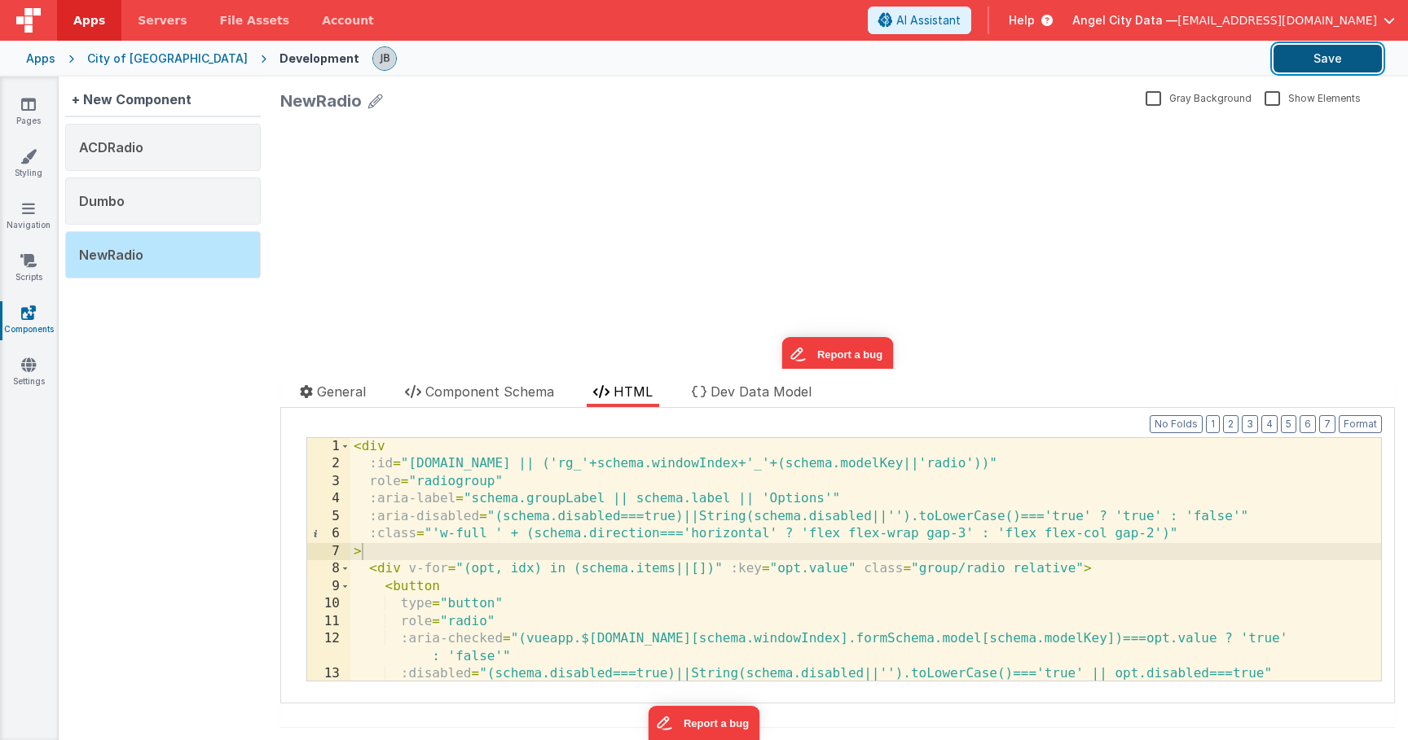
click at [1289, 67] on button "Save" at bounding box center [1327, 59] width 108 height 28
click at [43, 119] on link "Pages" at bounding box center [28, 112] width 59 height 33
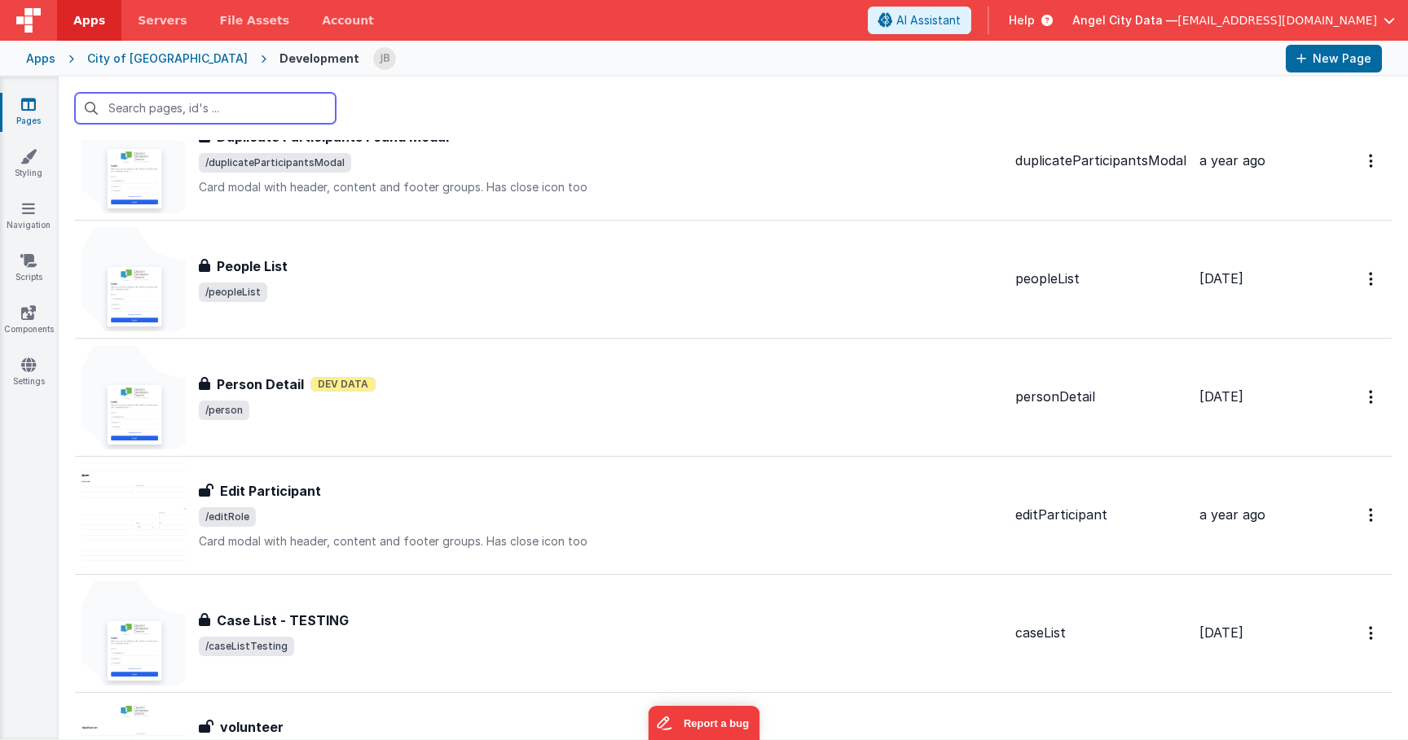
scroll to position [2230, 0]
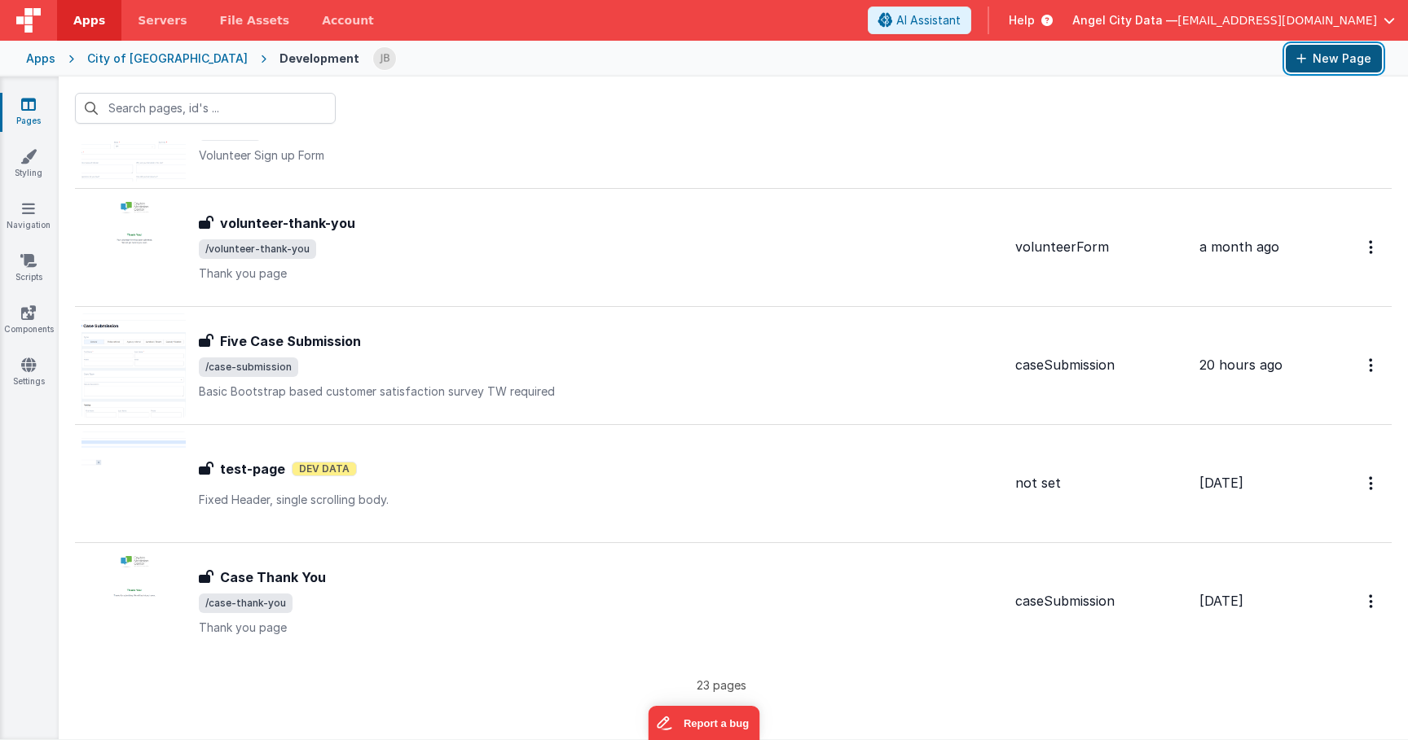
click at [1311, 65] on button "New Page" at bounding box center [1333, 59] width 96 height 28
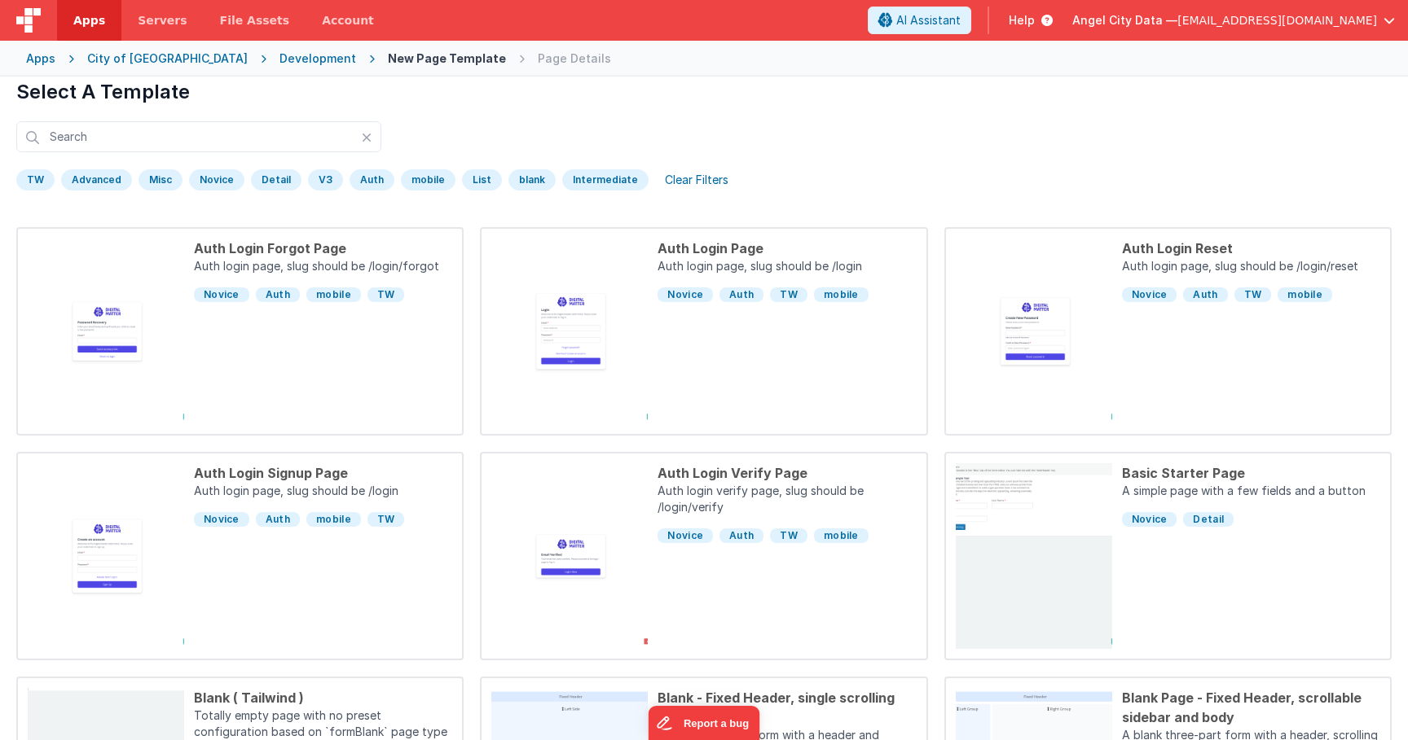
scroll to position [37, 0]
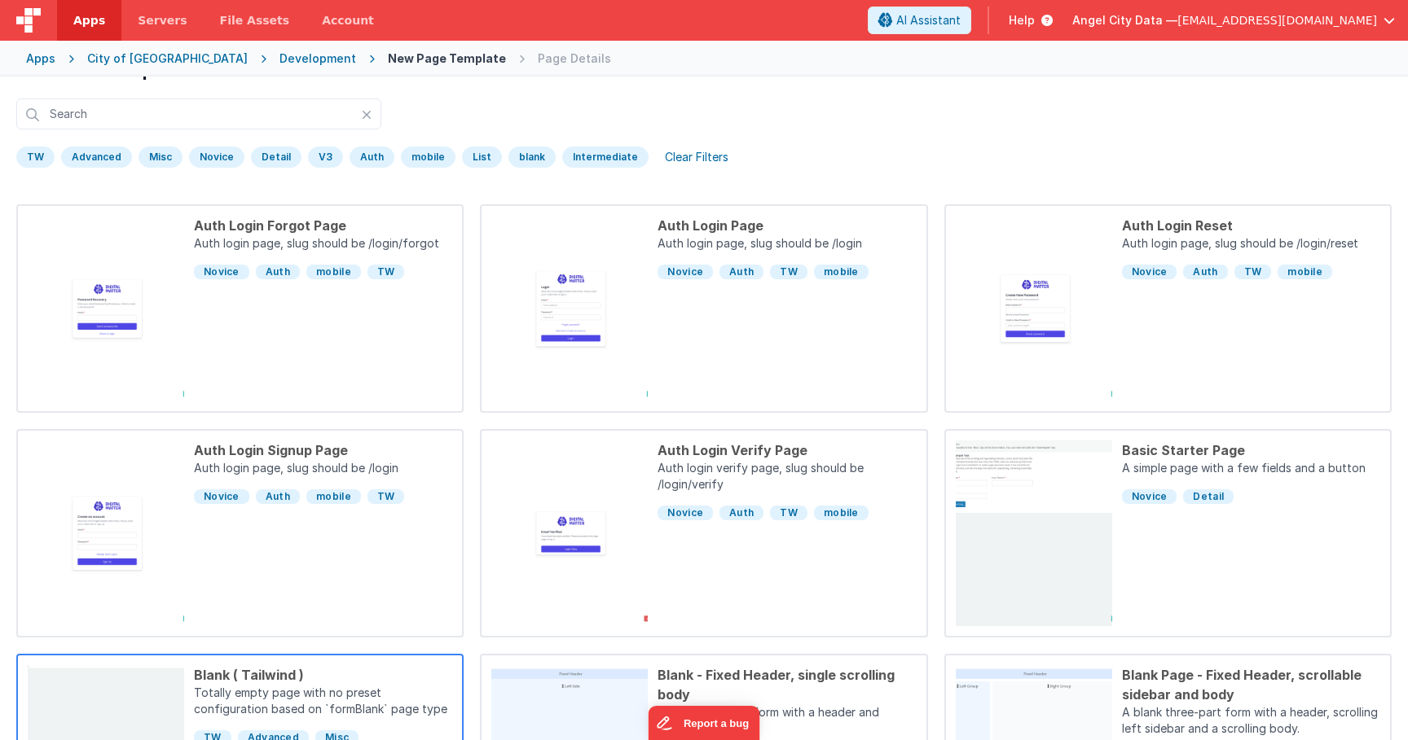
click at [349, 683] on div "Blank ( Tailwind )" at bounding box center [323, 676] width 258 height 20
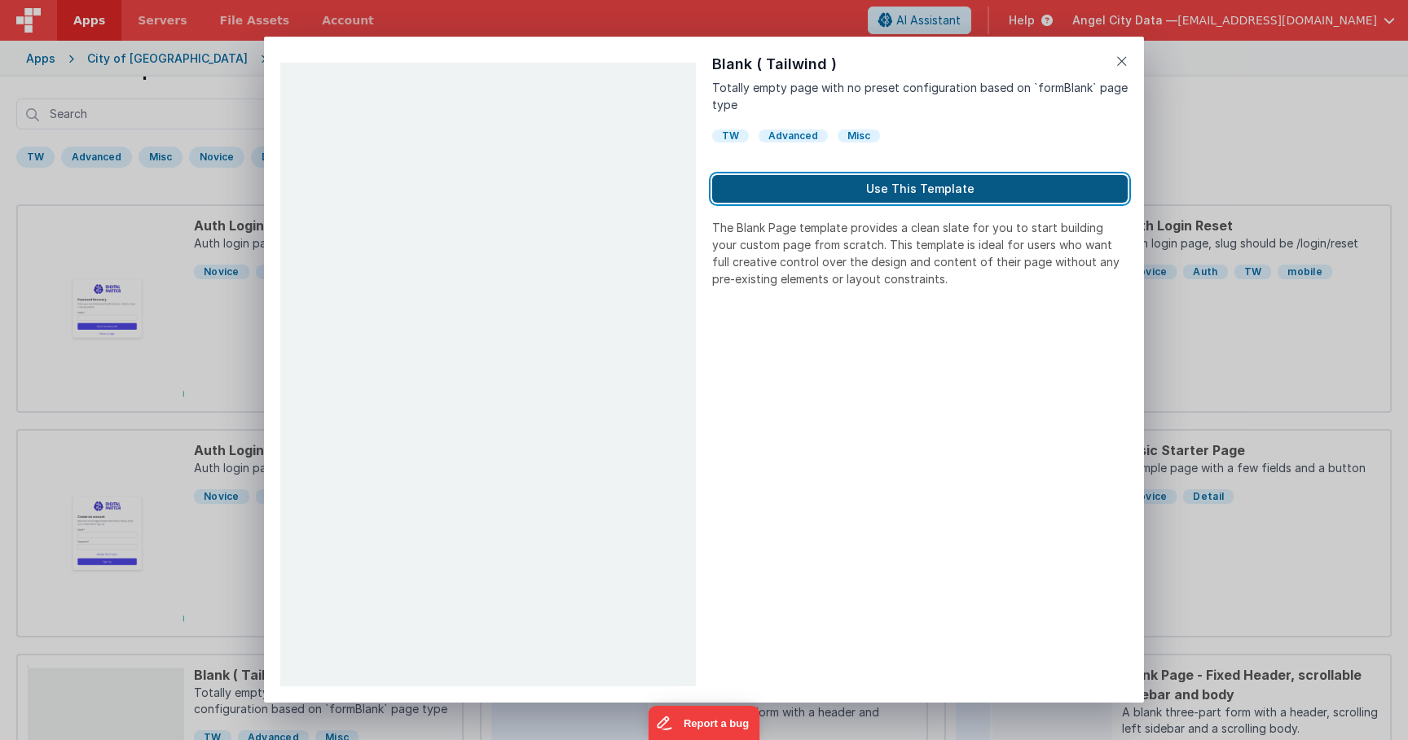
click at [899, 189] on button "Use This Template" at bounding box center [919, 189] width 415 height 28
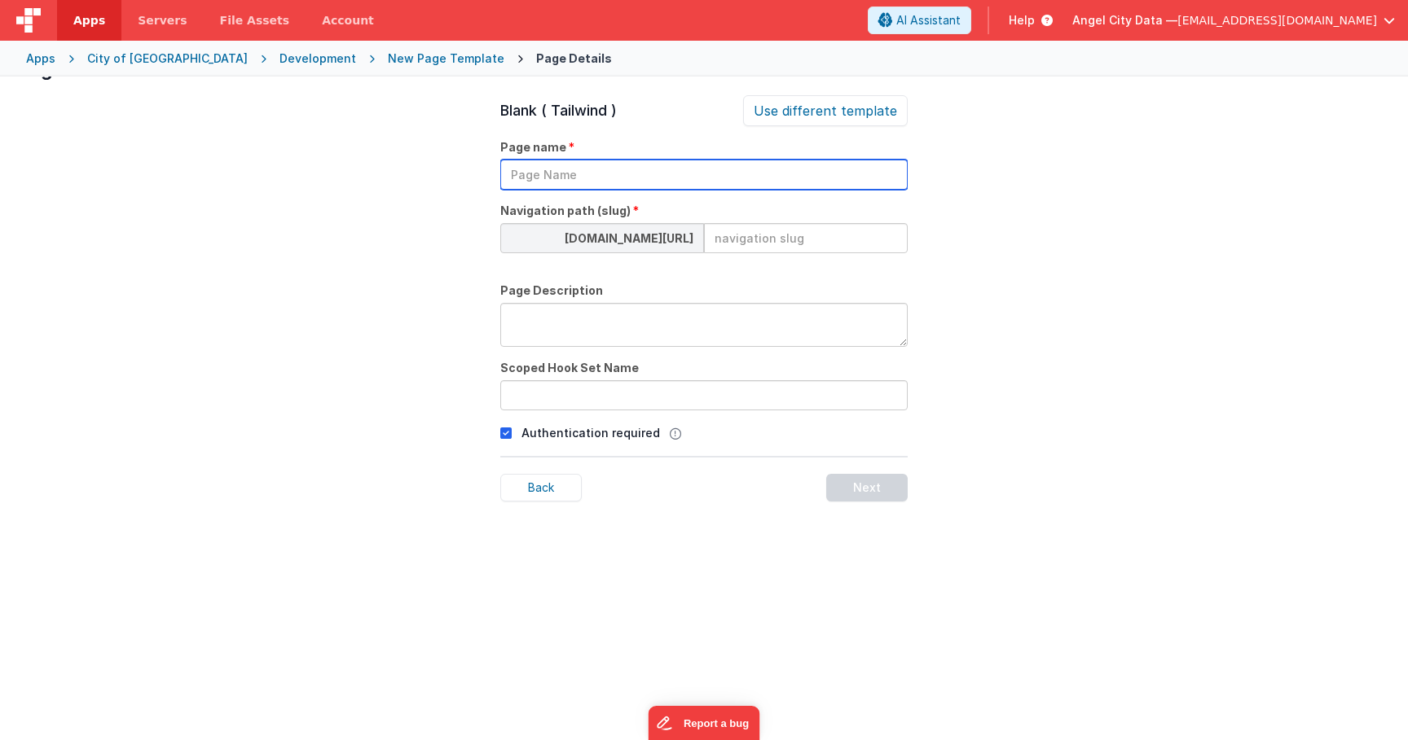
click at [560, 170] on input "text" at bounding box center [703, 175] width 407 height 30
type input "mediation-survey"
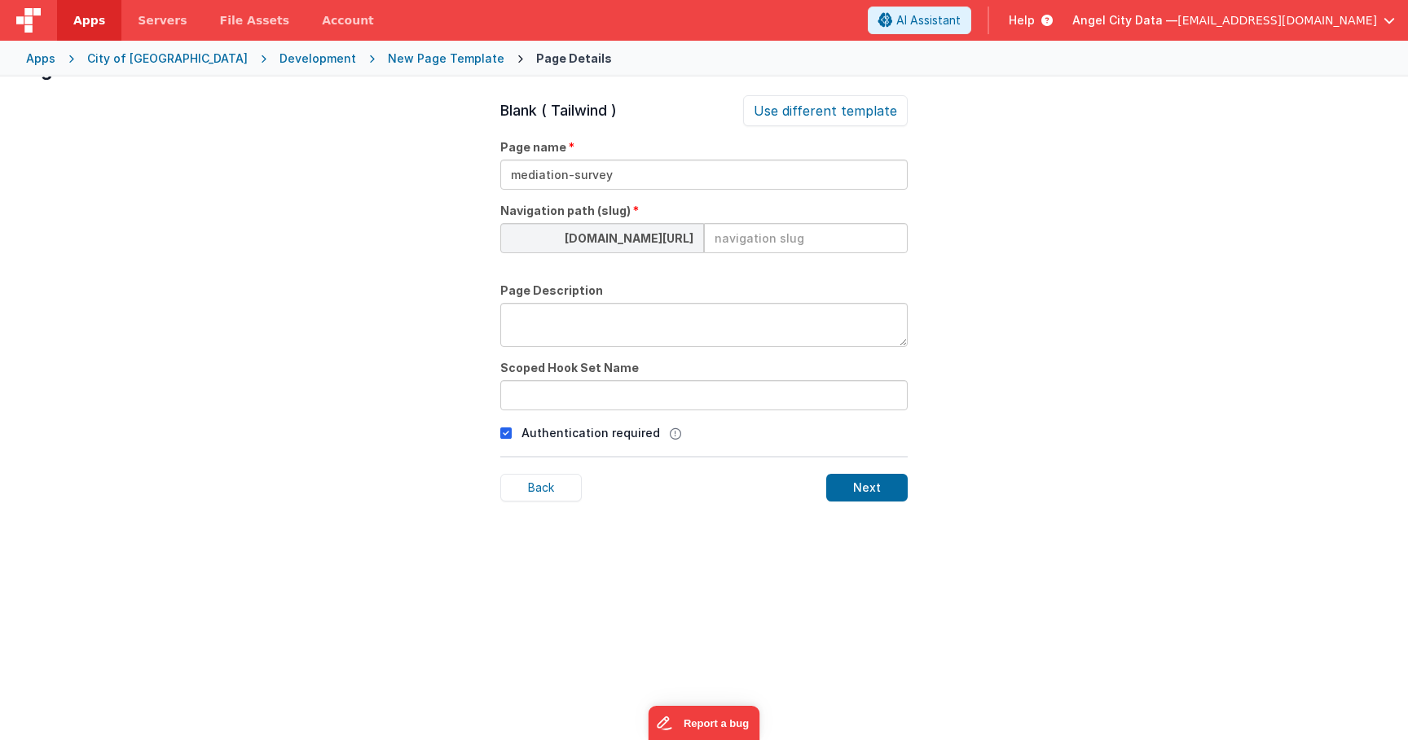
paste input "mediation-survey"
type input "mediation-survey"
click at [797, 408] on input "text" at bounding box center [703, 395] width 407 height 30
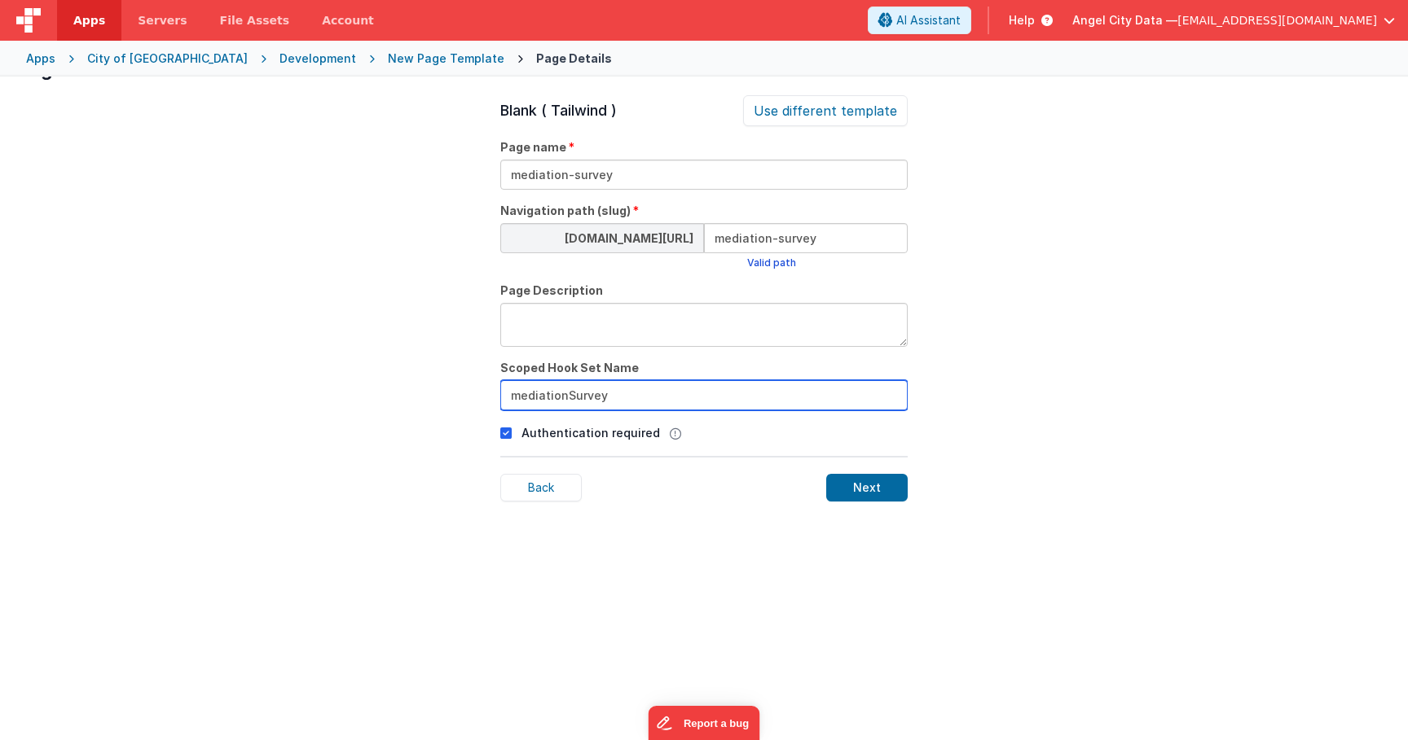
type input "mediationSurvey"
click at [503, 433] on icon at bounding box center [505, 434] width 11 height 20
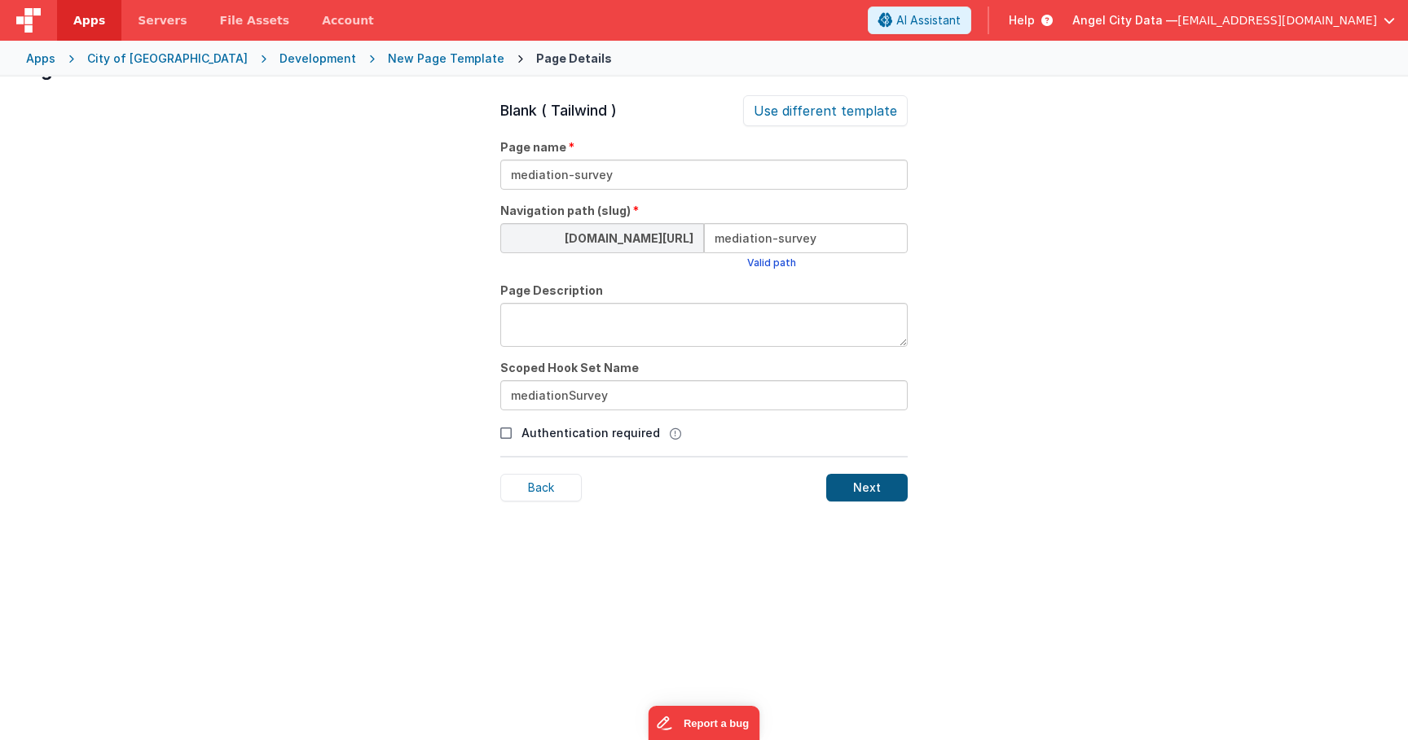
click at [848, 496] on div "Next" at bounding box center [866, 488] width 81 height 28
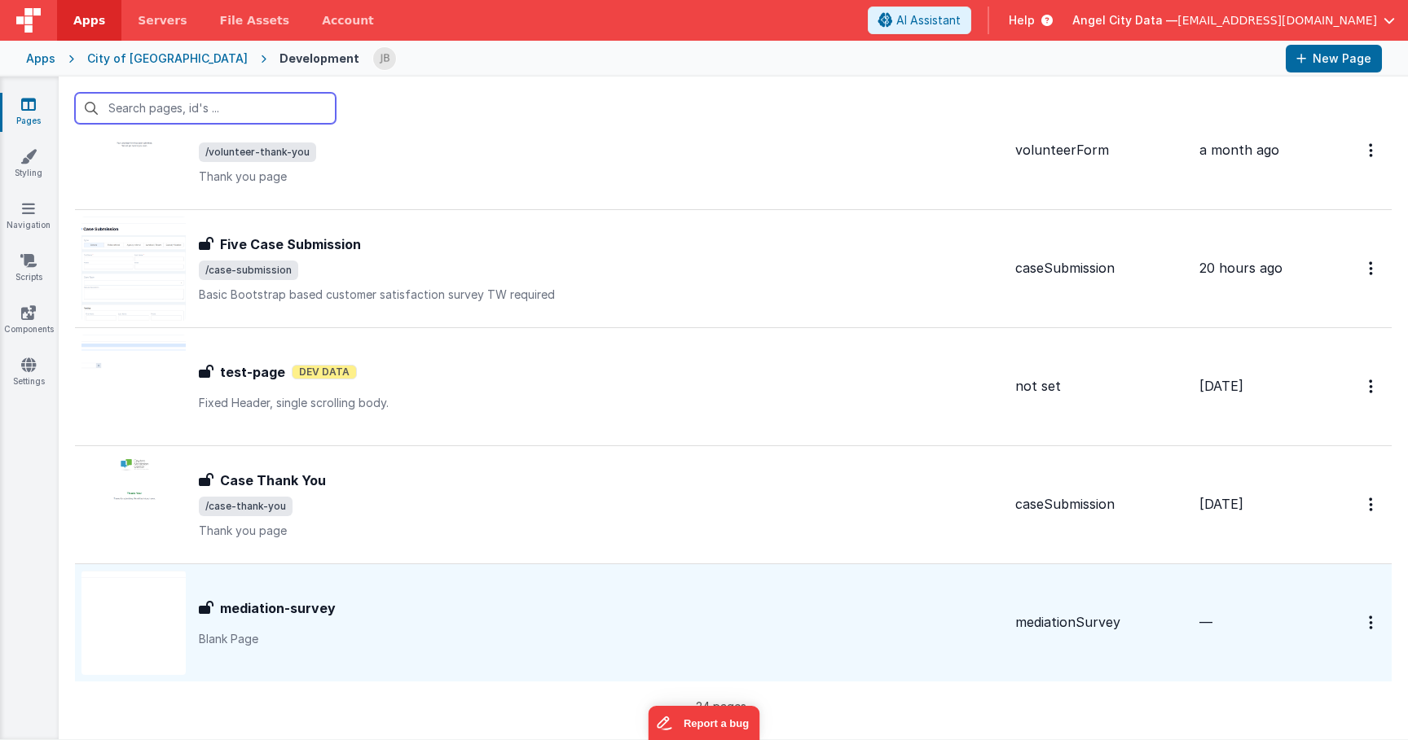
scroll to position [2348, 0]
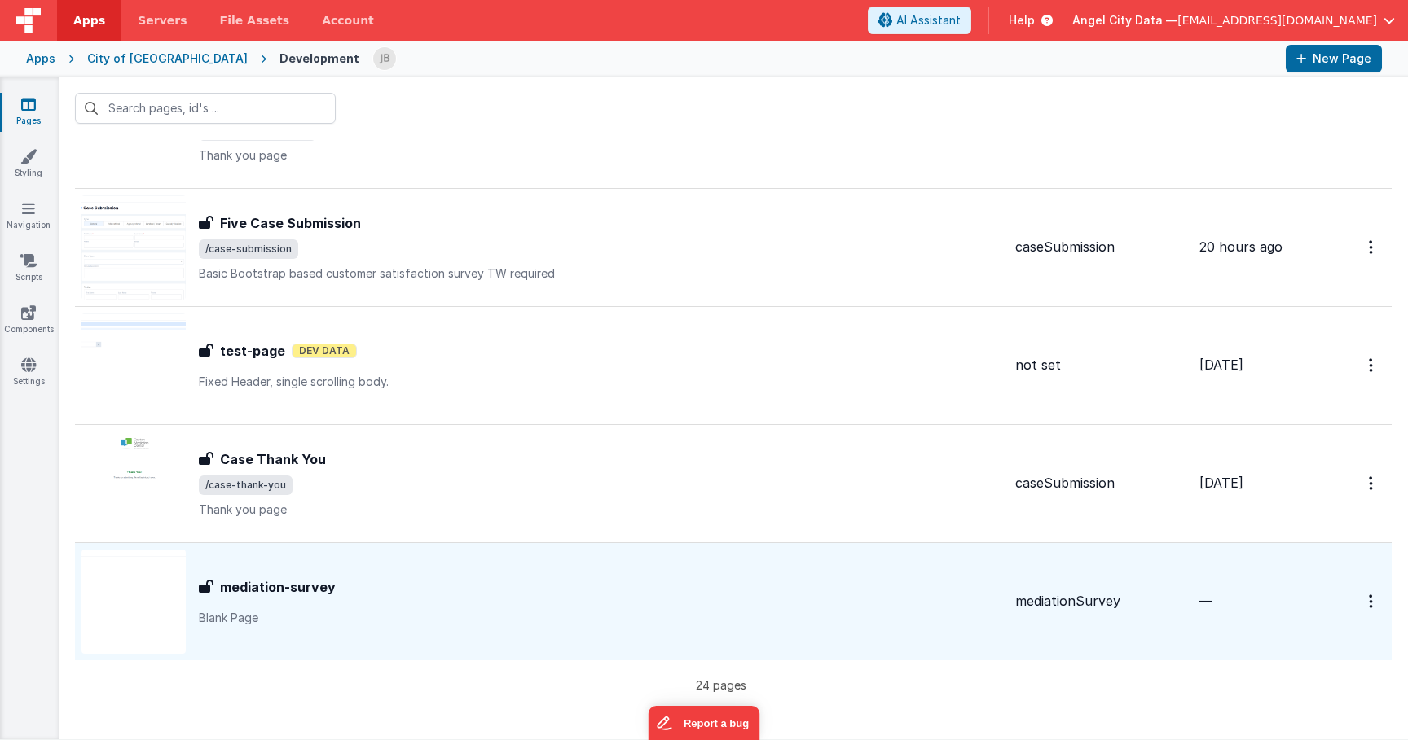
click at [349, 575] on div "mediation-survey mediation-survey Blank Page" at bounding box center [541, 602] width 921 height 104
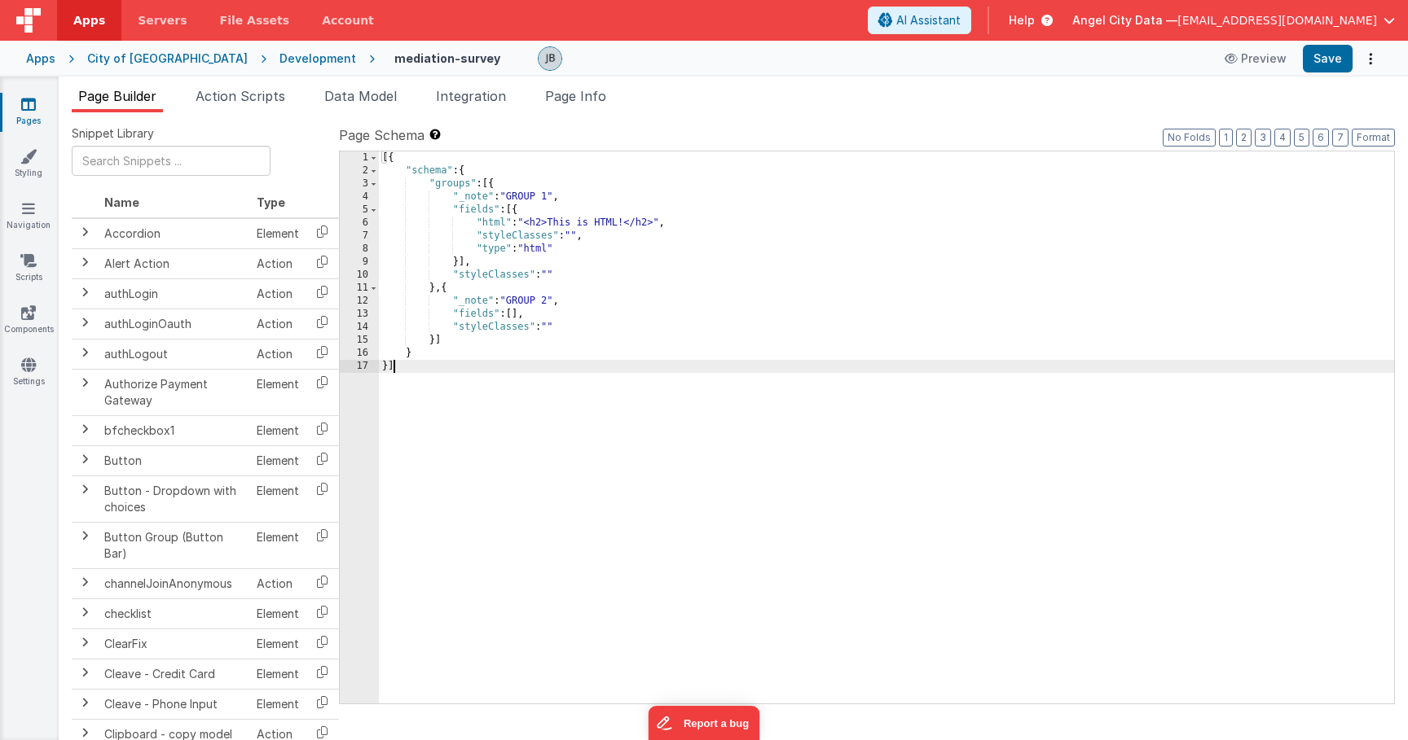
click at [363, 223] on div "6" at bounding box center [359, 223] width 39 height 13
click at [367, 223] on div "6" at bounding box center [359, 223] width 39 height 13
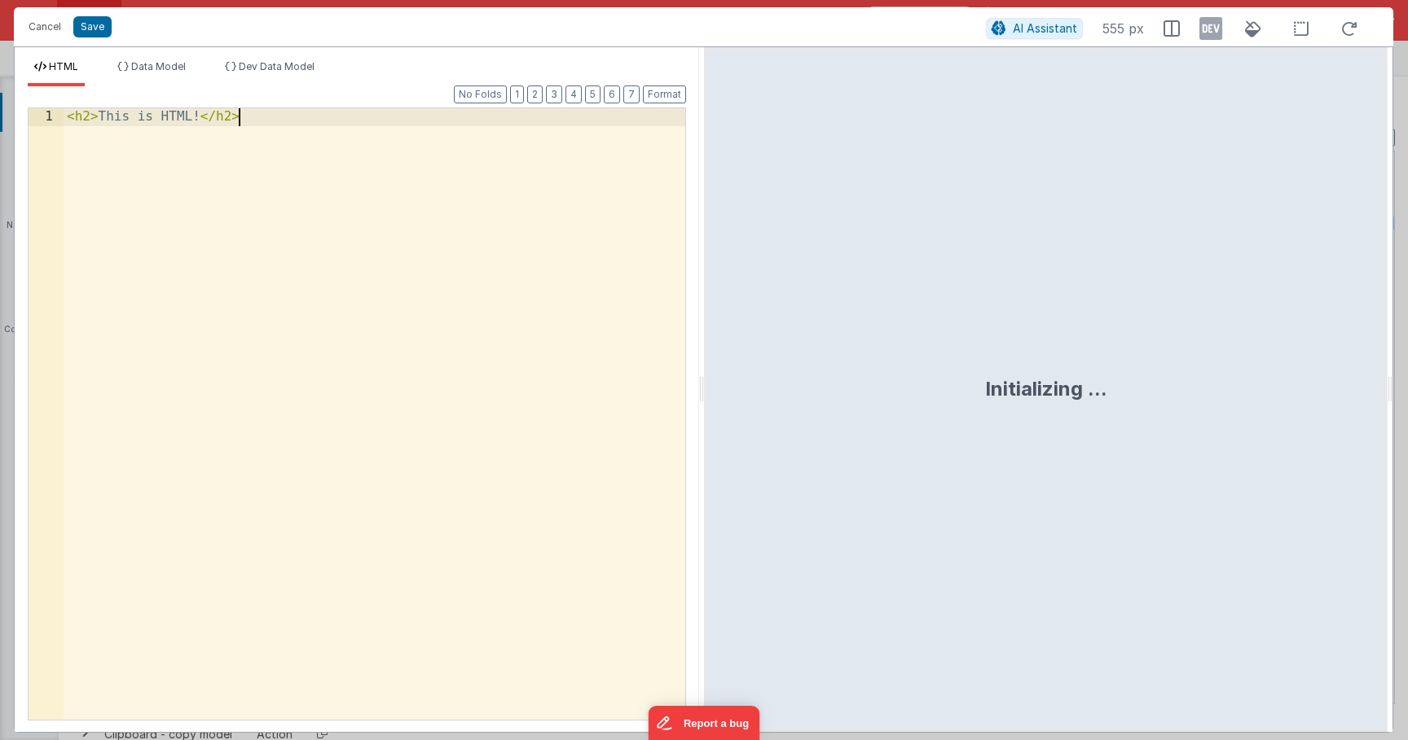
click at [367, 223] on div "< h2 > This is HTML! </ h2 >" at bounding box center [375, 431] width 622 height 647
drag, startPoint x: 436, startPoint y: 323, endPoint x: -54, endPoint y: -110, distance: 653.3
click at [0, 0] on html "Cancel Save AI Assistant 569 px HTML Data Model Dev Data Model Format 7 6 5 4 3…" at bounding box center [704, 370] width 1408 height 740
click at [99, 21] on button "Save" at bounding box center [92, 26] width 38 height 21
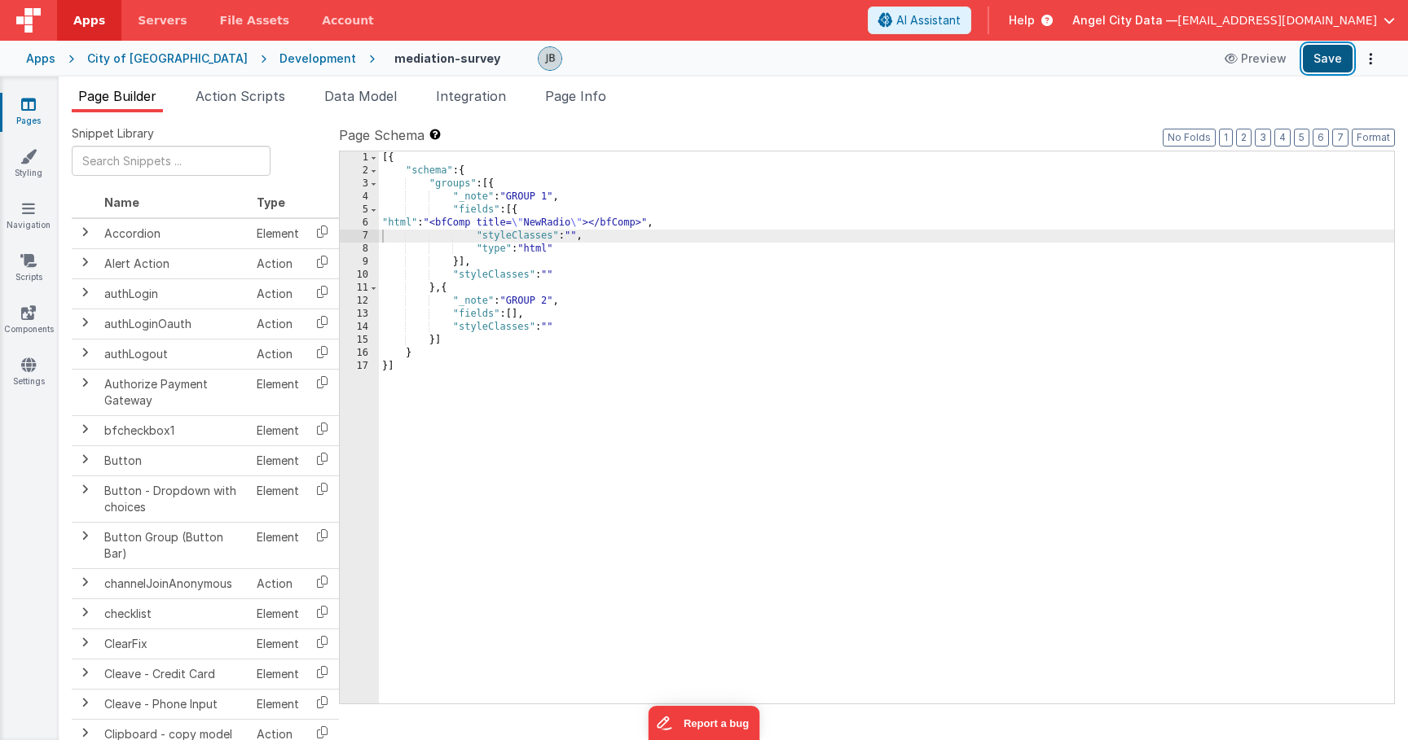
click at [1338, 59] on button "Save" at bounding box center [1328, 59] width 50 height 28
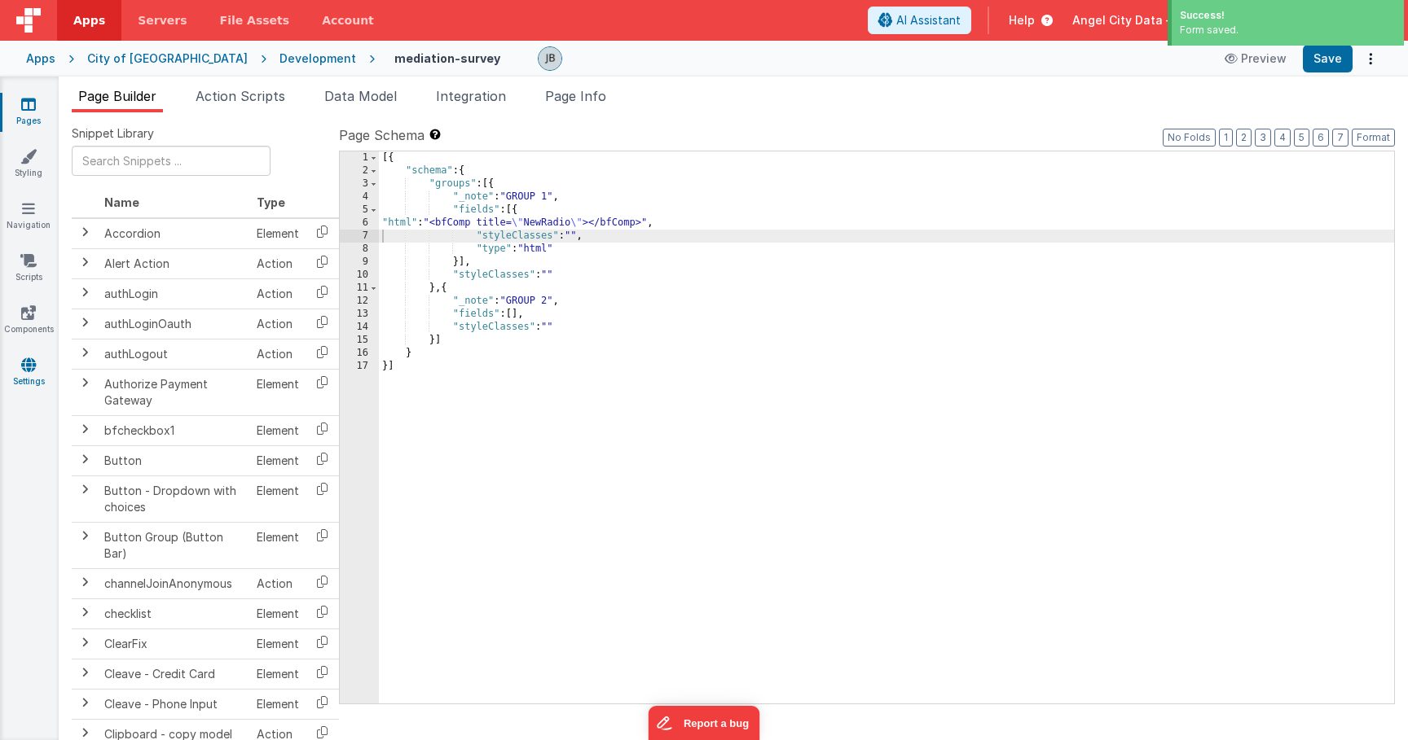
click at [22, 386] on link "Settings" at bounding box center [28, 373] width 59 height 33
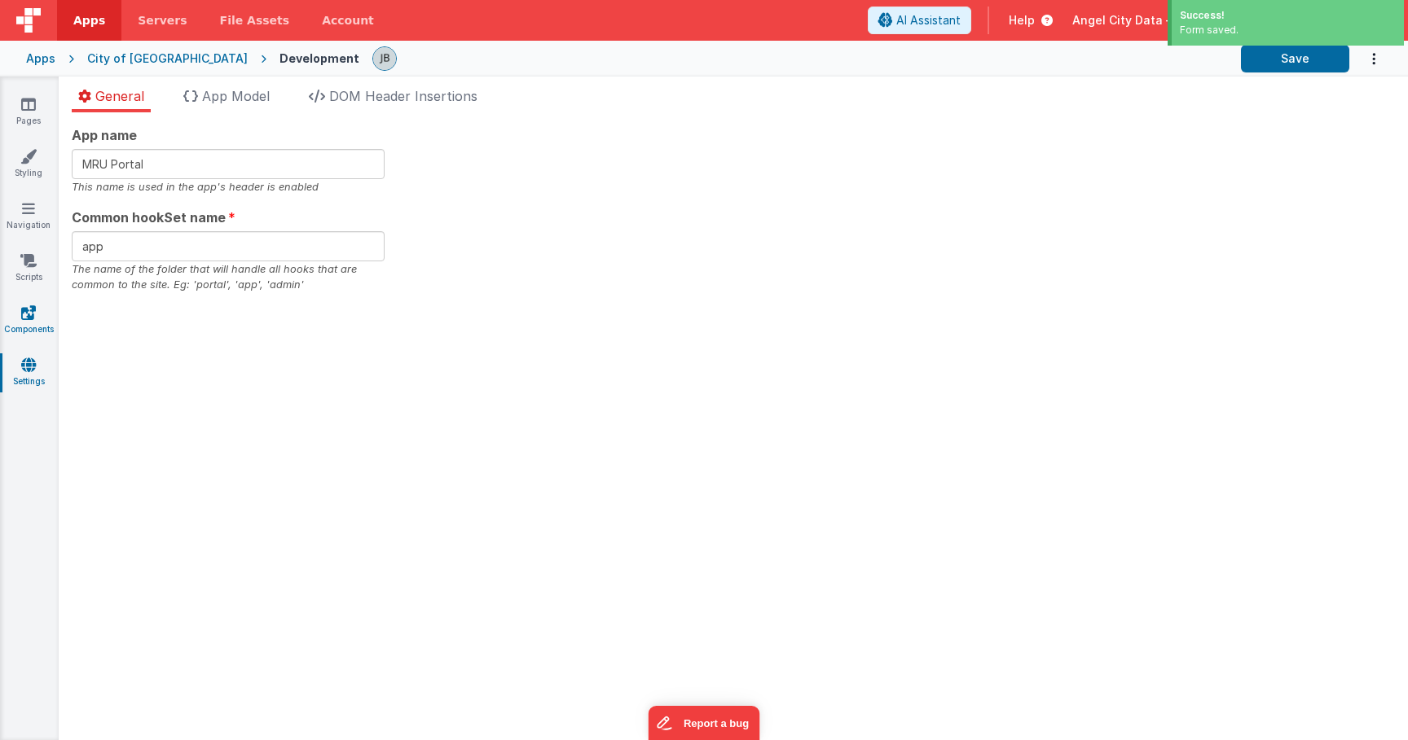
click at [24, 311] on icon at bounding box center [28, 313] width 15 height 16
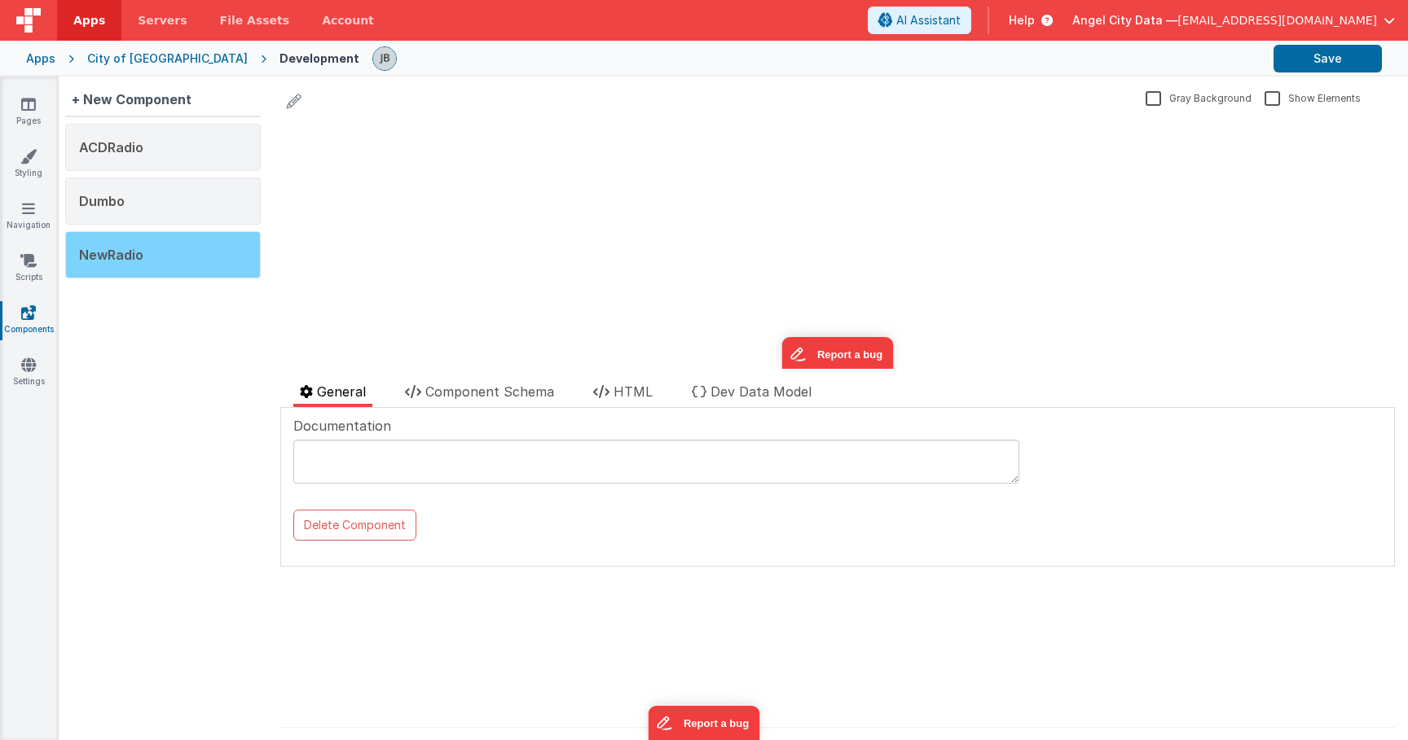
click at [121, 255] on span "NewRadio" at bounding box center [111, 255] width 64 height 16
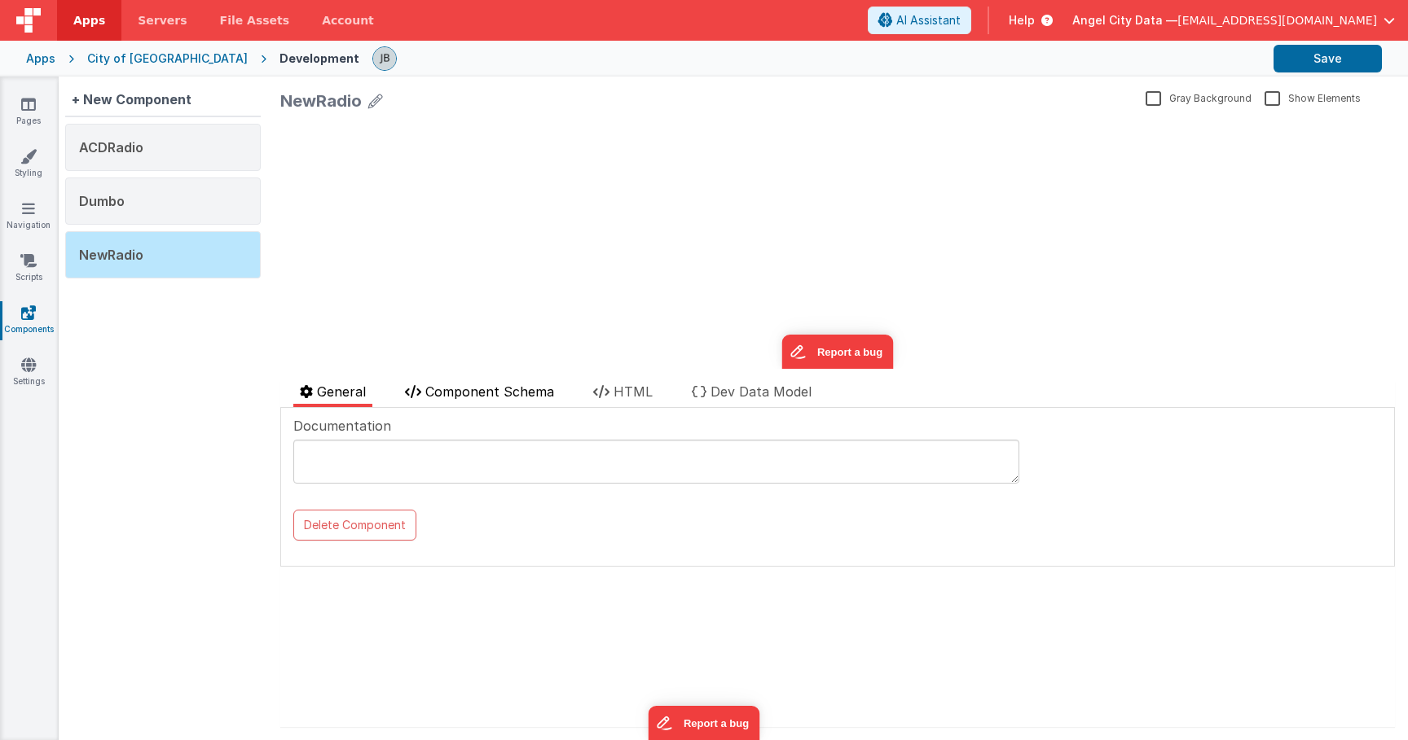
click at [479, 395] on span "Component Schema" at bounding box center [489, 392] width 129 height 16
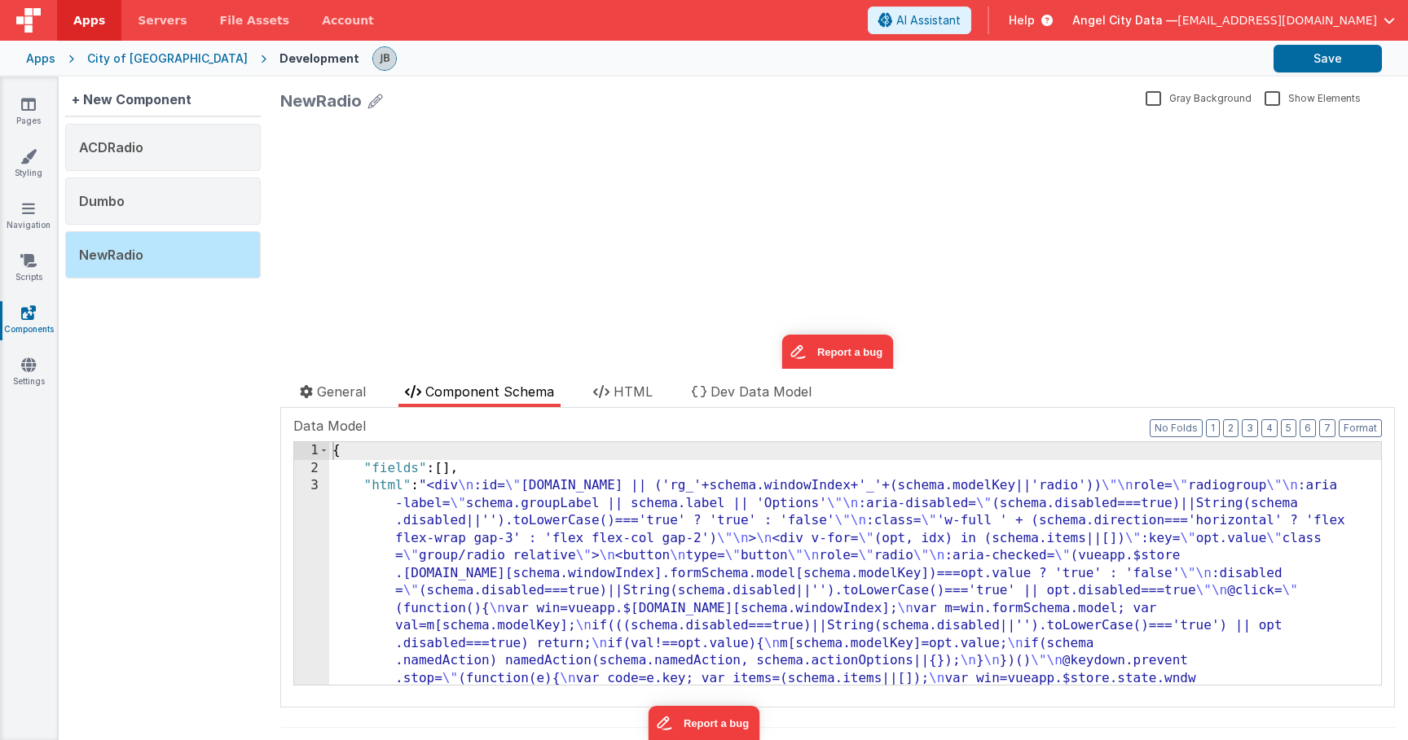
click at [129, 59] on div "City of [GEOGRAPHIC_DATA]" at bounding box center [167, 59] width 160 height 16
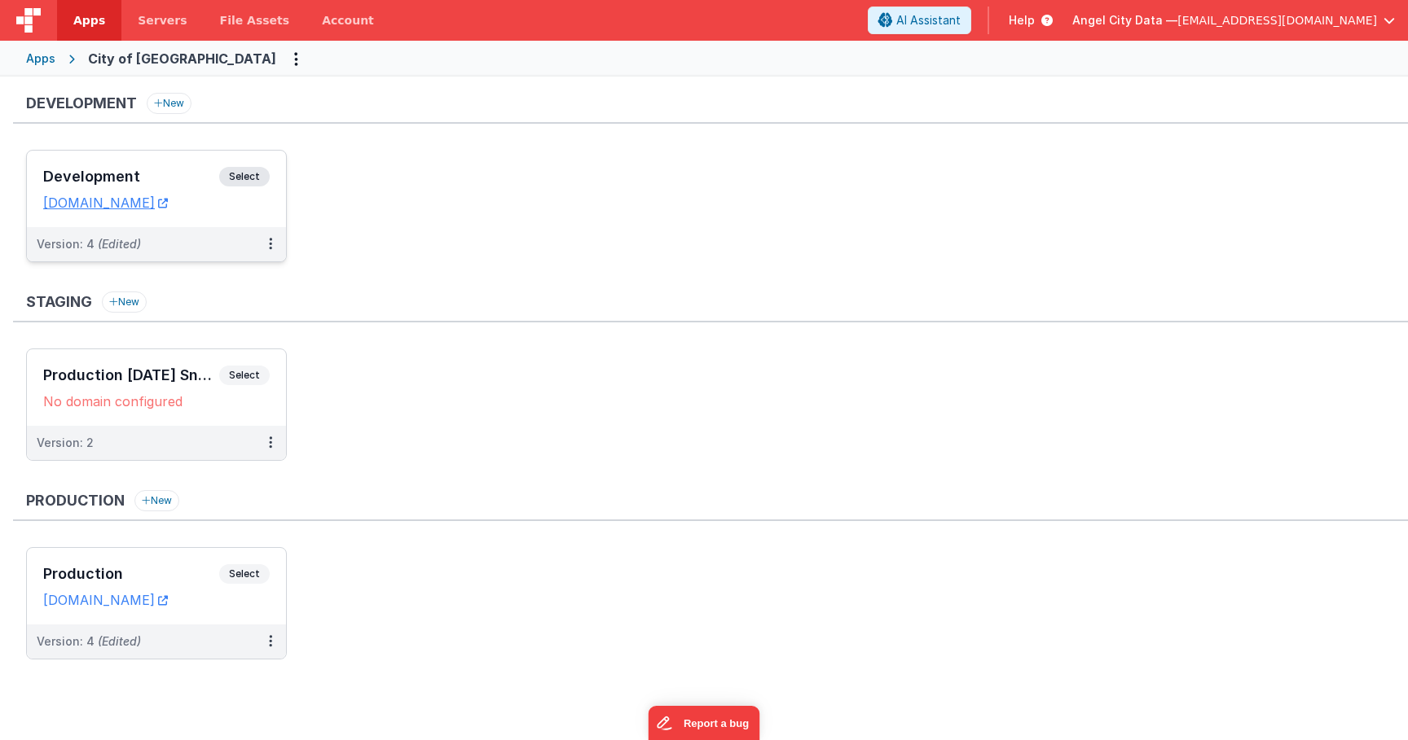
click at [177, 182] on h3 "Development" at bounding box center [131, 177] width 176 height 16
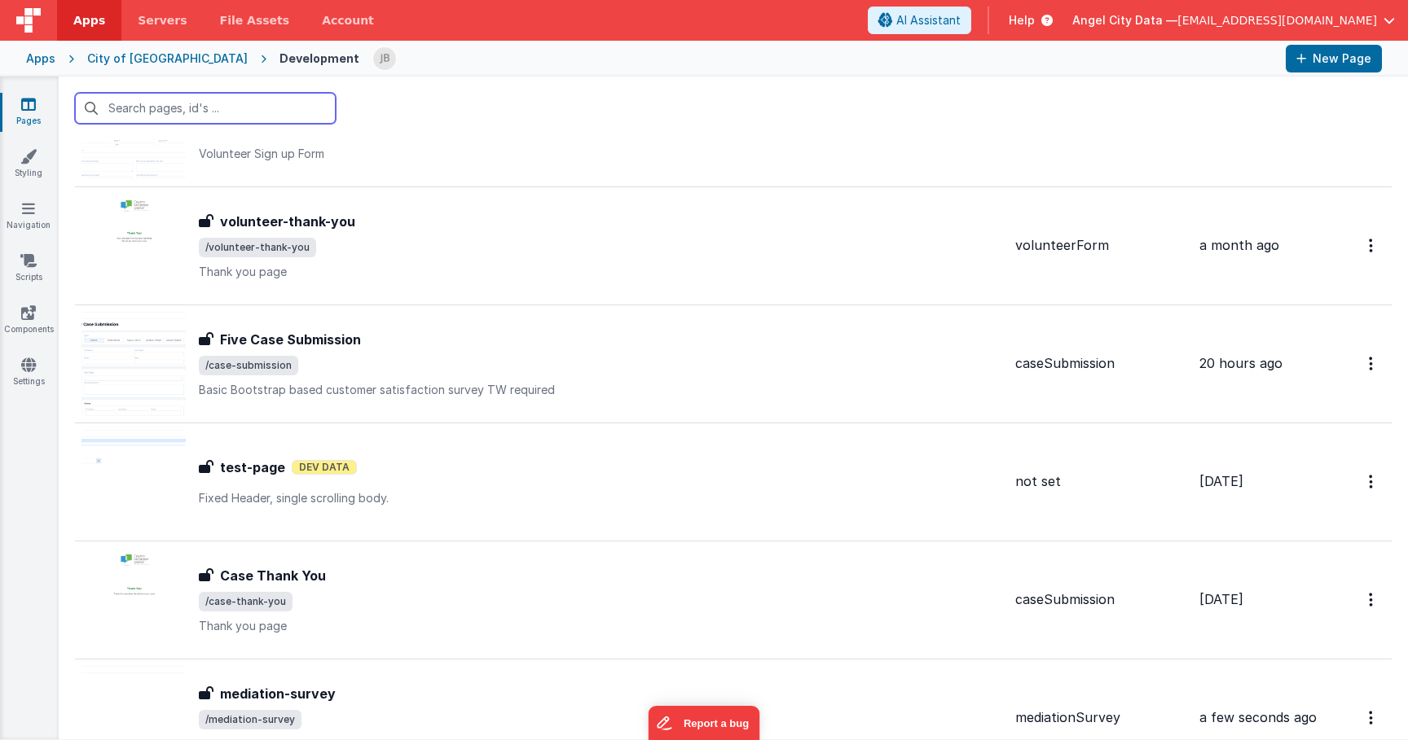
scroll to position [2348, 0]
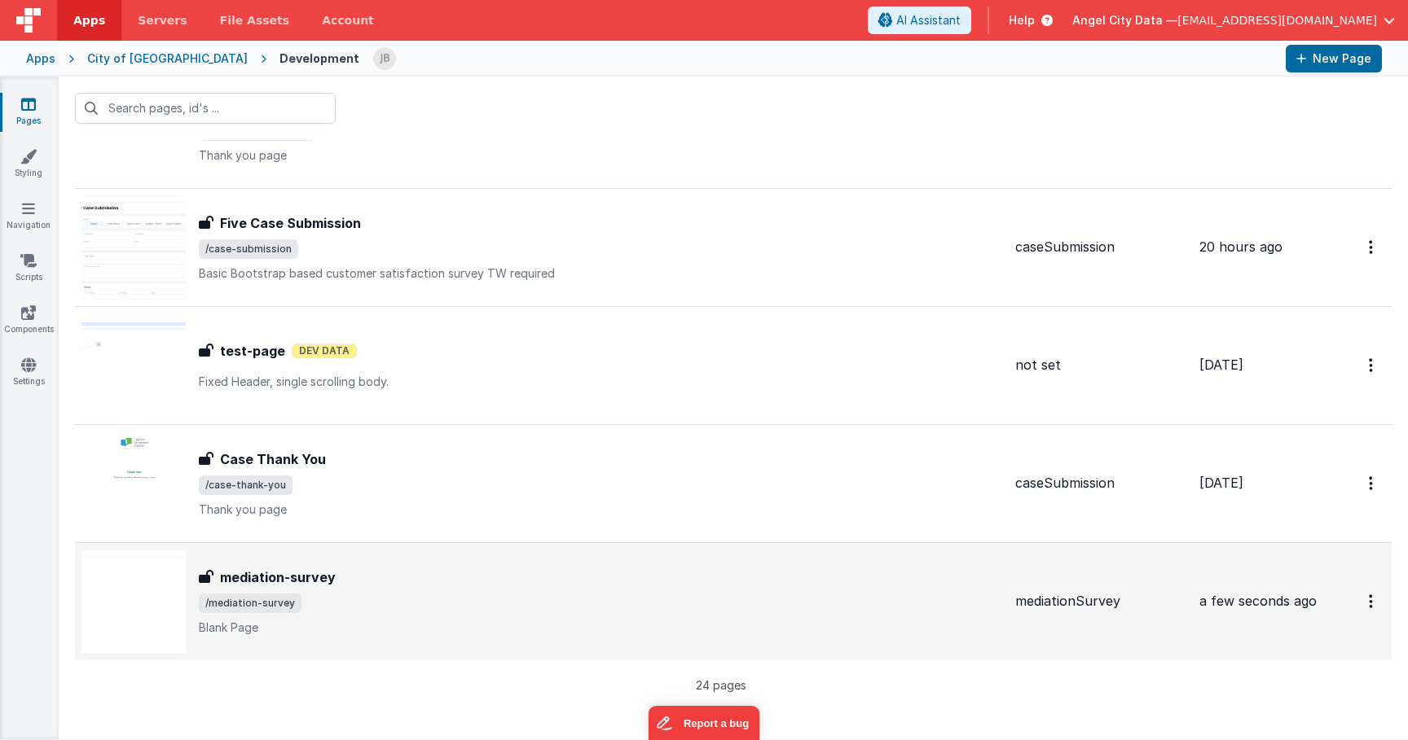
click at [253, 561] on div "mediation-survey mediation-survey /mediation-survey Blank Page" at bounding box center [541, 602] width 921 height 104
